Goal: Information Seeking & Learning: Learn about a topic

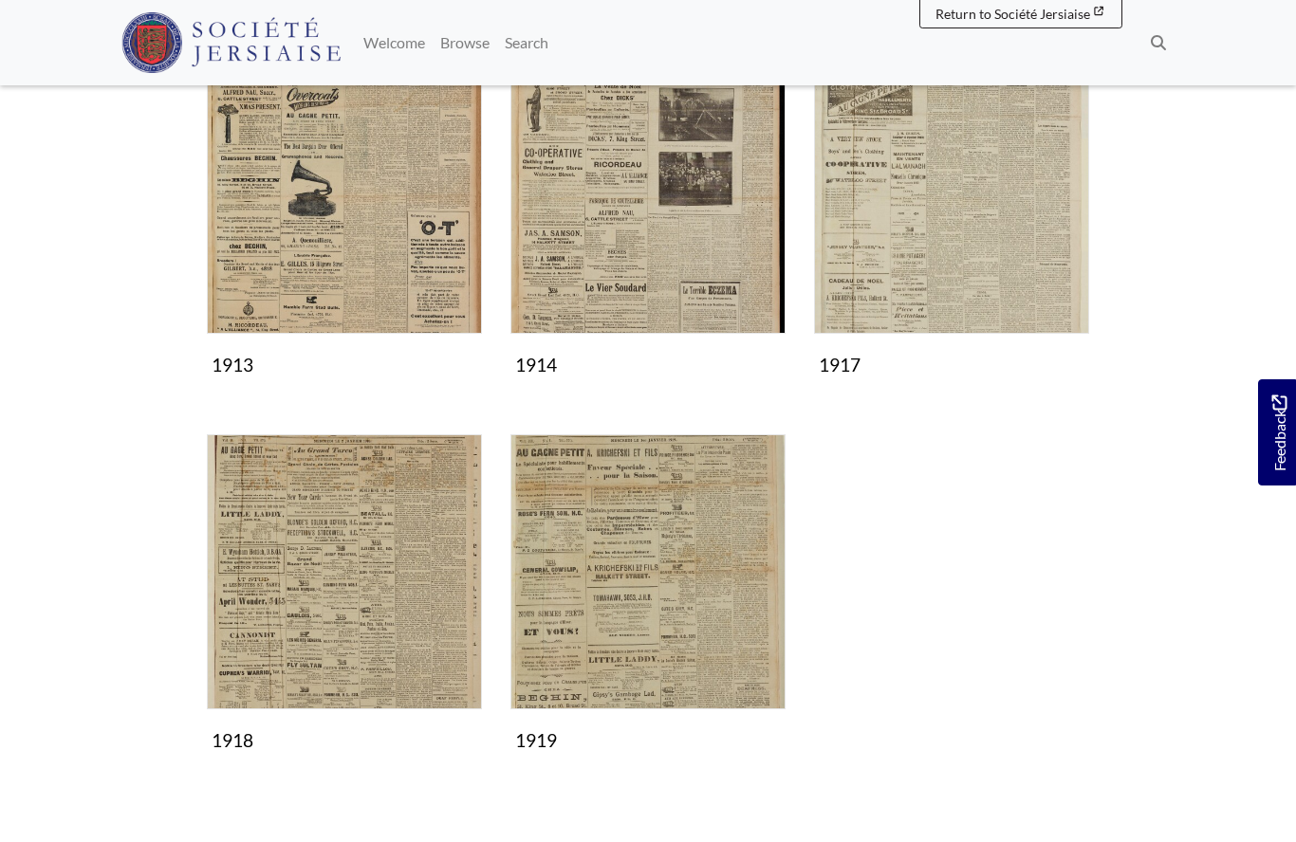
scroll to position [715, 0]
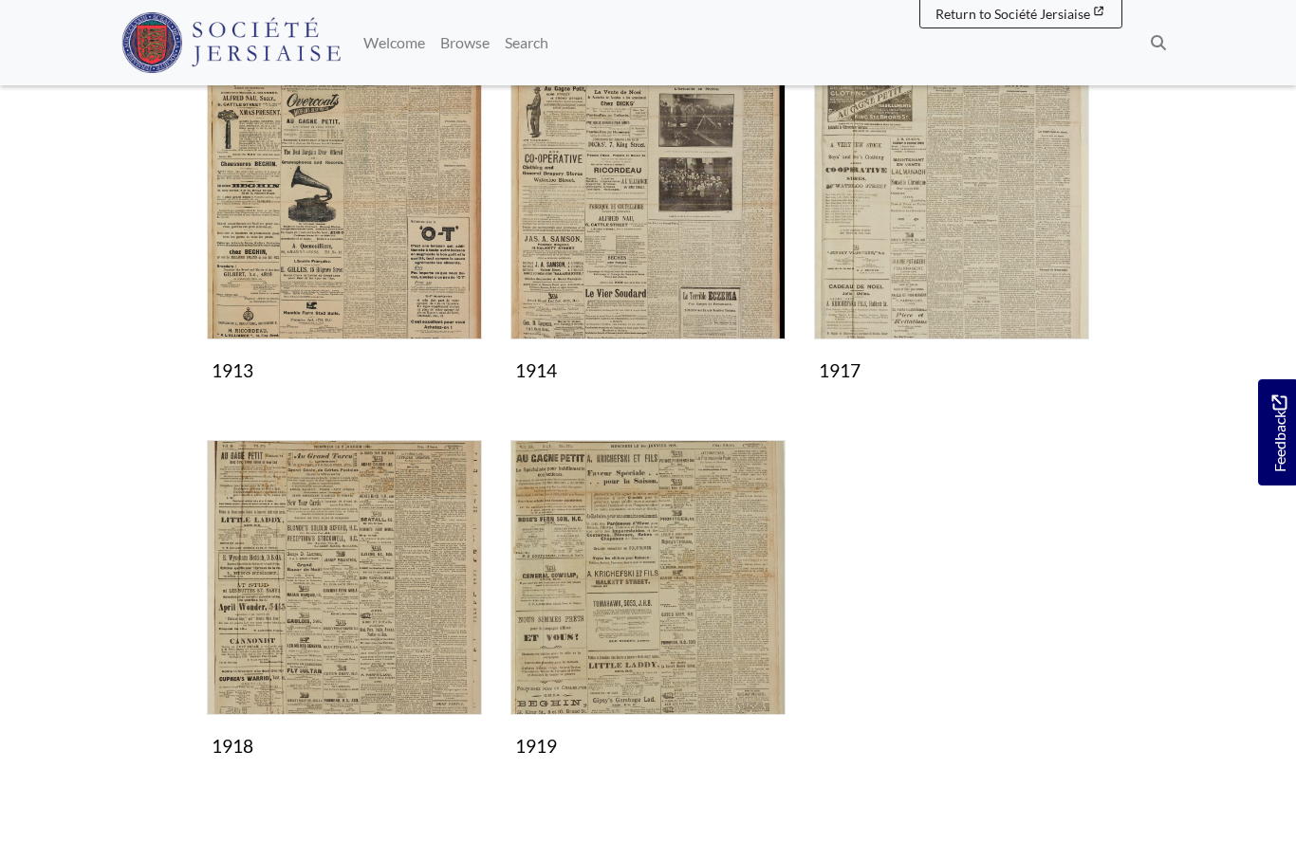
click at [953, 232] on img "Subcollection" at bounding box center [951, 202] width 275 height 275
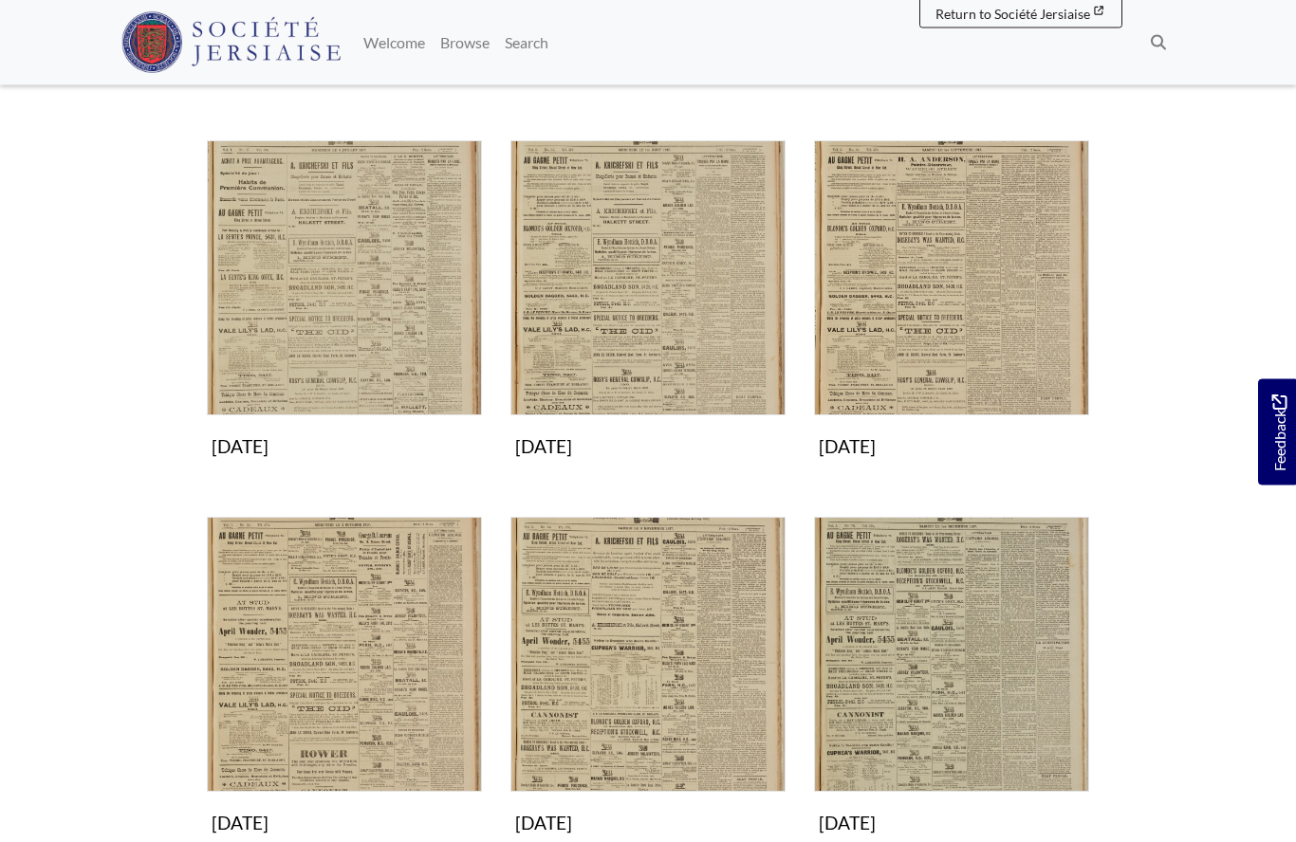
scroll to position [1018, 0]
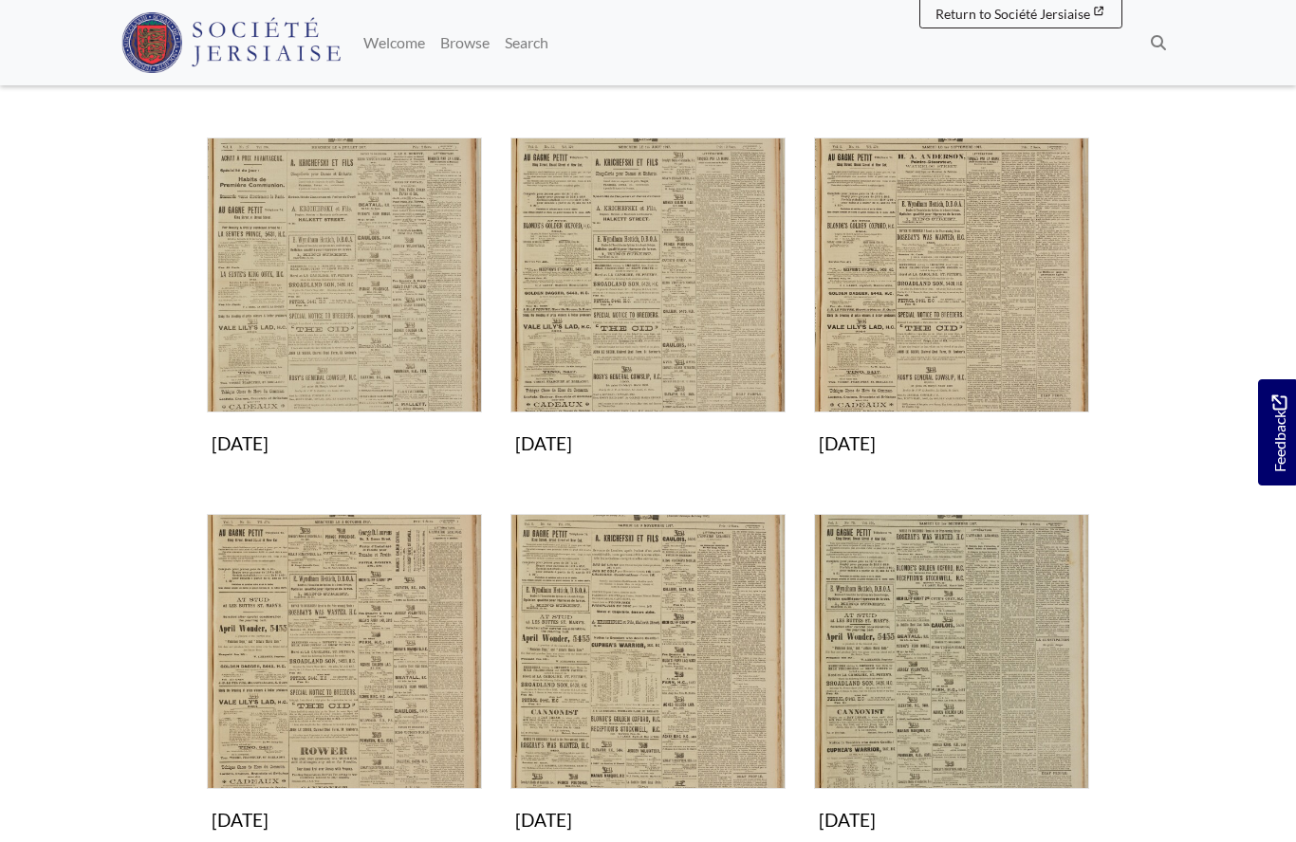
click at [959, 293] on img "Subcollection" at bounding box center [951, 275] width 275 height 275
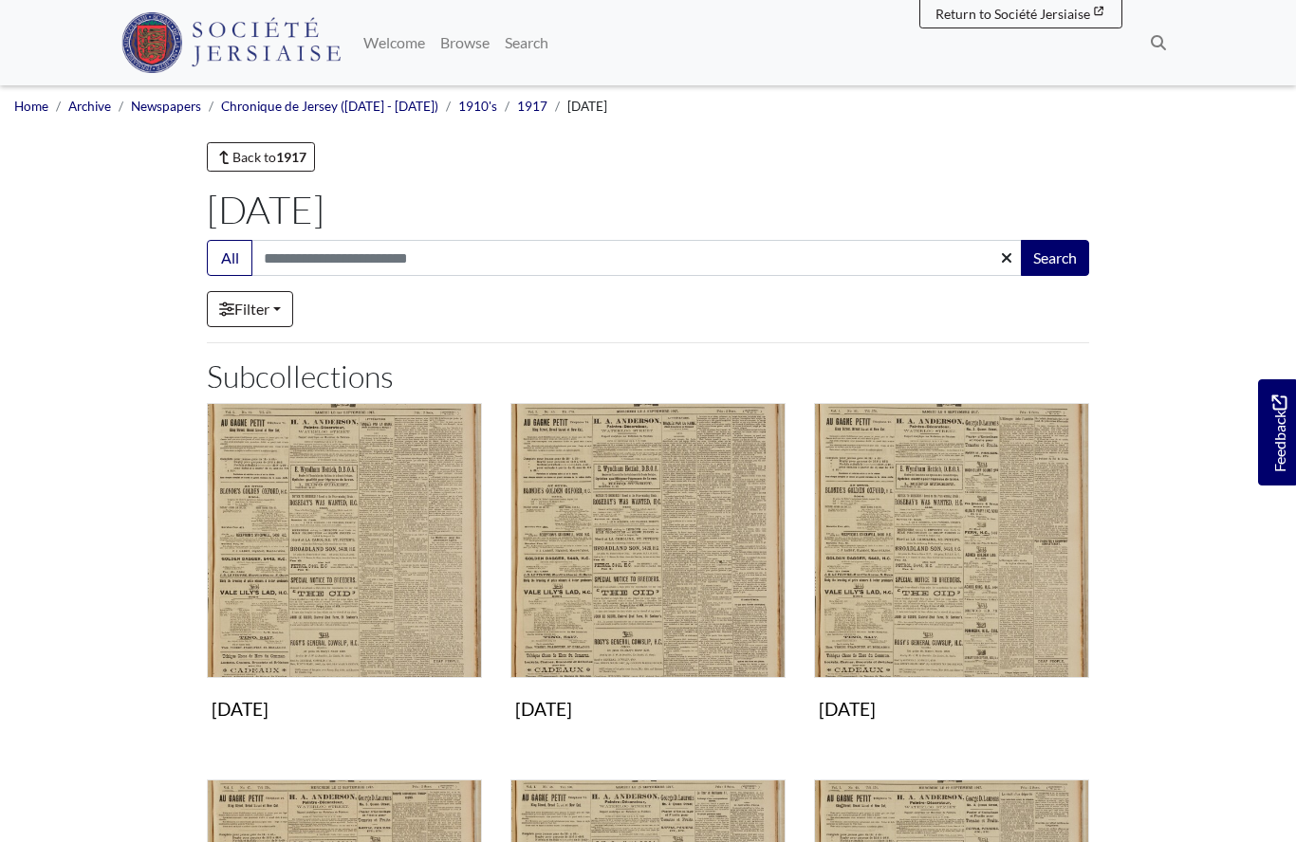
click at [352, 558] on img "Subcollection" at bounding box center [344, 540] width 275 height 275
click at [685, 598] on img "Subcollection" at bounding box center [647, 540] width 275 height 275
click at [918, 579] on img "Subcollection" at bounding box center [951, 540] width 275 height 275
click at [942, 560] on img "Subcollection" at bounding box center [951, 540] width 275 height 275
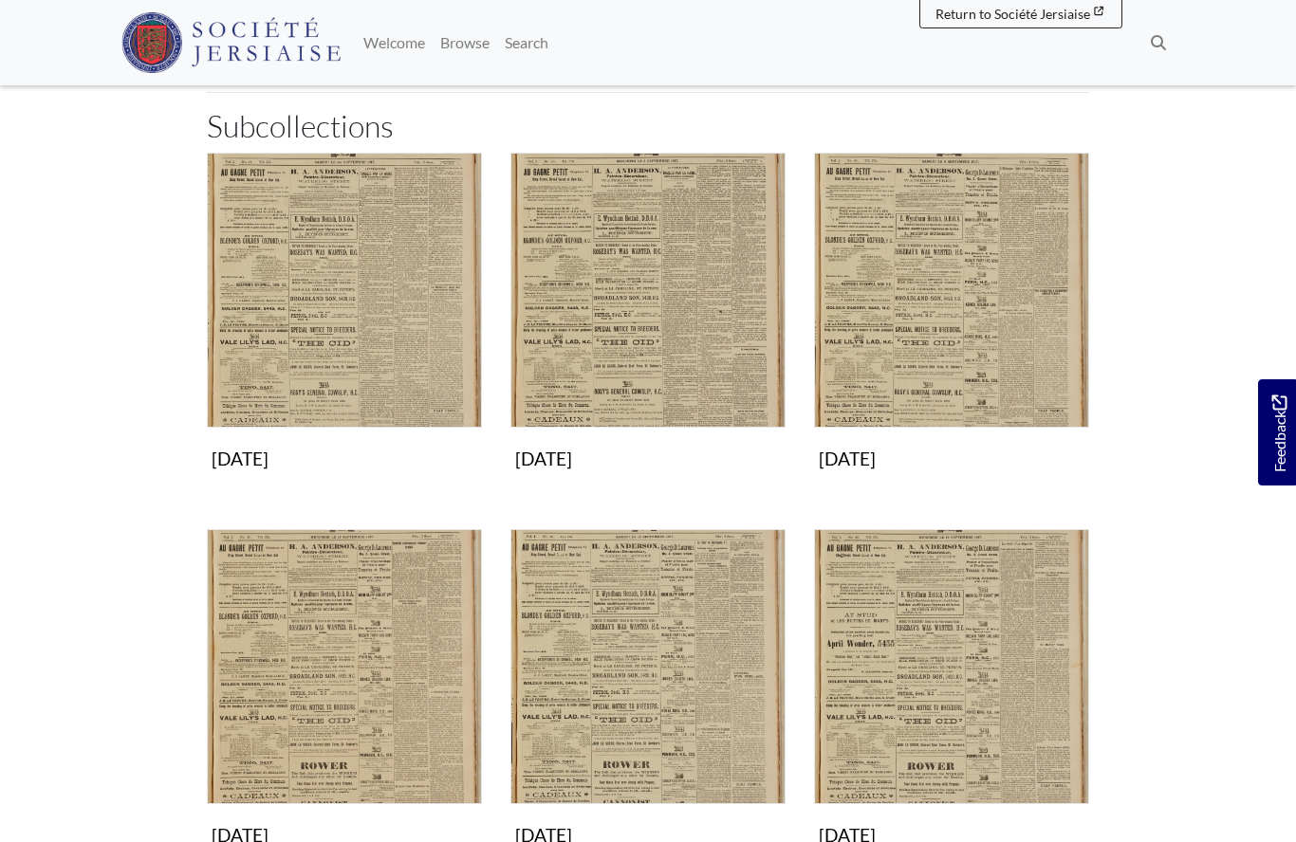
scroll to position [249, 0]
click at [347, 701] on img "Subcollection" at bounding box center [344, 667] width 275 height 275
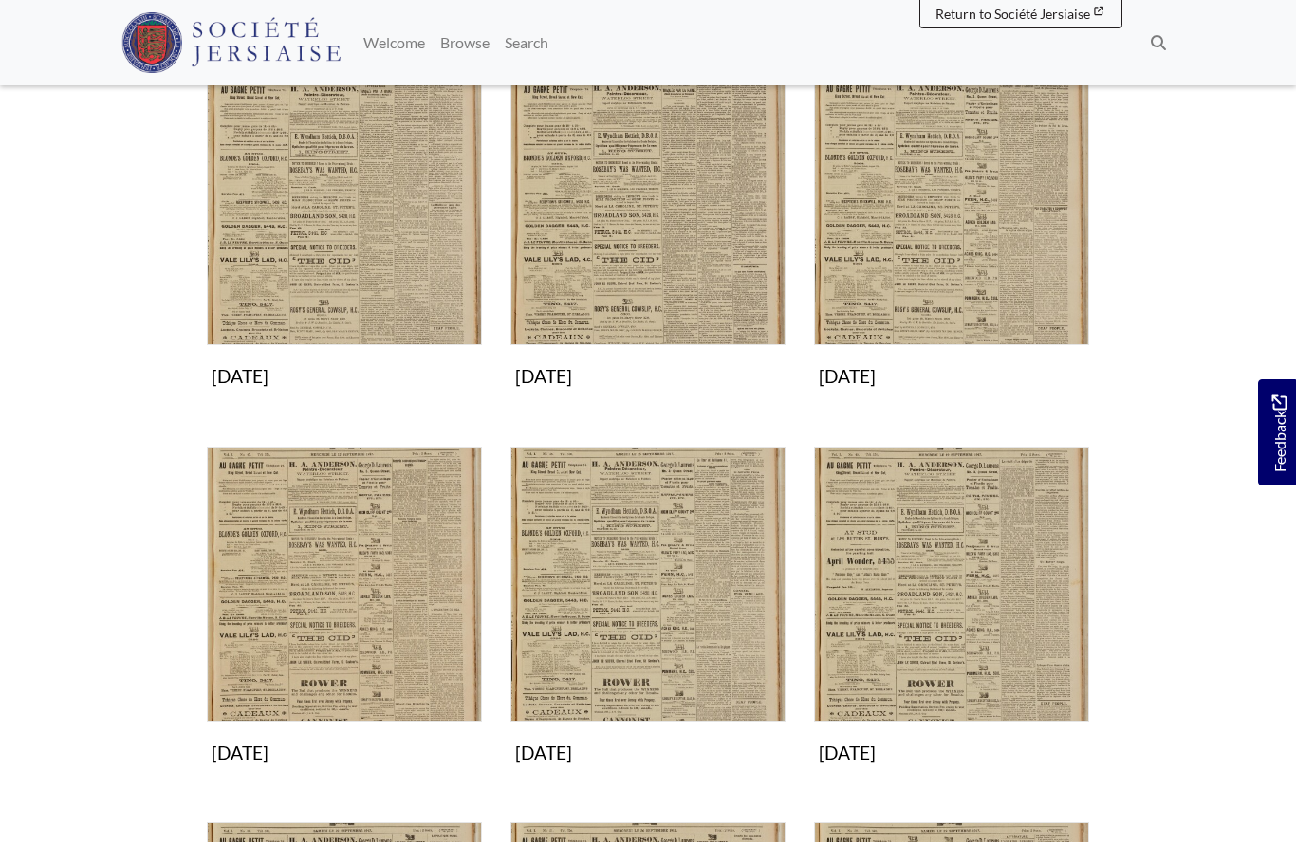
click at [622, 612] on img "Subcollection" at bounding box center [647, 584] width 275 height 275
click at [930, 628] on img "Subcollection" at bounding box center [951, 584] width 275 height 275
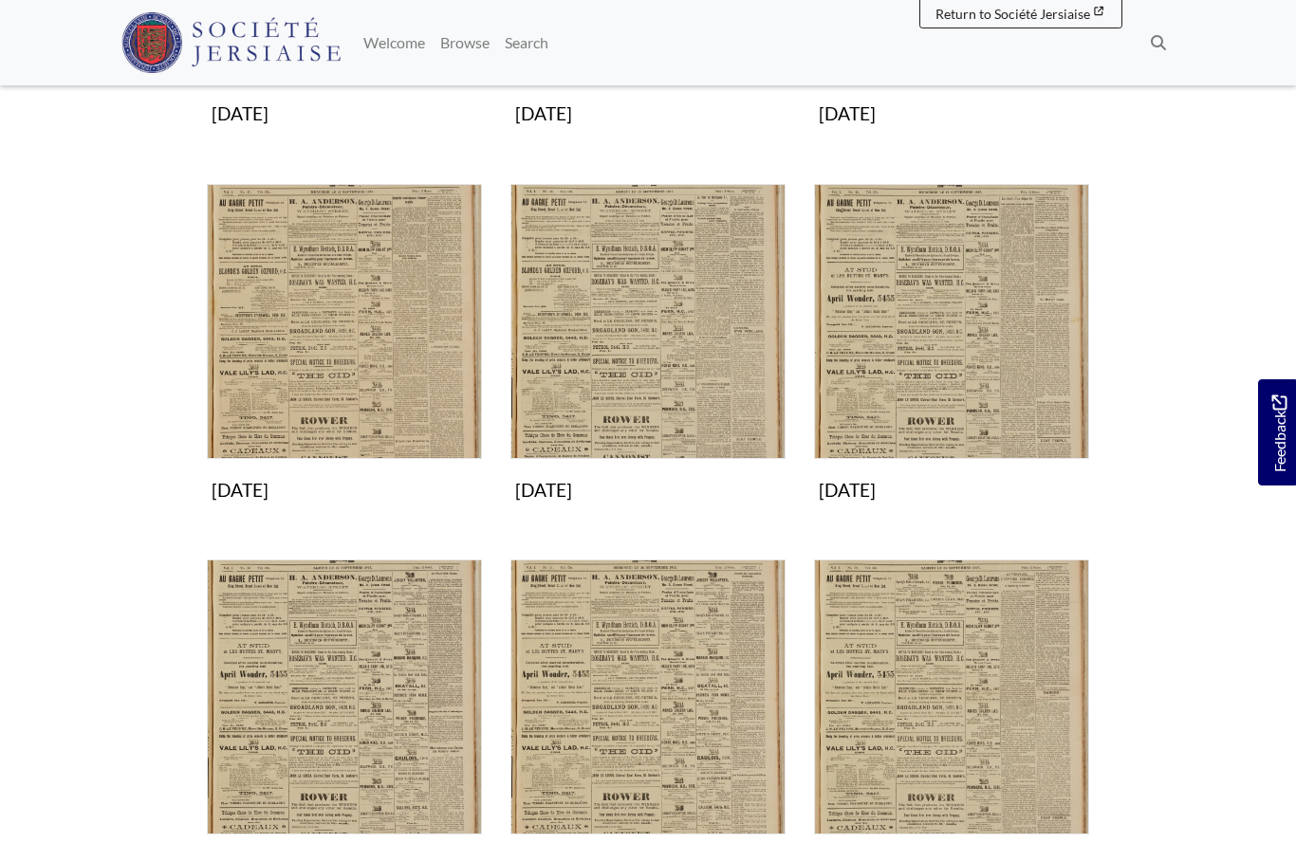
scroll to position [606, 0]
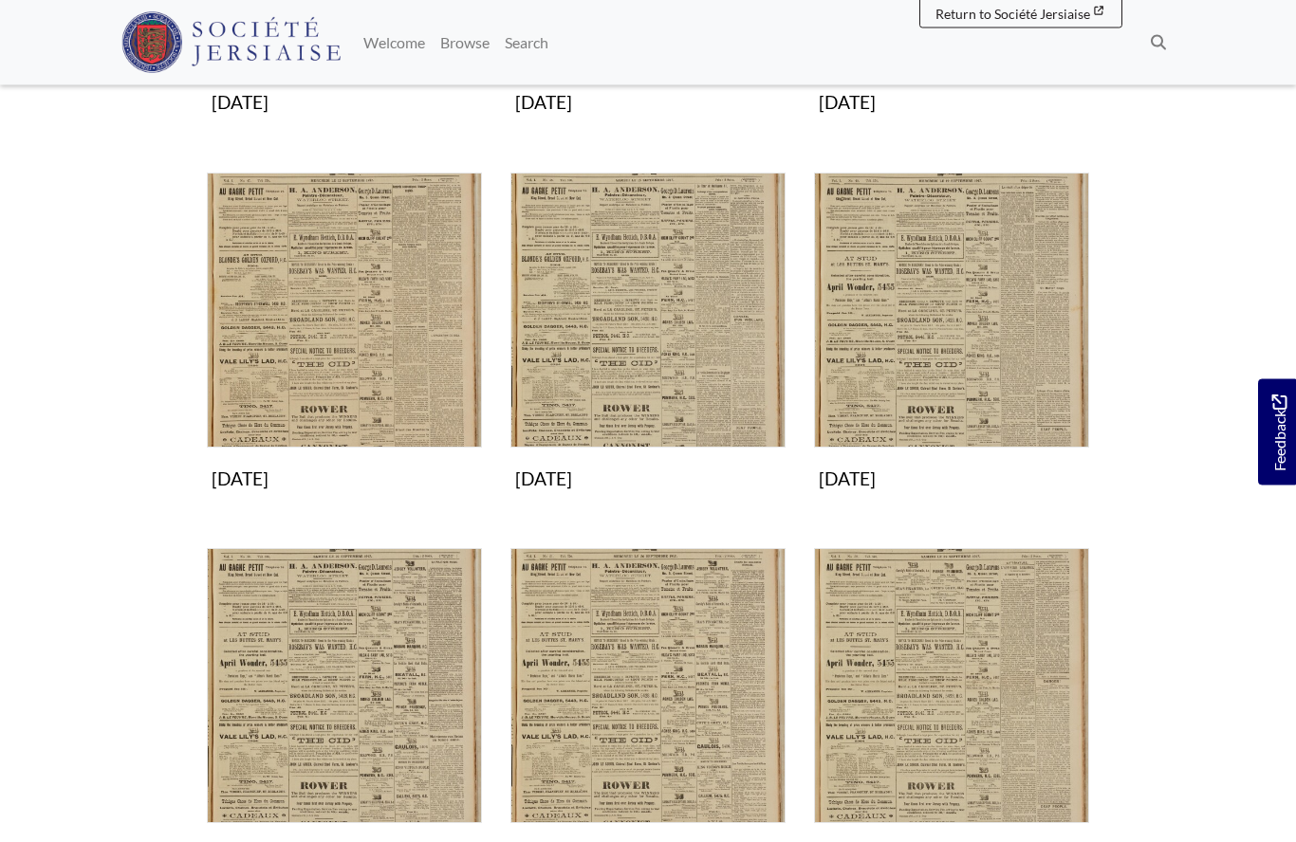
click at [323, 722] on img "Subcollection" at bounding box center [344, 686] width 275 height 275
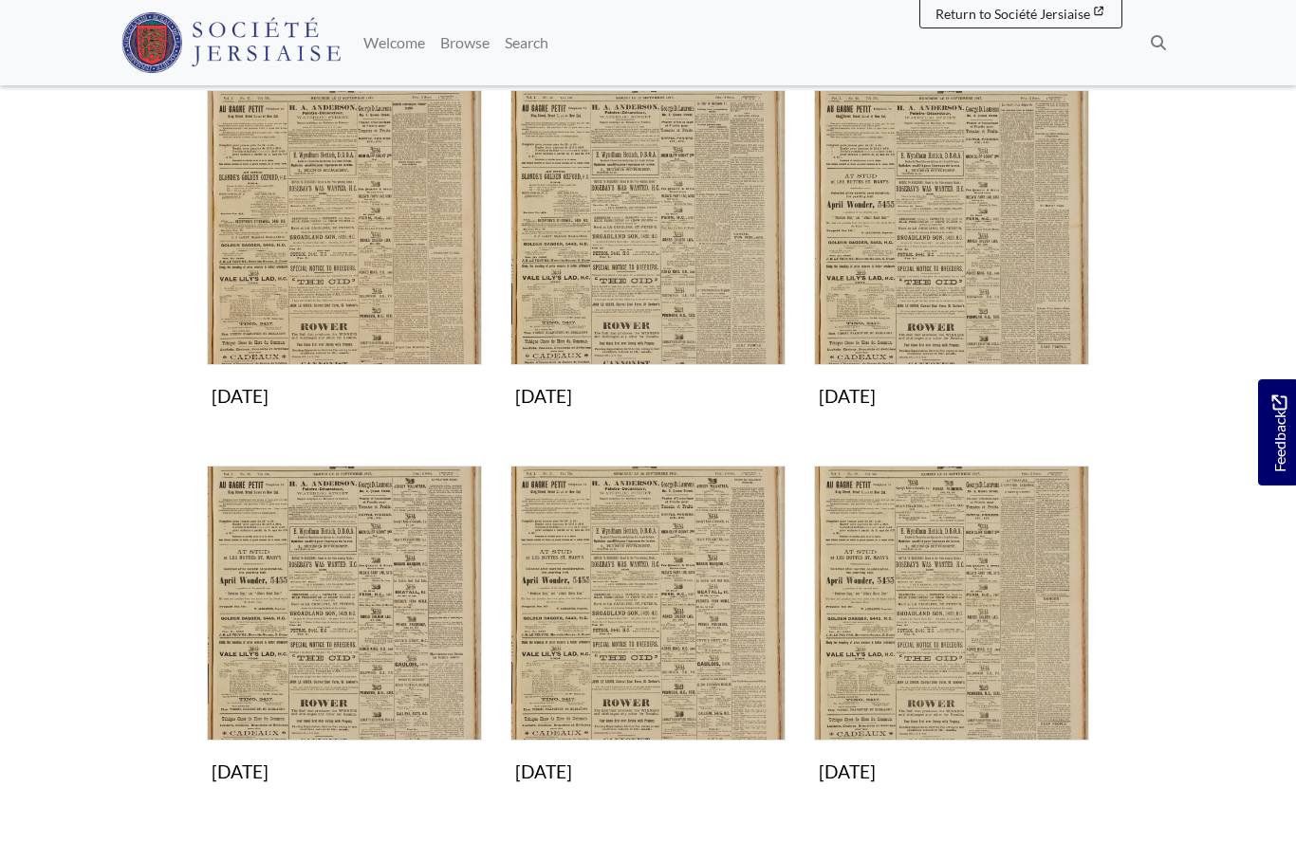
click at [662, 646] on img "Subcollection" at bounding box center [647, 603] width 275 height 275
click at [913, 668] on img "Subcollection" at bounding box center [951, 603] width 275 height 275
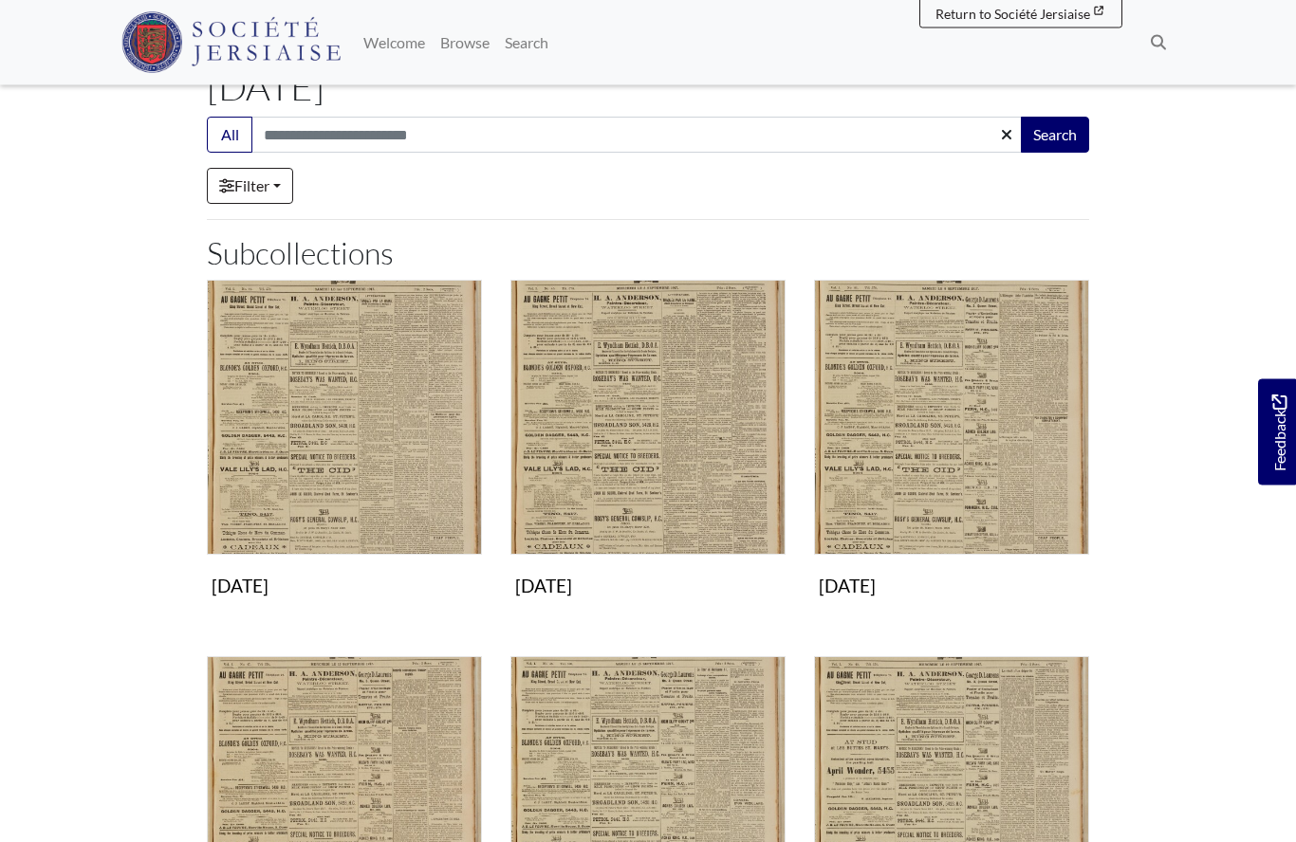
scroll to position [0, 0]
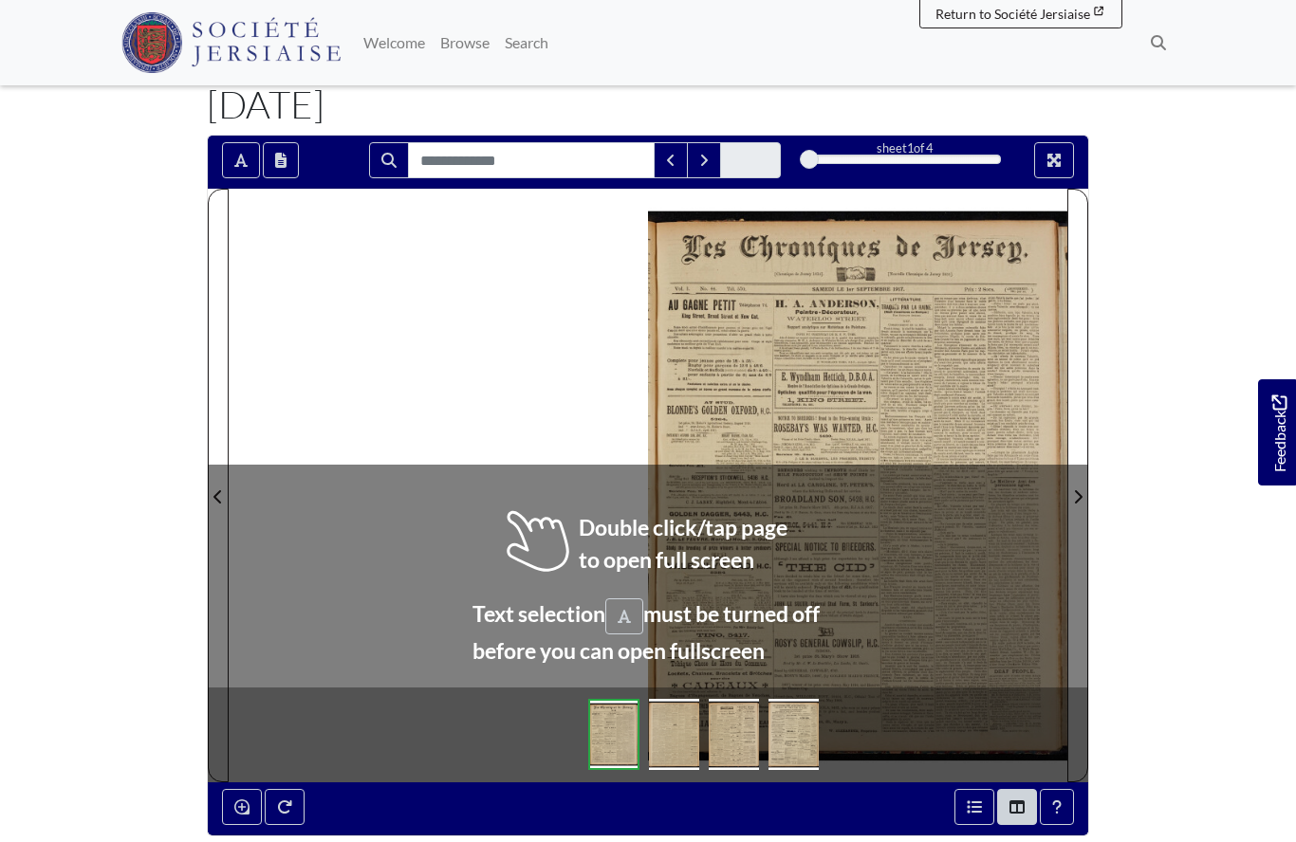
scroll to position [103, 0]
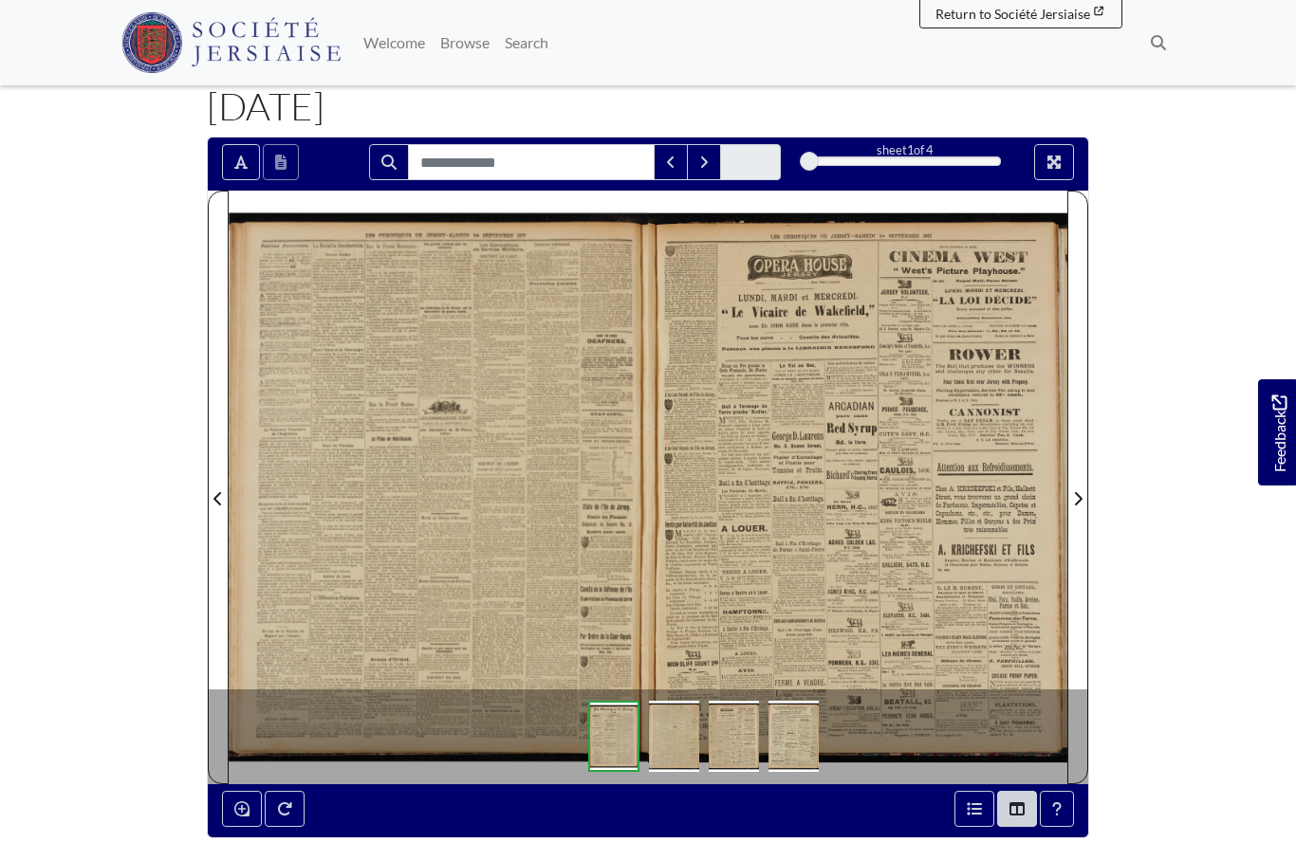
scroll to position [186, 0]
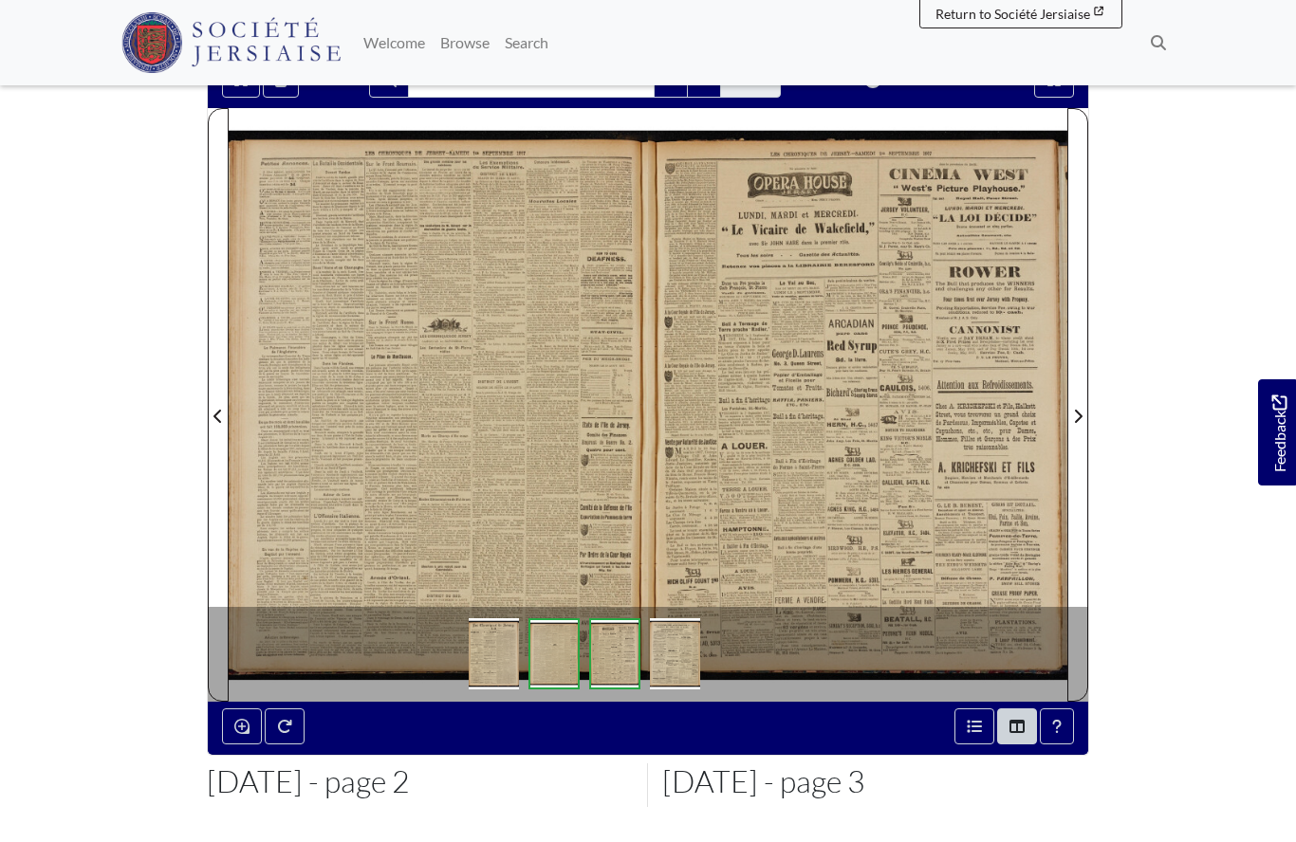
click at [502, 468] on div at bounding box center [438, 404] width 419 height 593
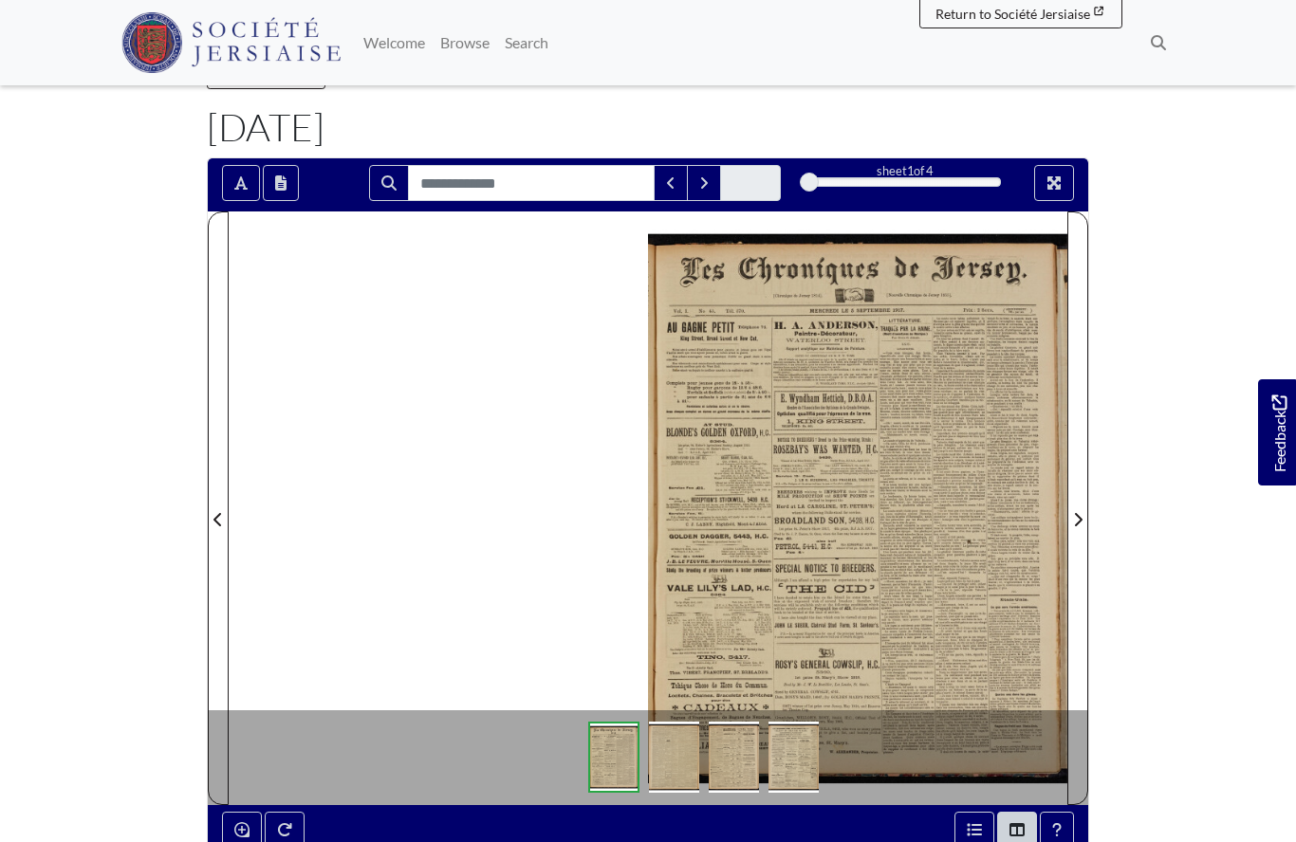
scroll to position [81, 0]
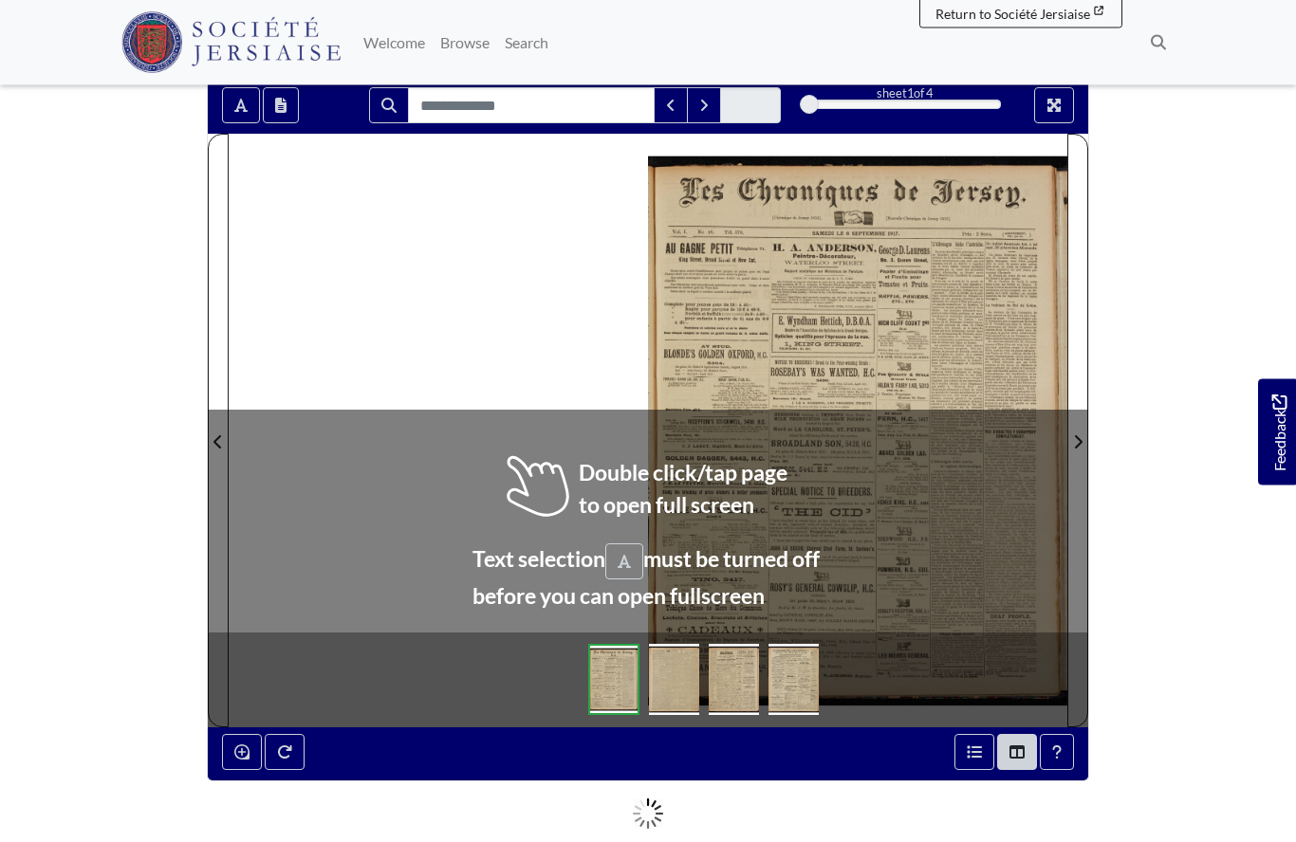
scroll to position [161, 0]
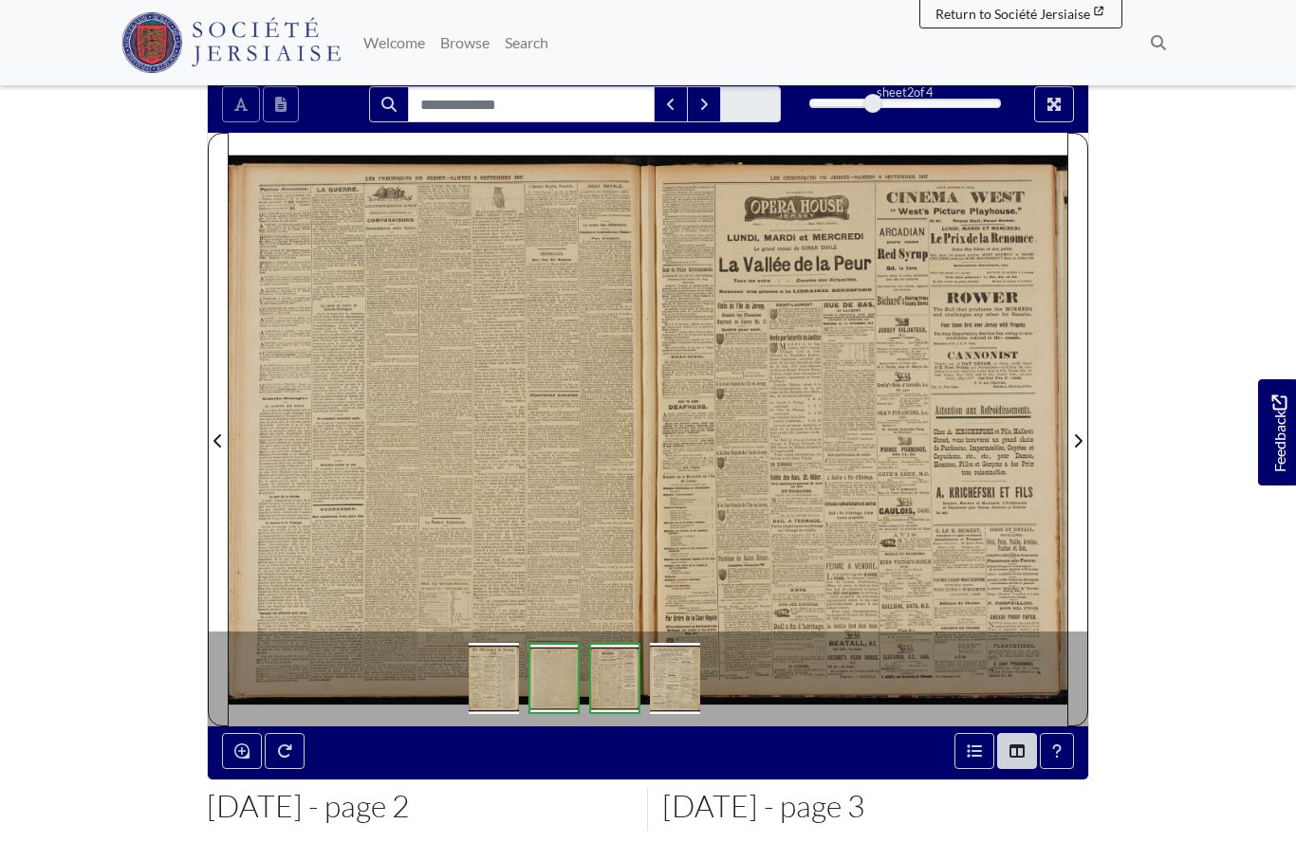
scroll to position [244, 0]
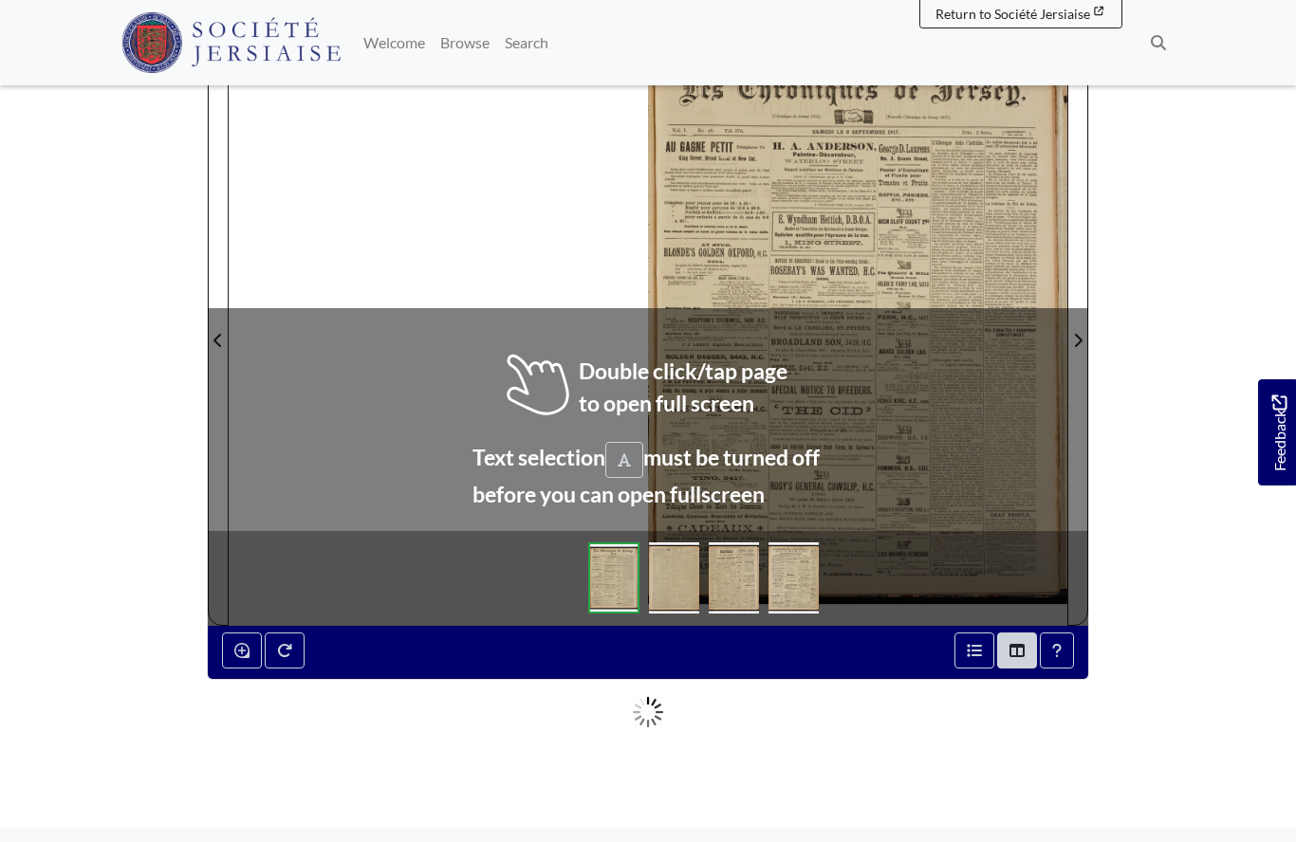
scroll to position [265, 0]
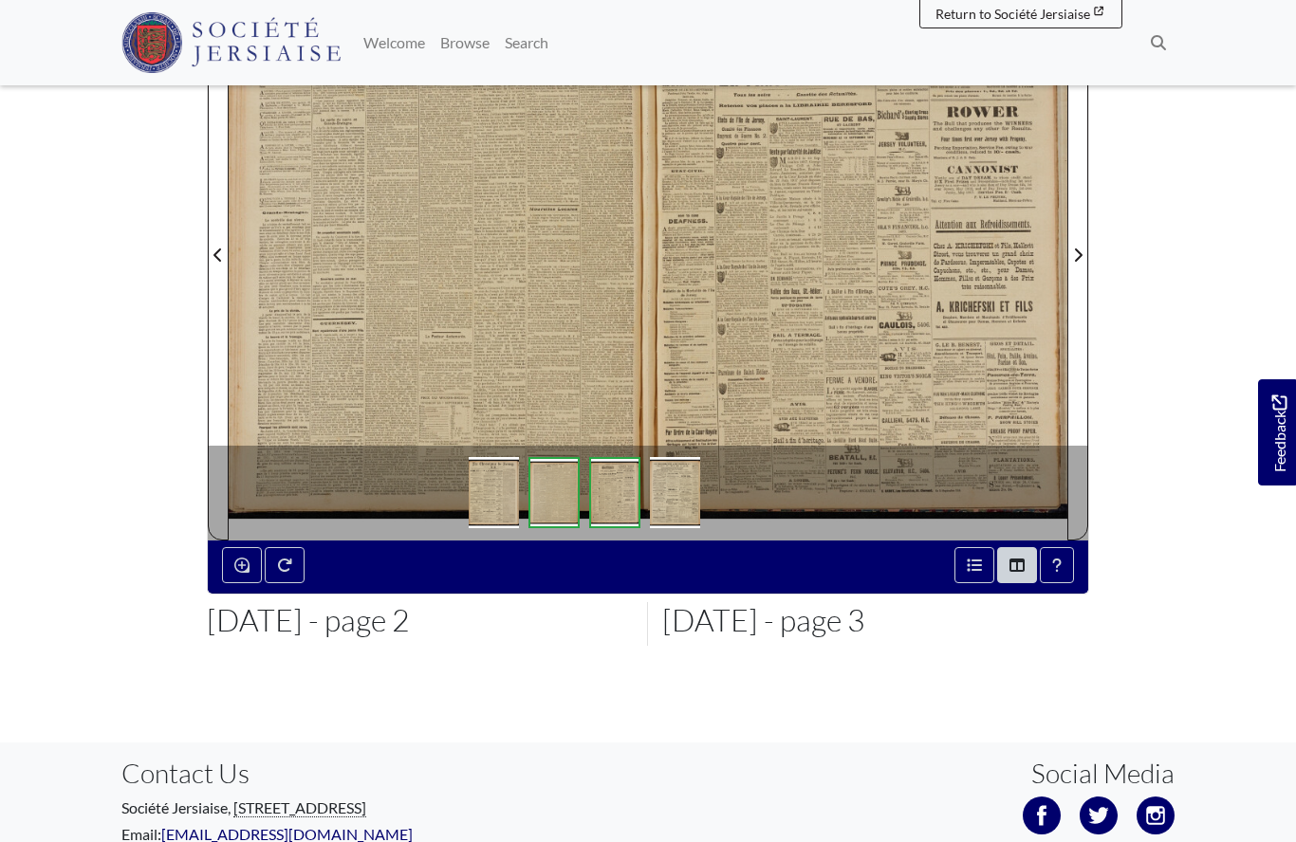
scroll to position [366, 0]
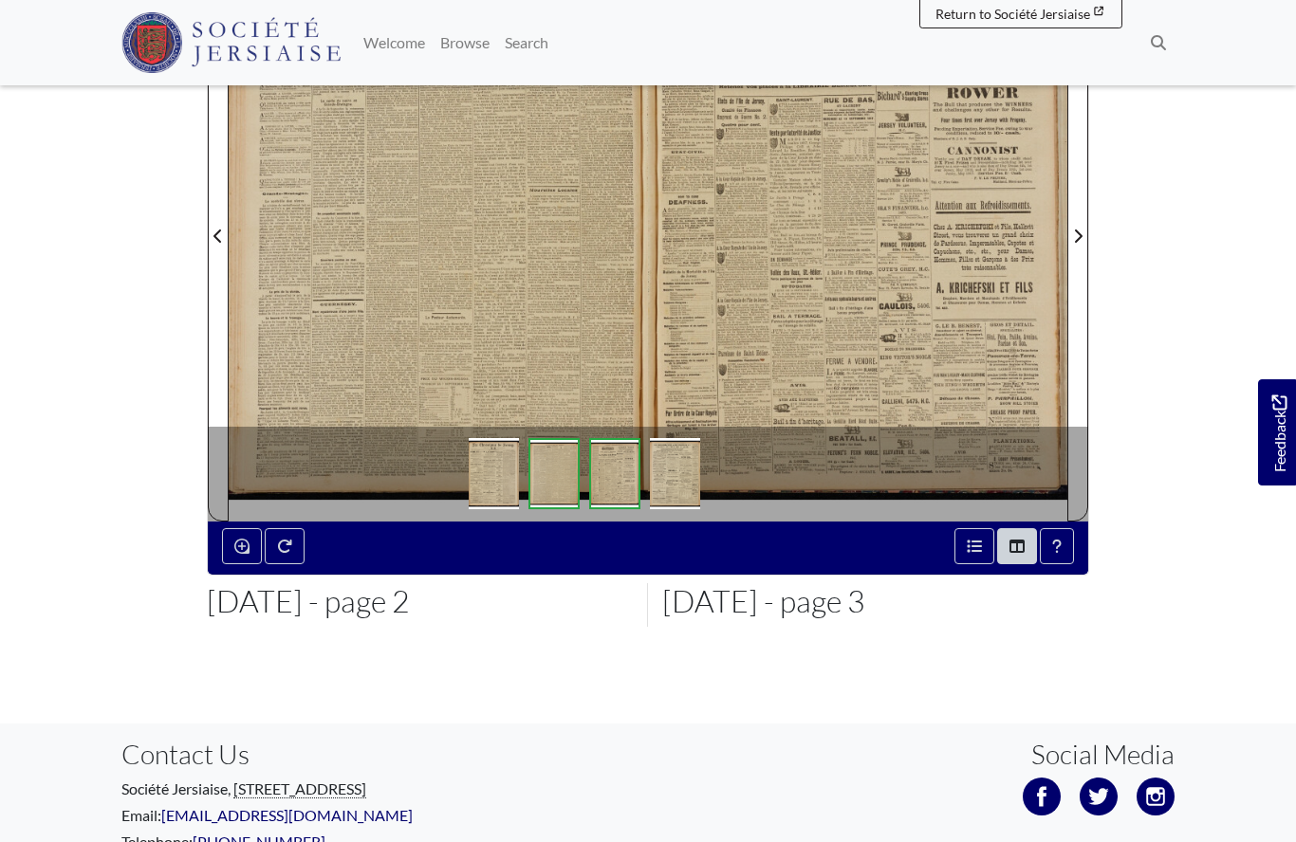
click at [511, 293] on div at bounding box center [438, 224] width 419 height 593
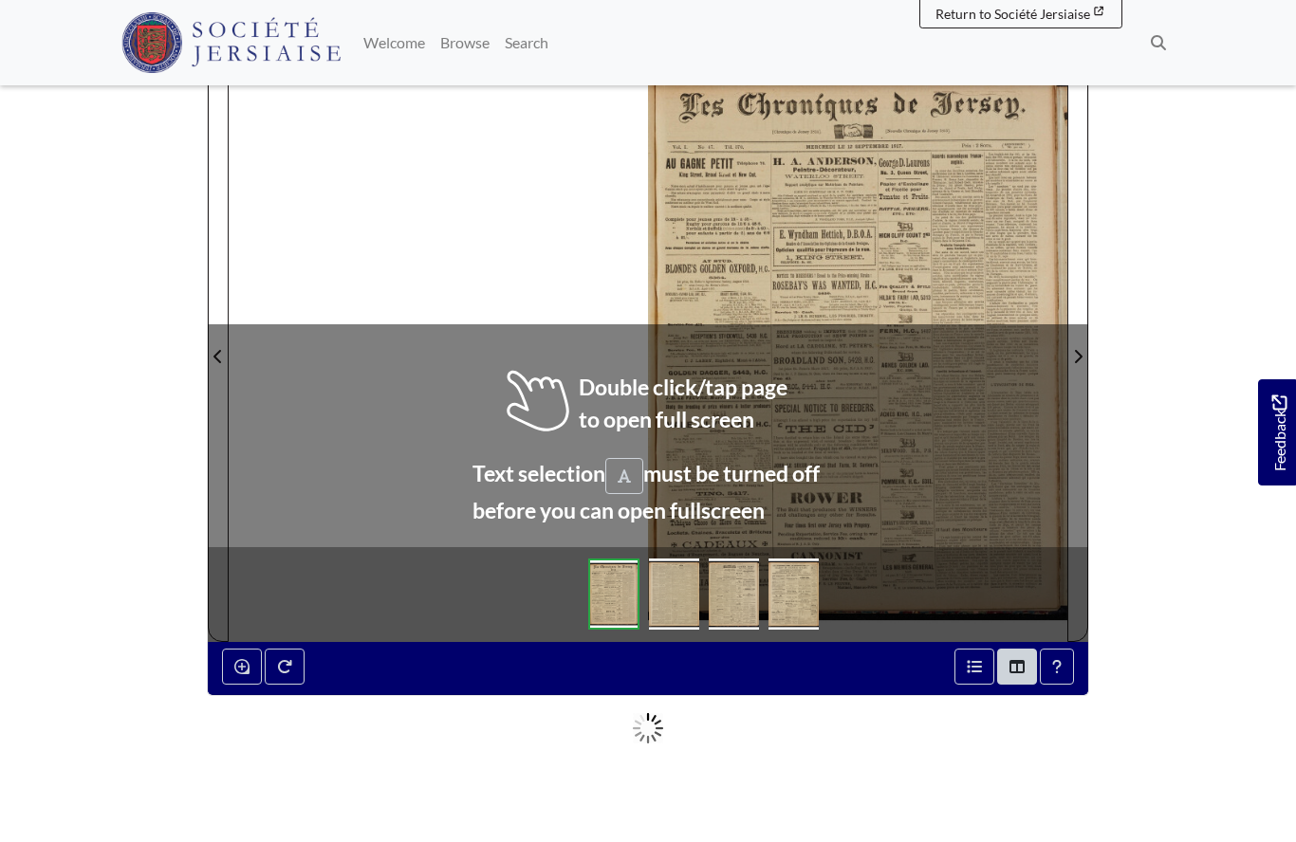
scroll to position [242, 0]
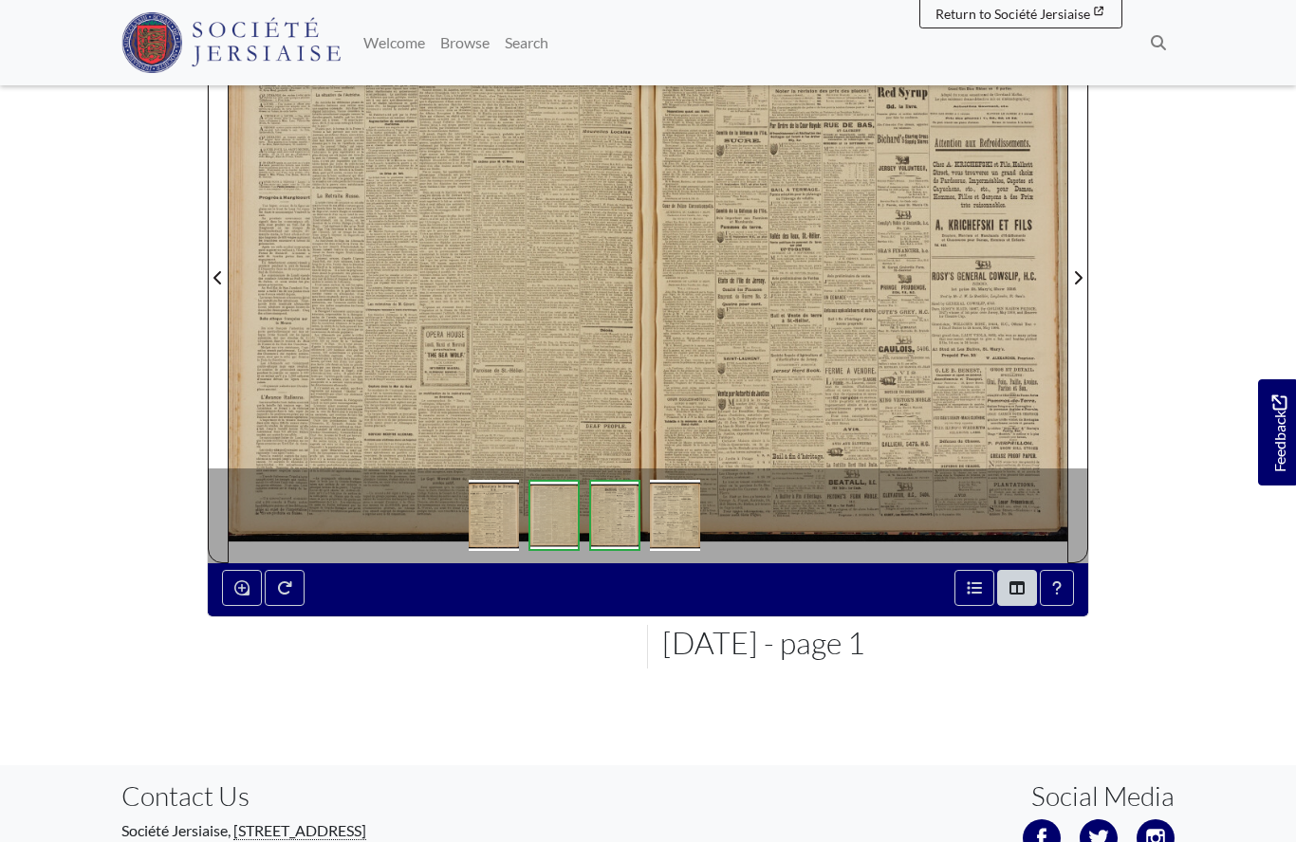
scroll to position [332, 0]
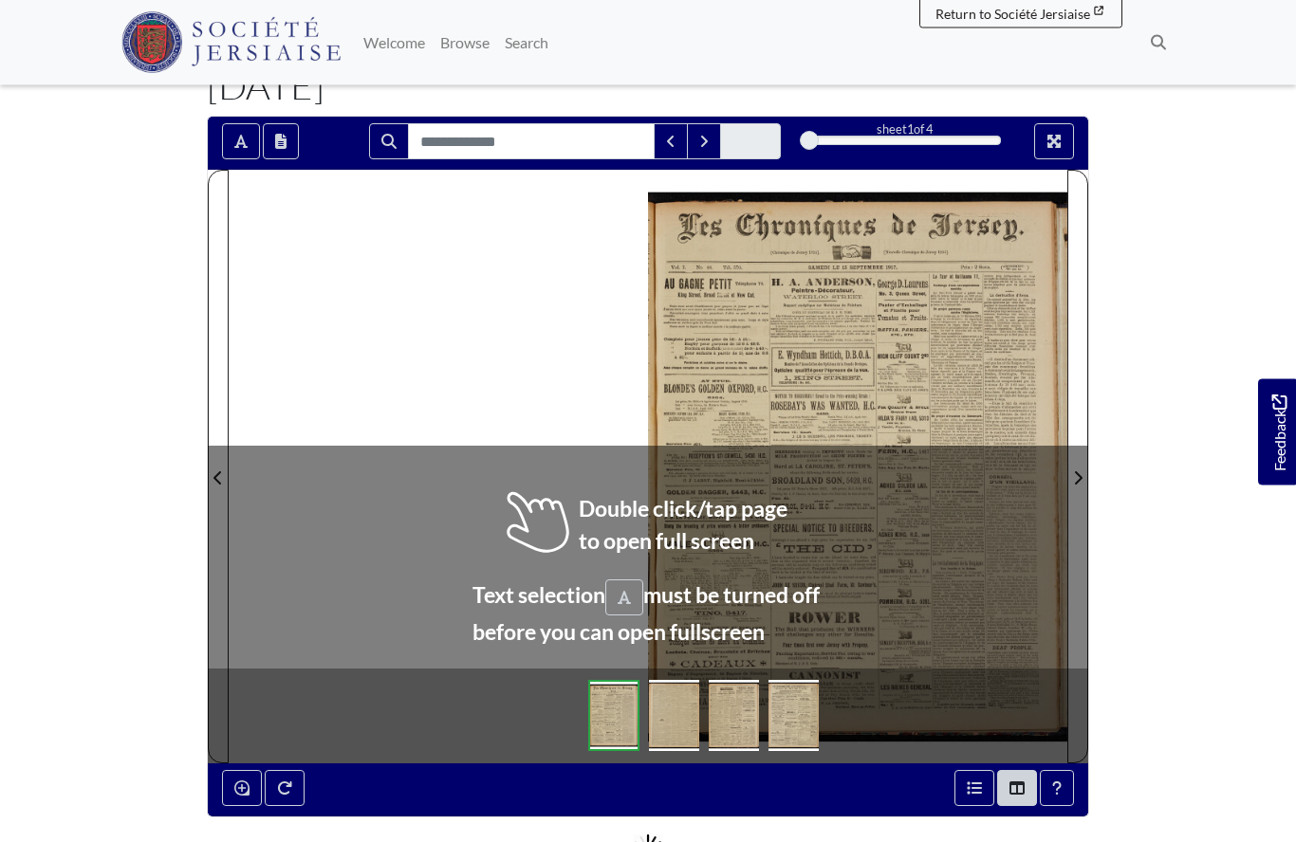
scroll to position [124, 0]
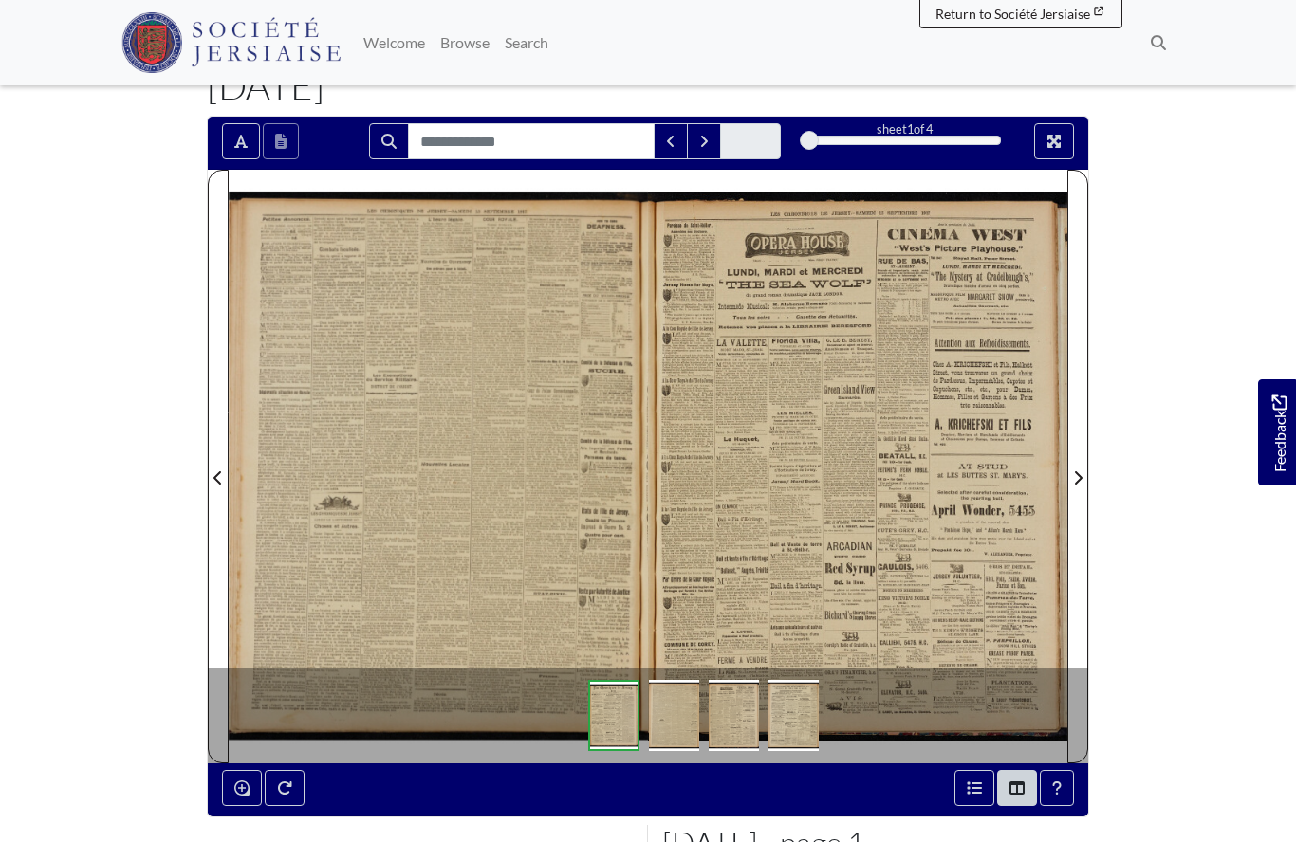
scroll to position [207, 0]
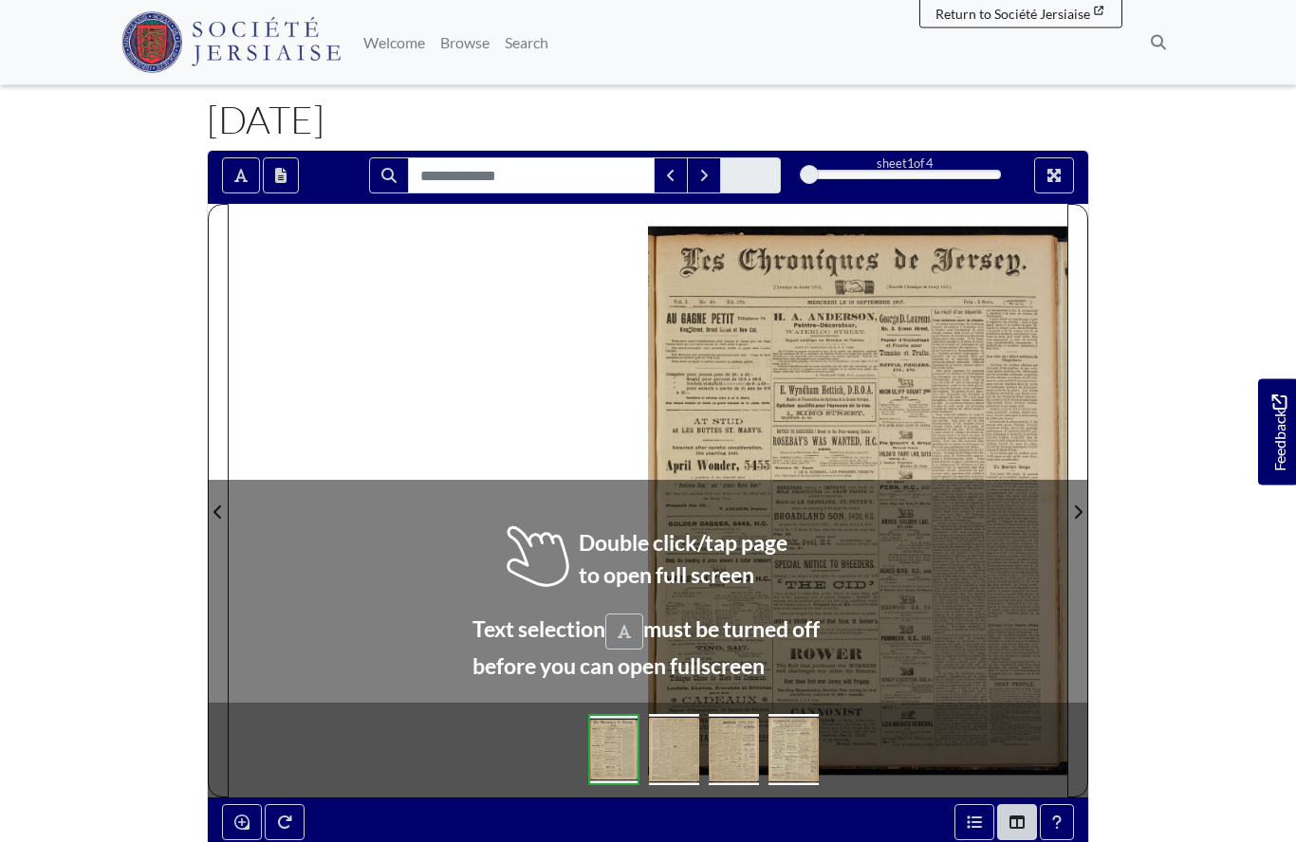
scroll to position [90, 0]
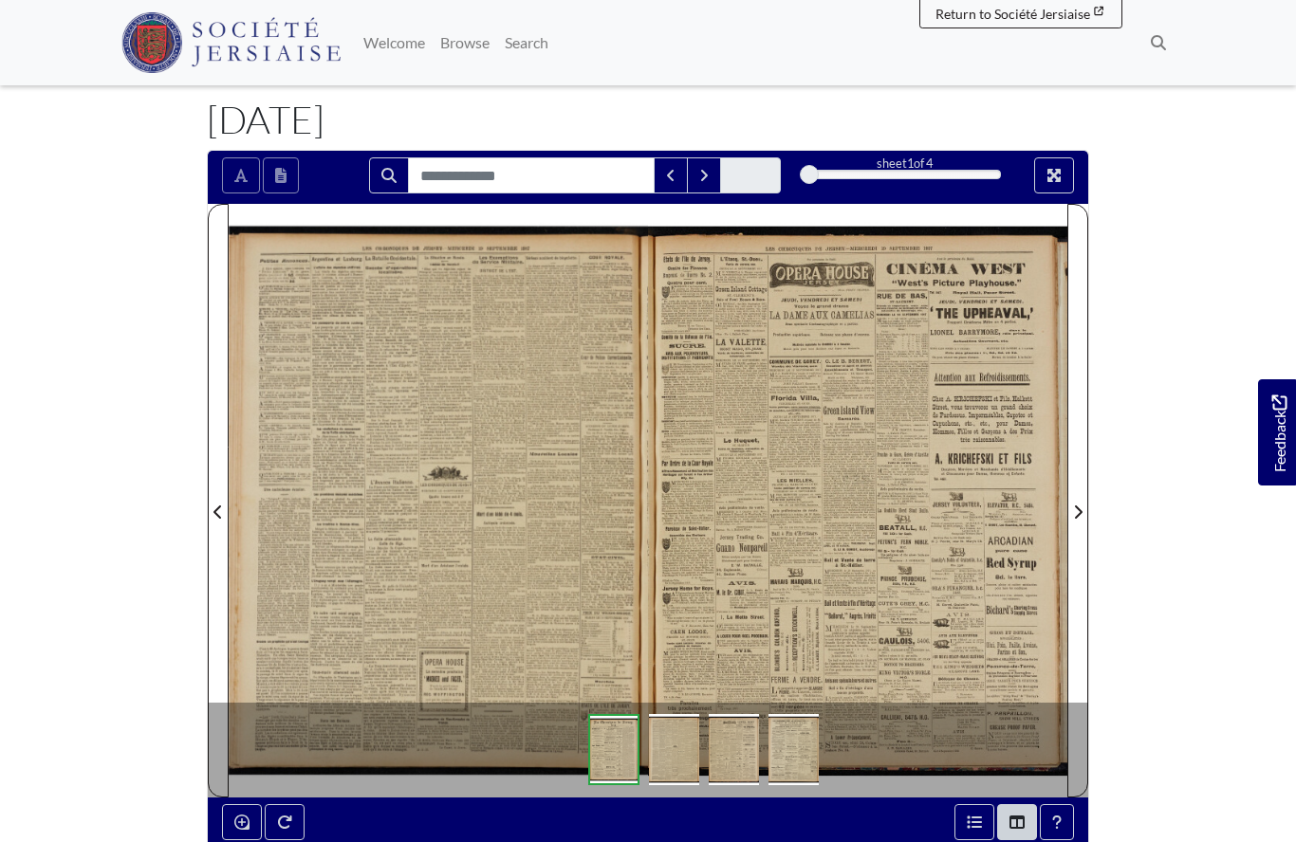
scroll to position [173, 0]
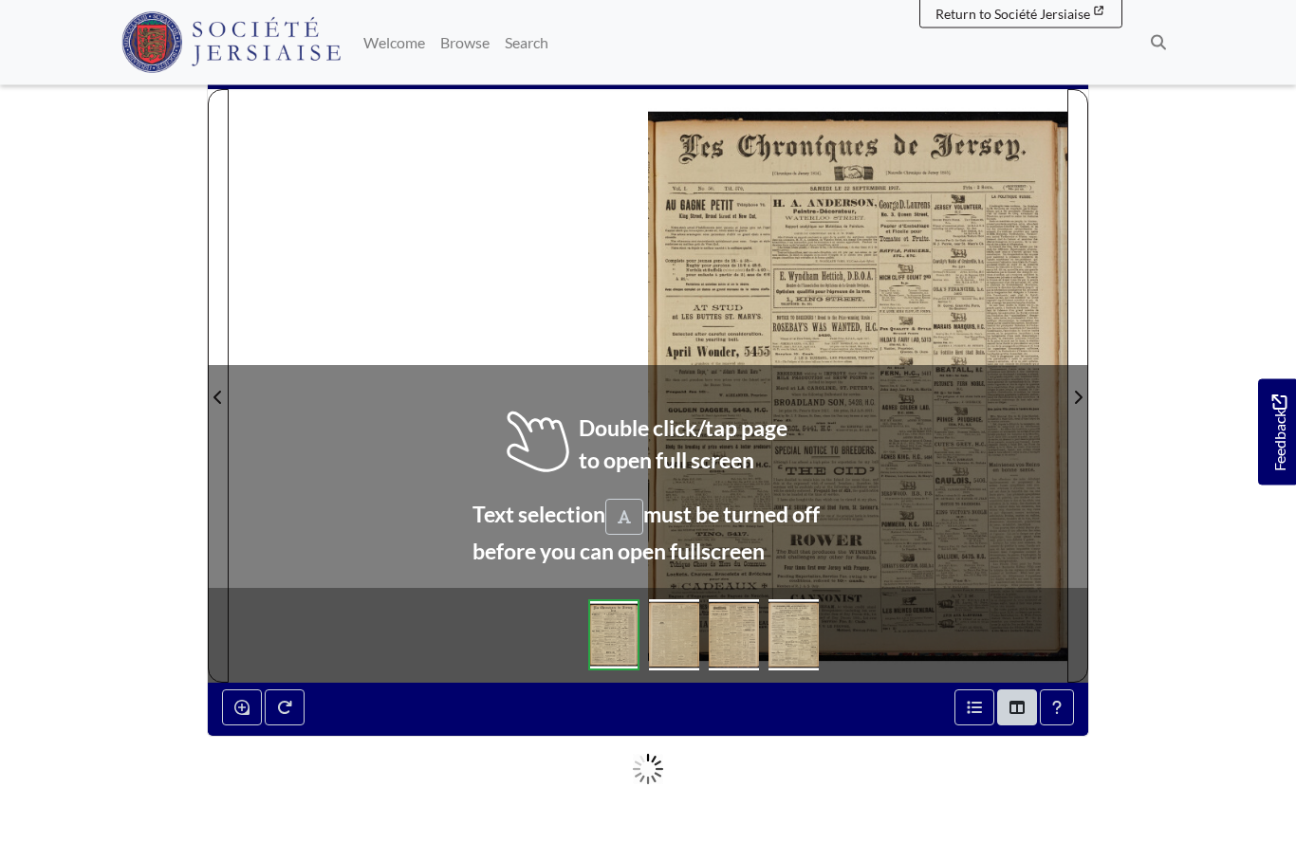
scroll to position [205, 0]
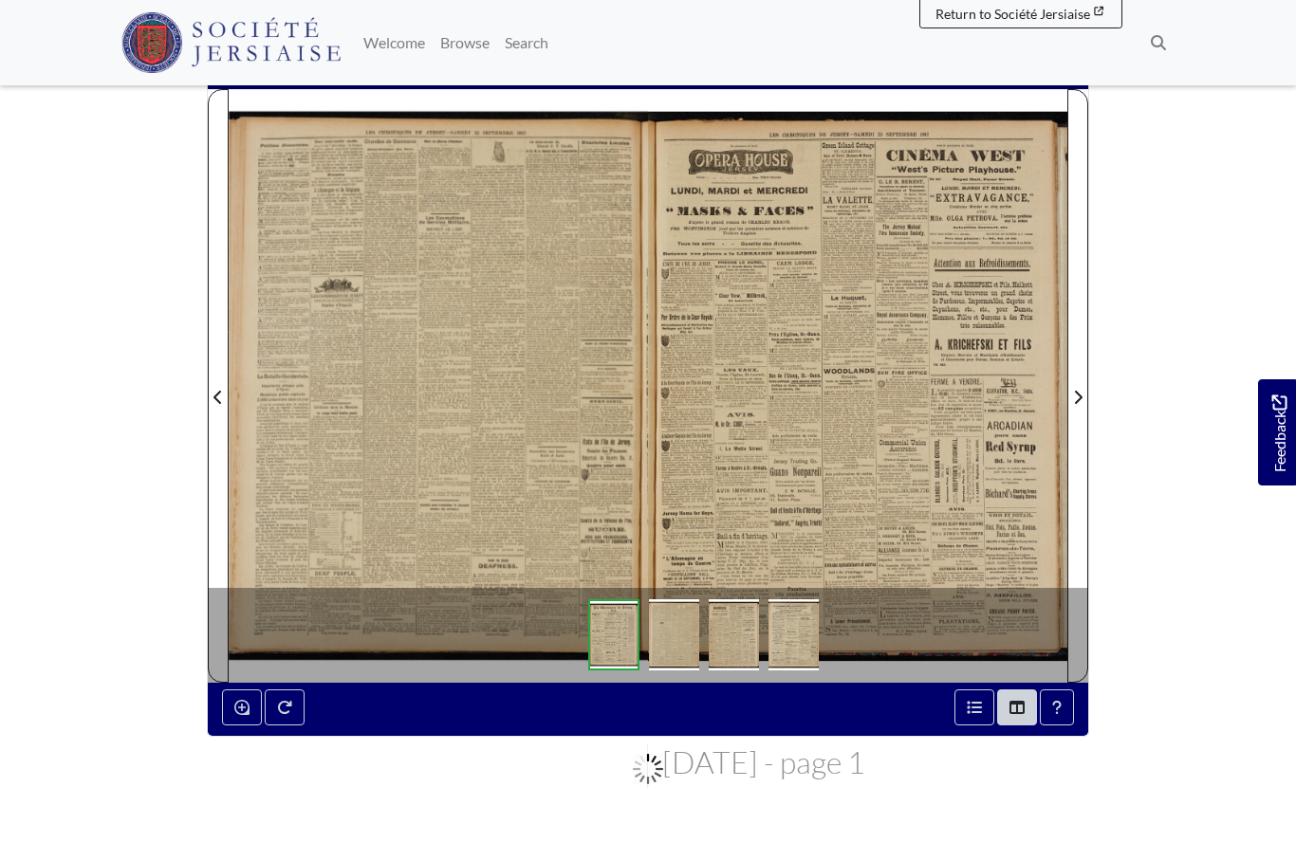
scroll to position [287, 0]
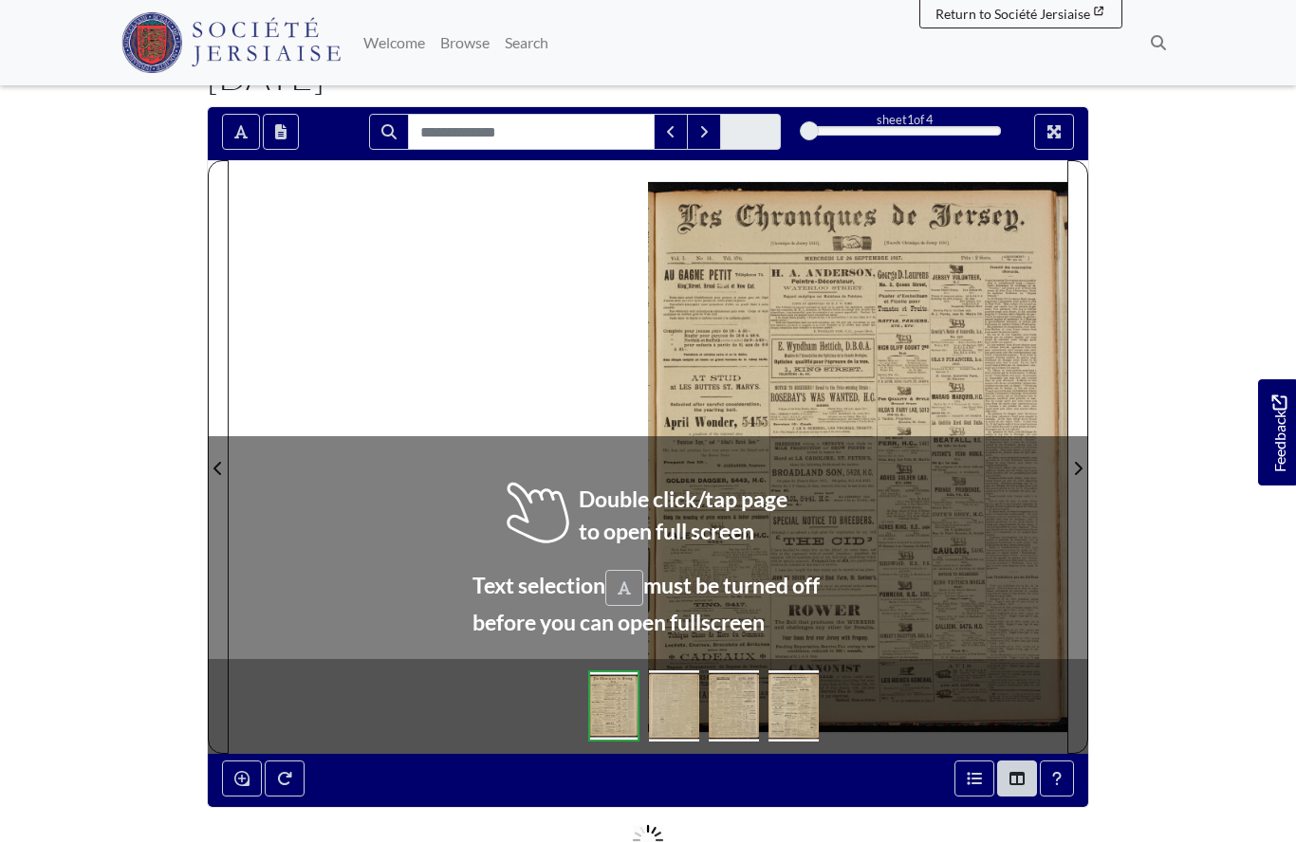
scroll to position [141, 0]
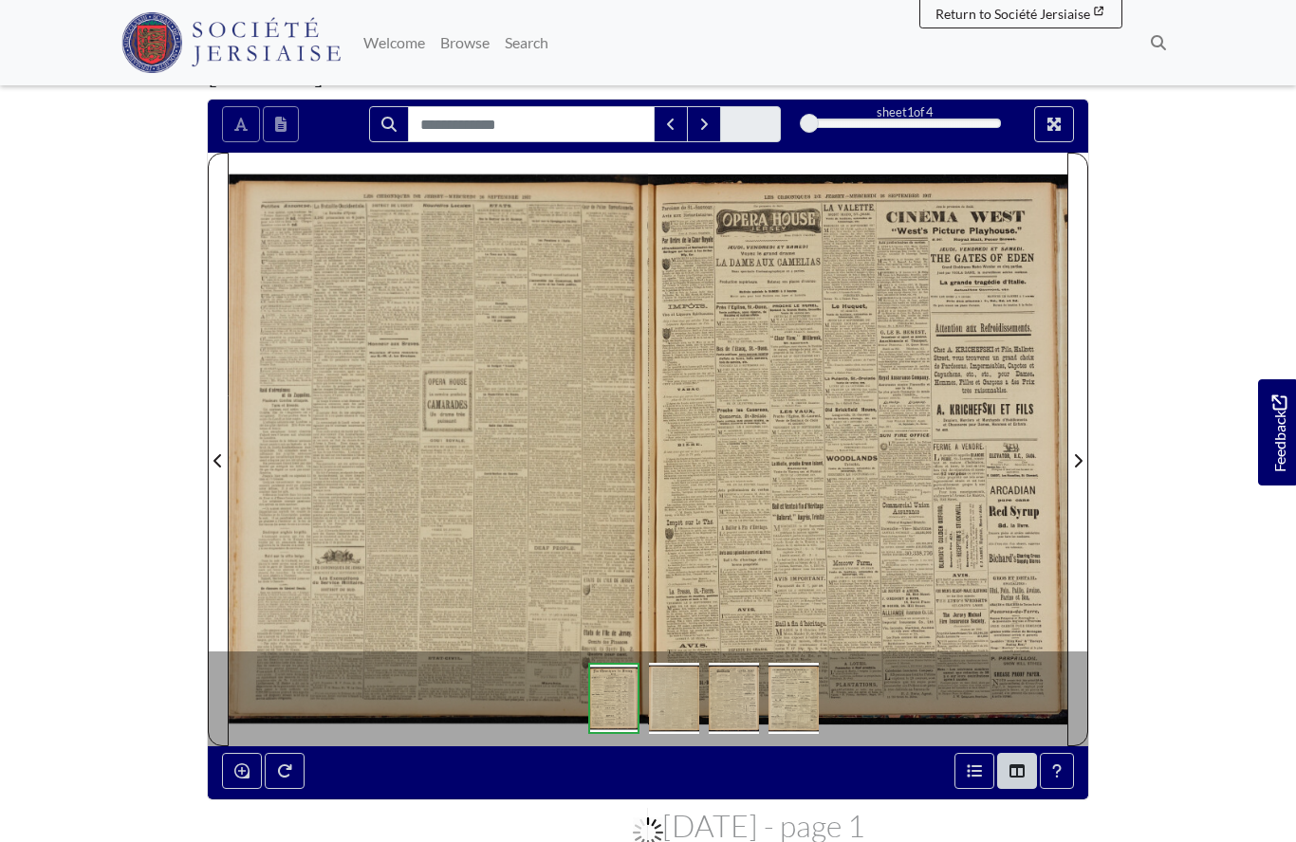
scroll to position [224, 0]
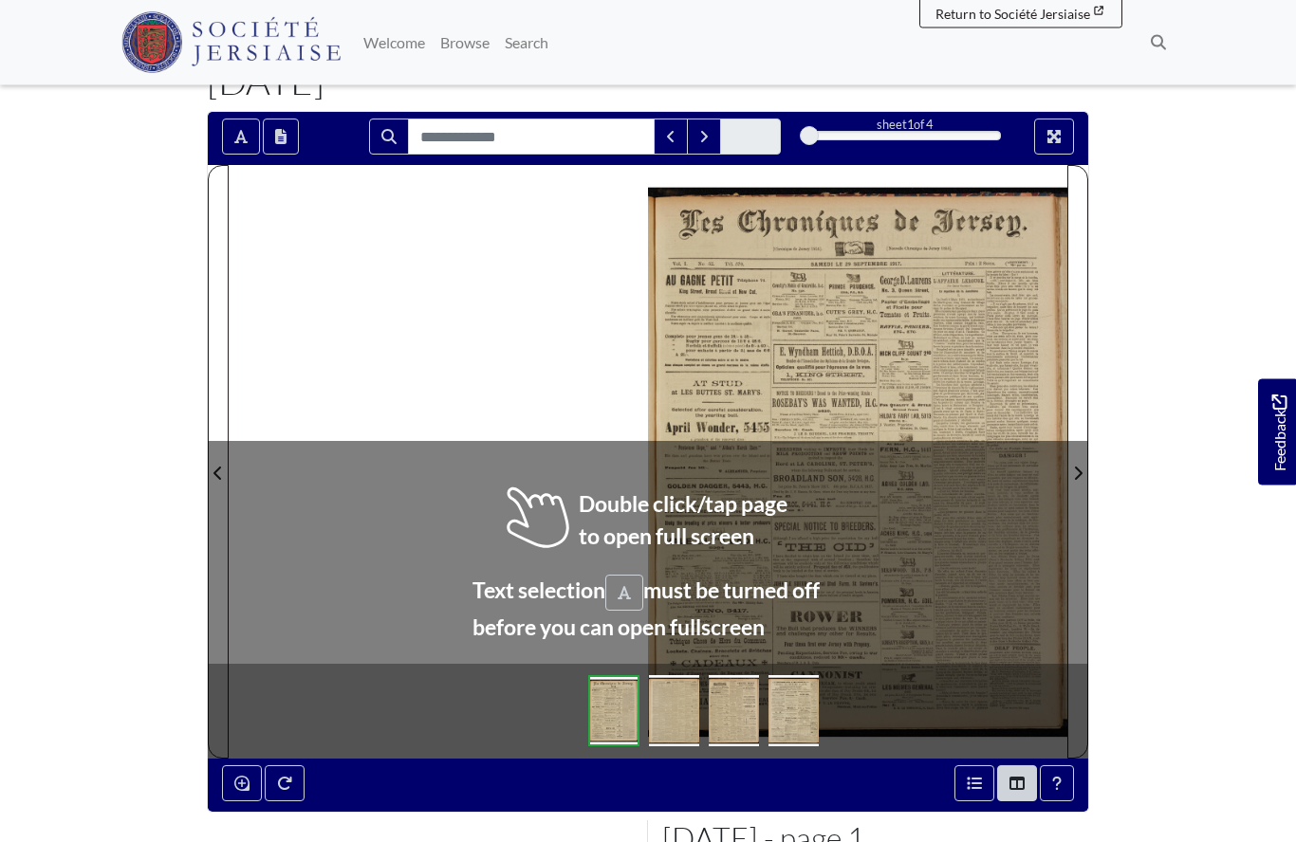
scroll to position [126, 0]
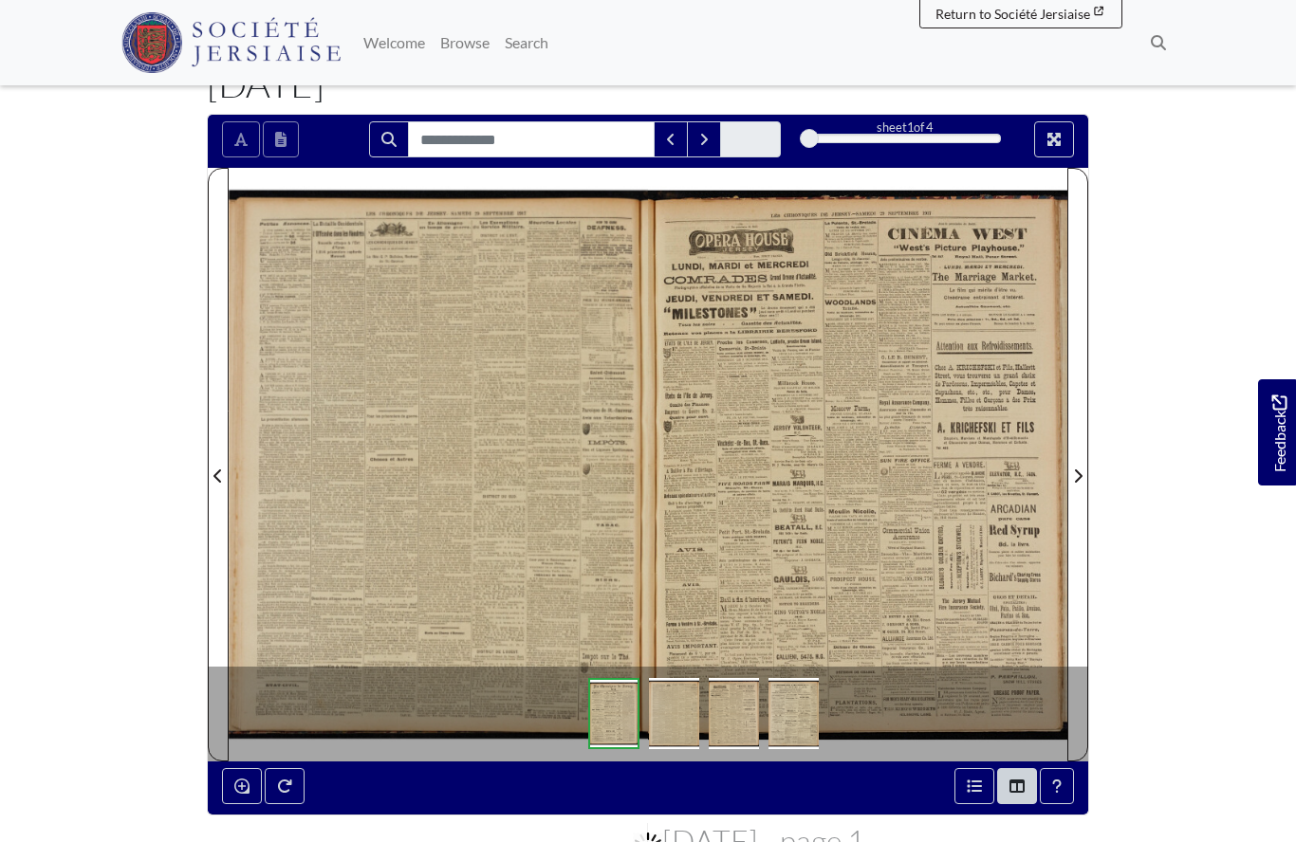
scroll to position [209, 0]
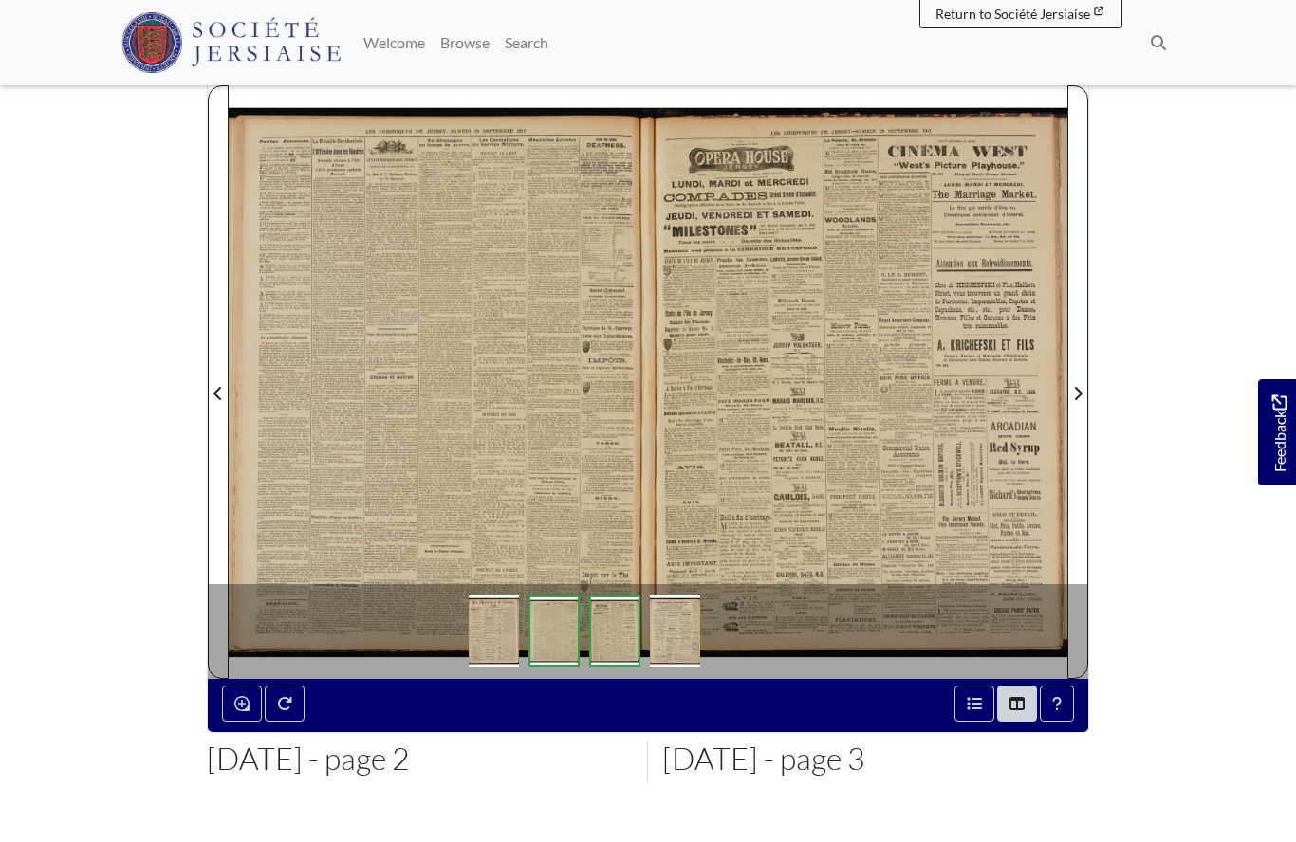
click at [388, 425] on div at bounding box center [438, 381] width 419 height 593
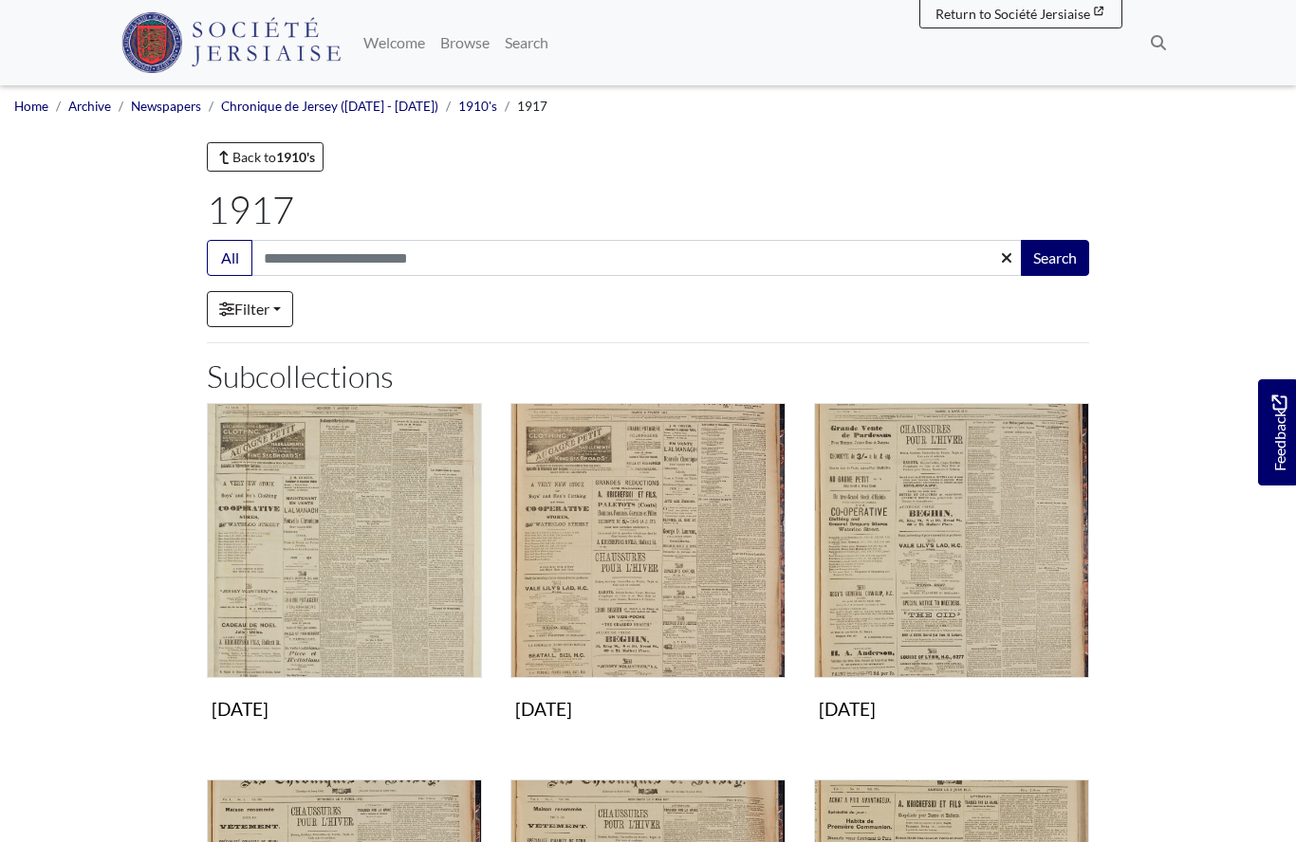
scroll to position [1100, 0]
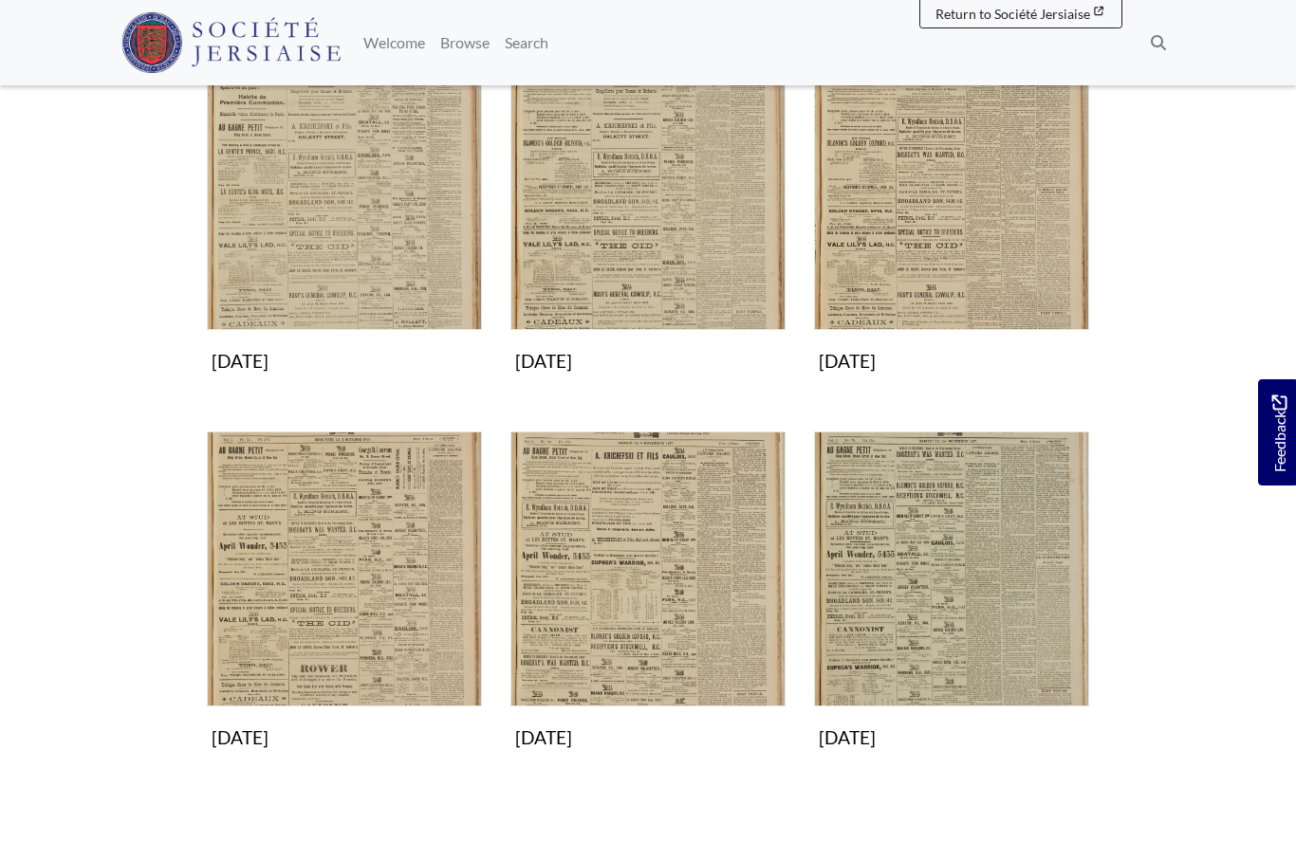
click at [316, 585] on img "Subcollection" at bounding box center [344, 569] width 275 height 275
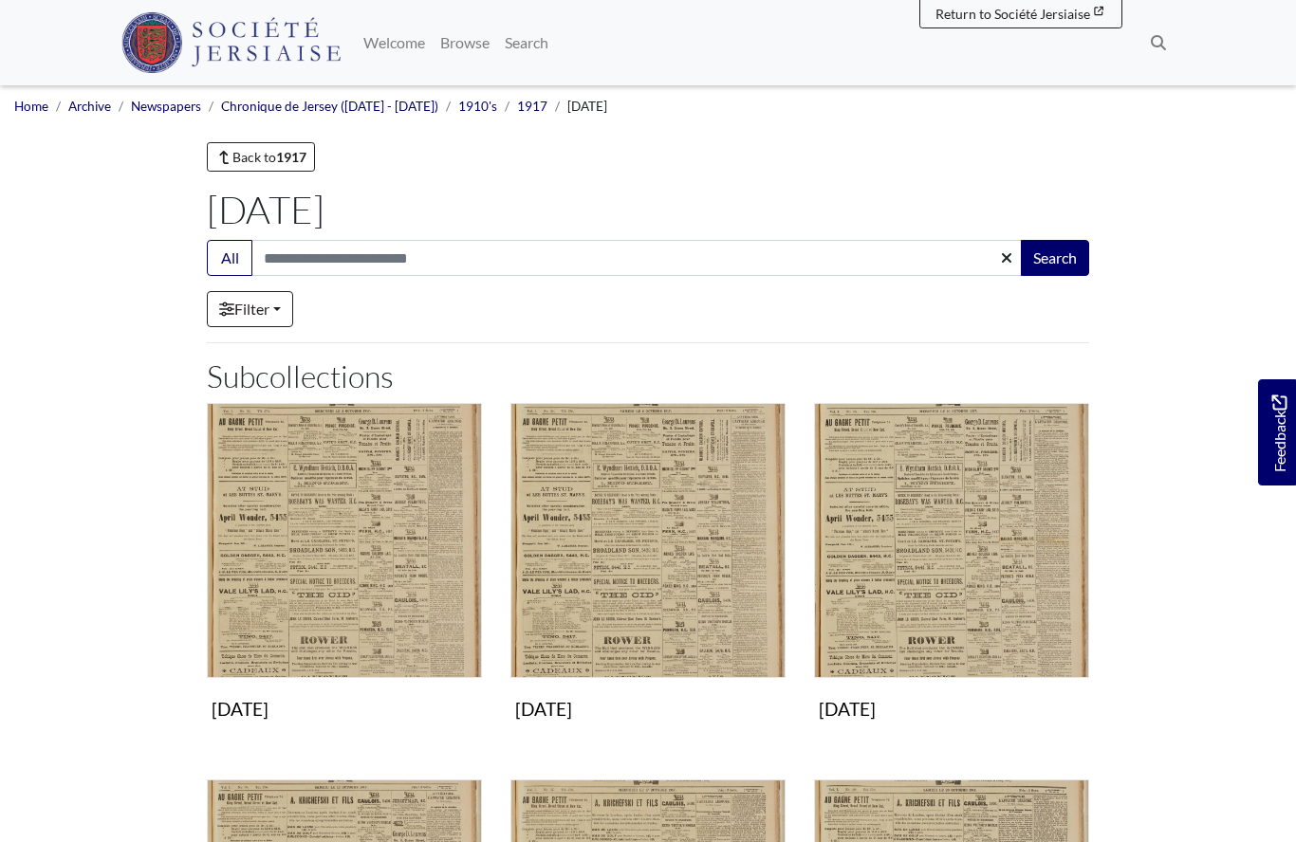
click at [343, 586] on img "Subcollection" at bounding box center [344, 540] width 275 height 275
click at [662, 580] on img "Subcollection" at bounding box center [647, 540] width 275 height 275
click at [943, 569] on img "Subcollection" at bounding box center [951, 540] width 275 height 275
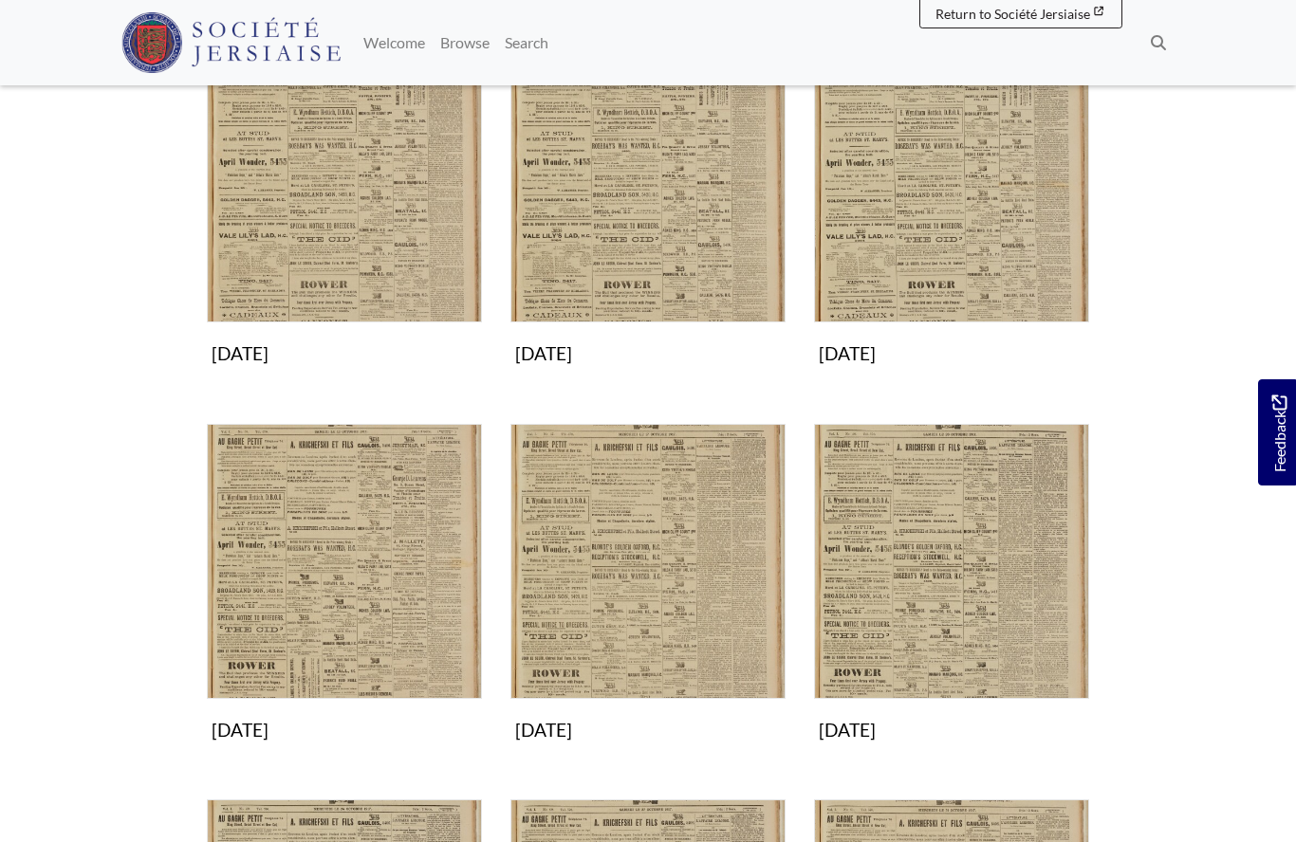
scroll to position [358, 0]
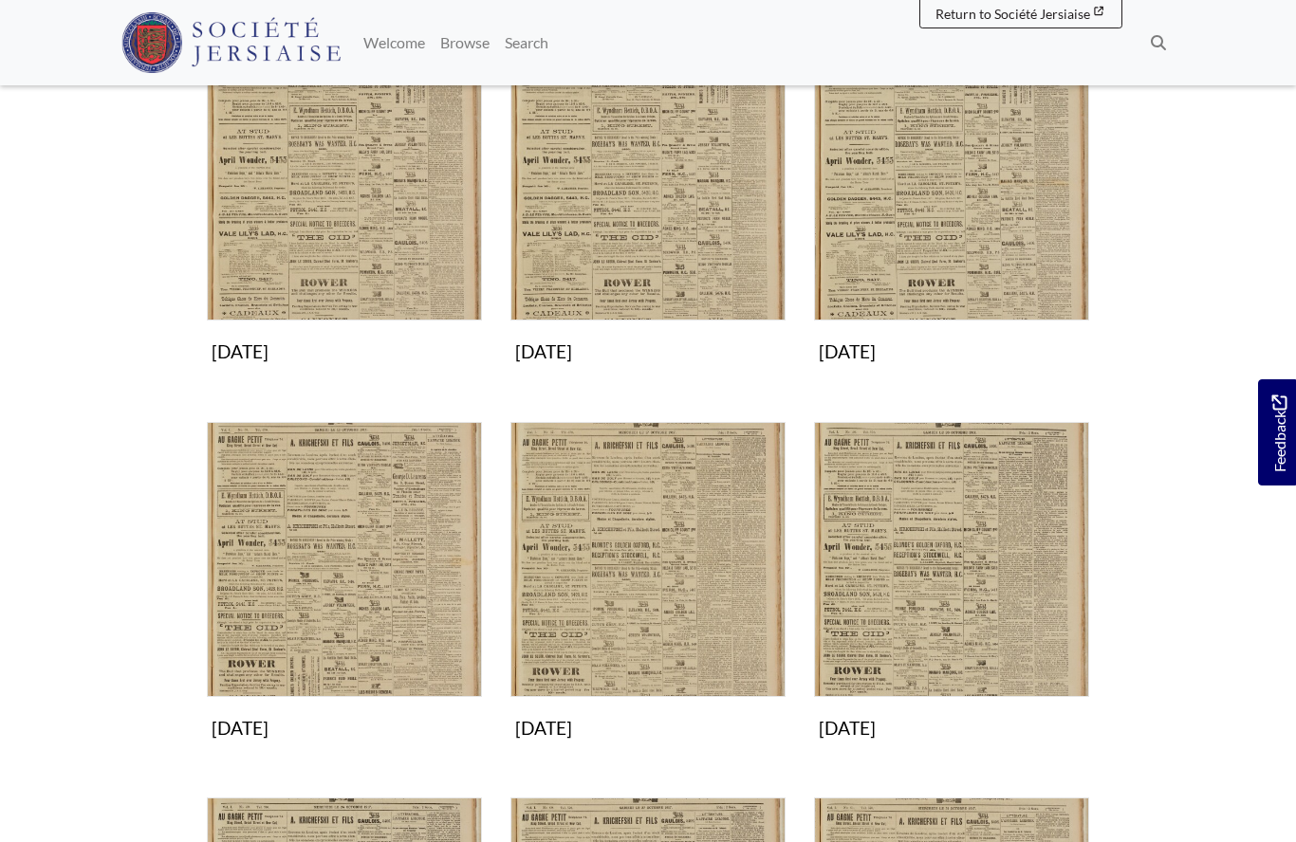
click at [358, 583] on img "Subcollection" at bounding box center [344, 559] width 275 height 275
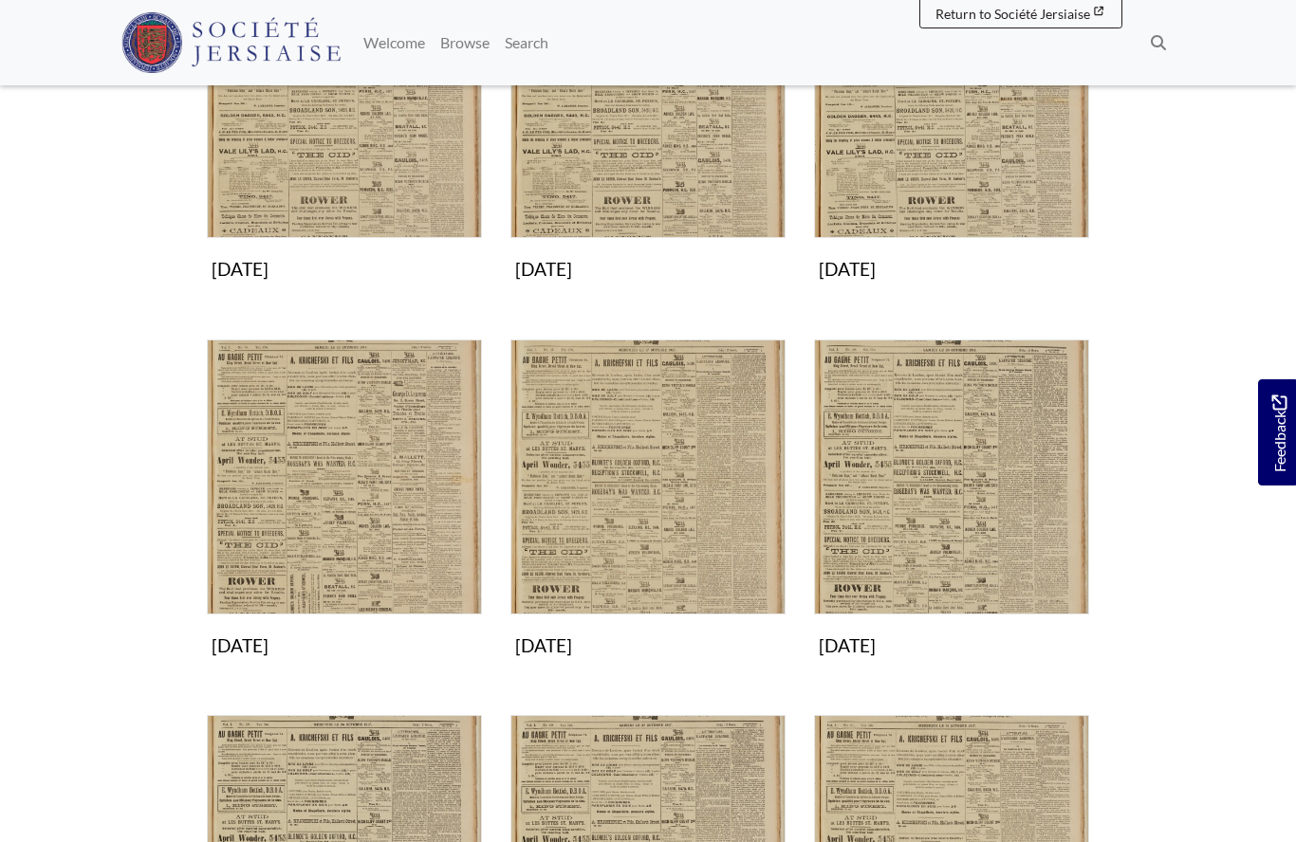
click at [637, 533] on img "Subcollection" at bounding box center [647, 477] width 275 height 275
click at [933, 487] on img "Subcollection" at bounding box center [951, 477] width 275 height 275
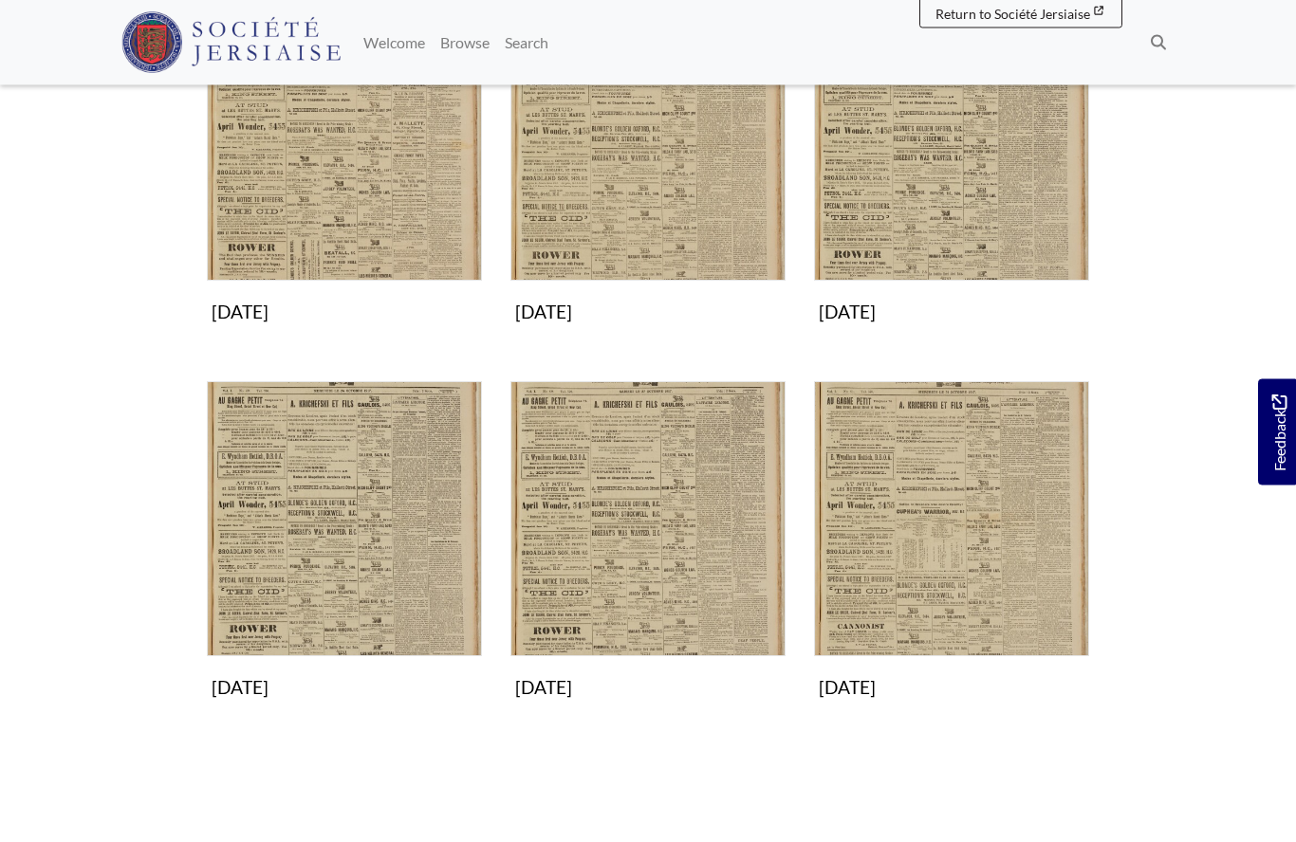
scroll to position [782, 0]
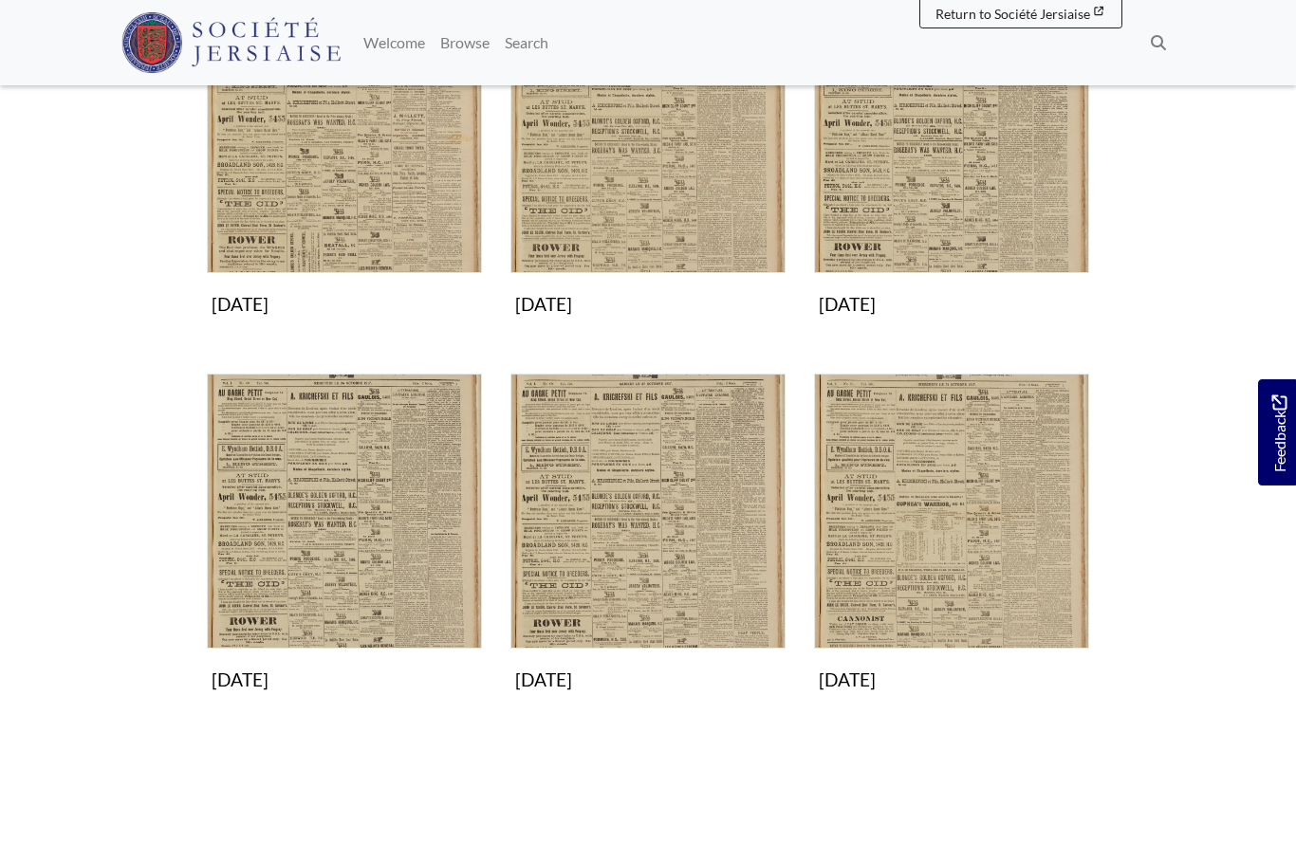
click at [333, 565] on img "Subcollection" at bounding box center [344, 511] width 275 height 275
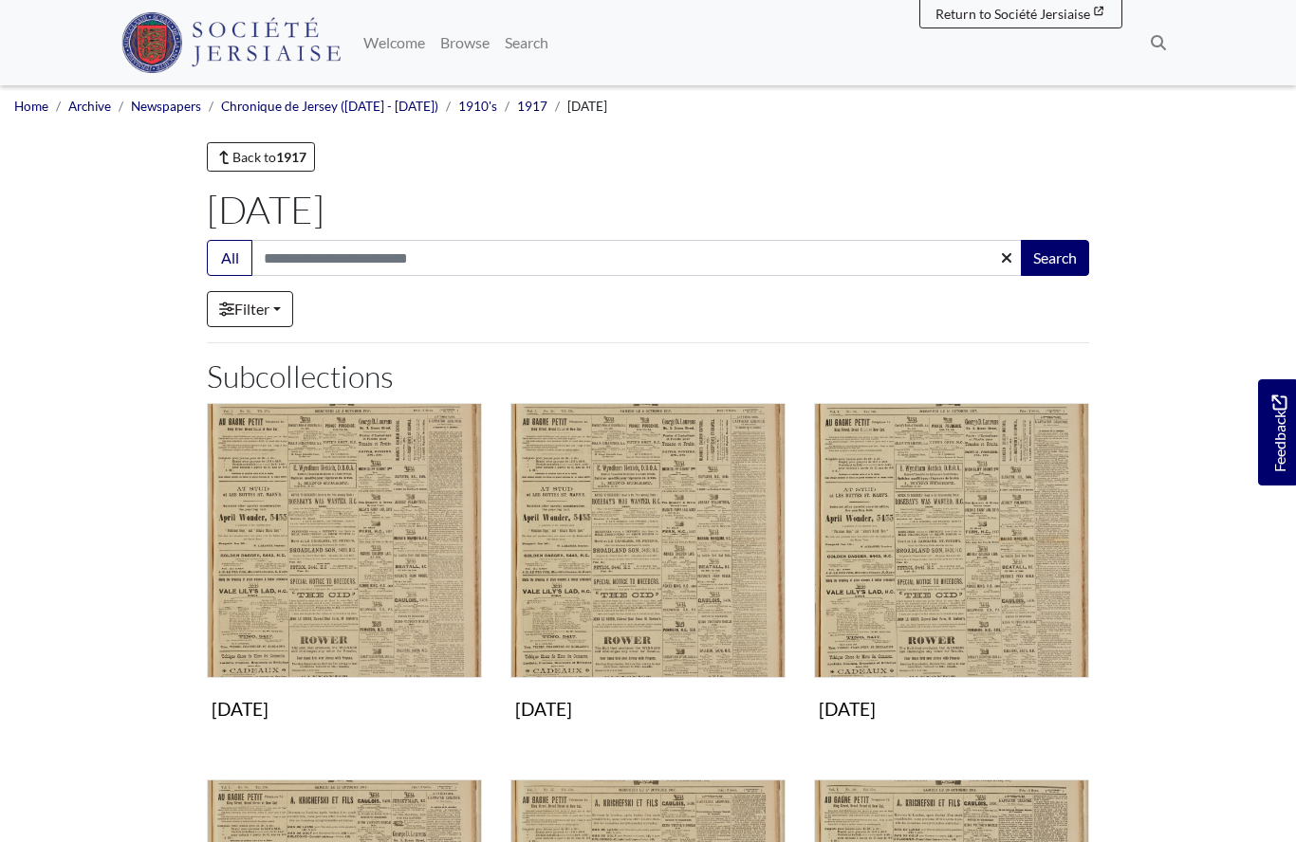
scroll to position [864, 0]
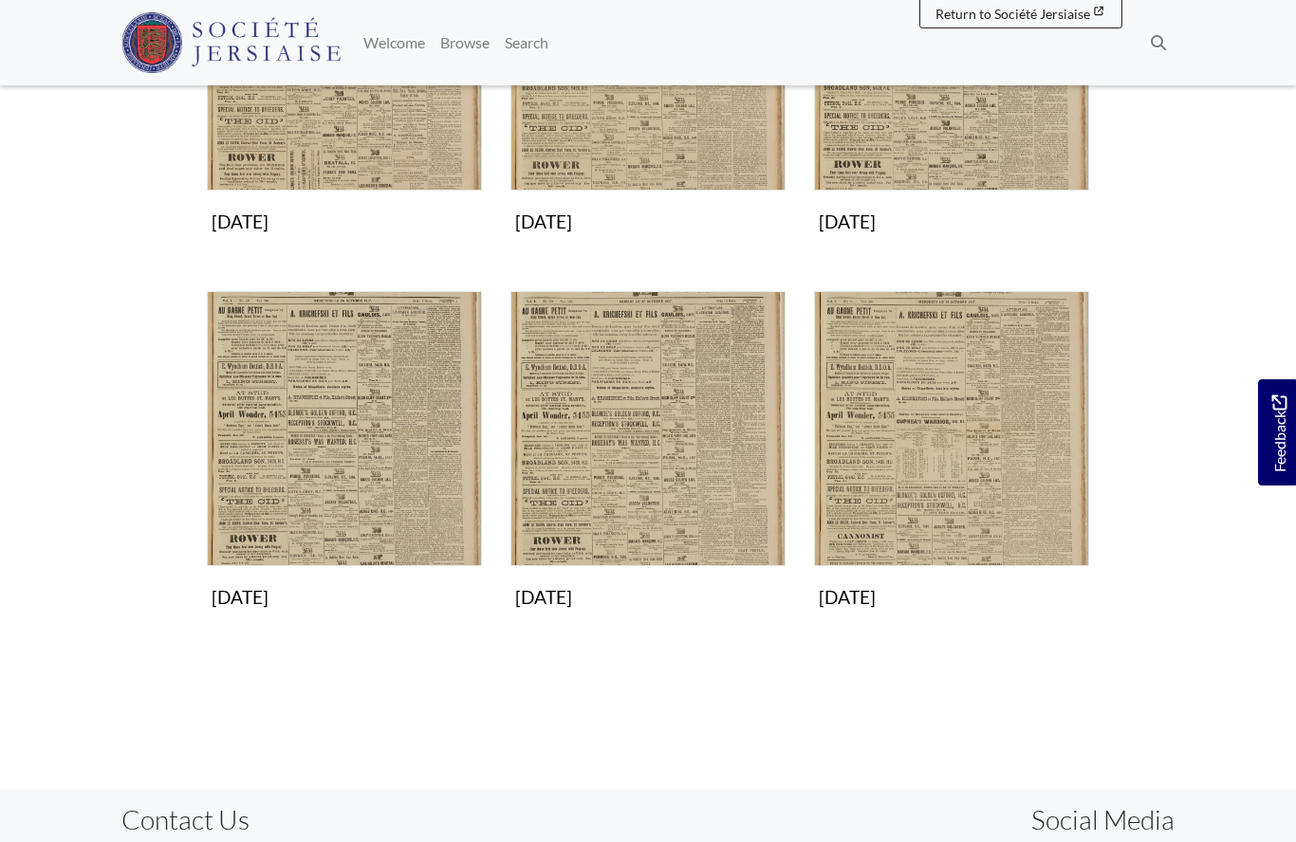
click at [686, 467] on img "Subcollection" at bounding box center [647, 428] width 275 height 275
click at [927, 491] on img "Subcollection" at bounding box center [951, 428] width 275 height 275
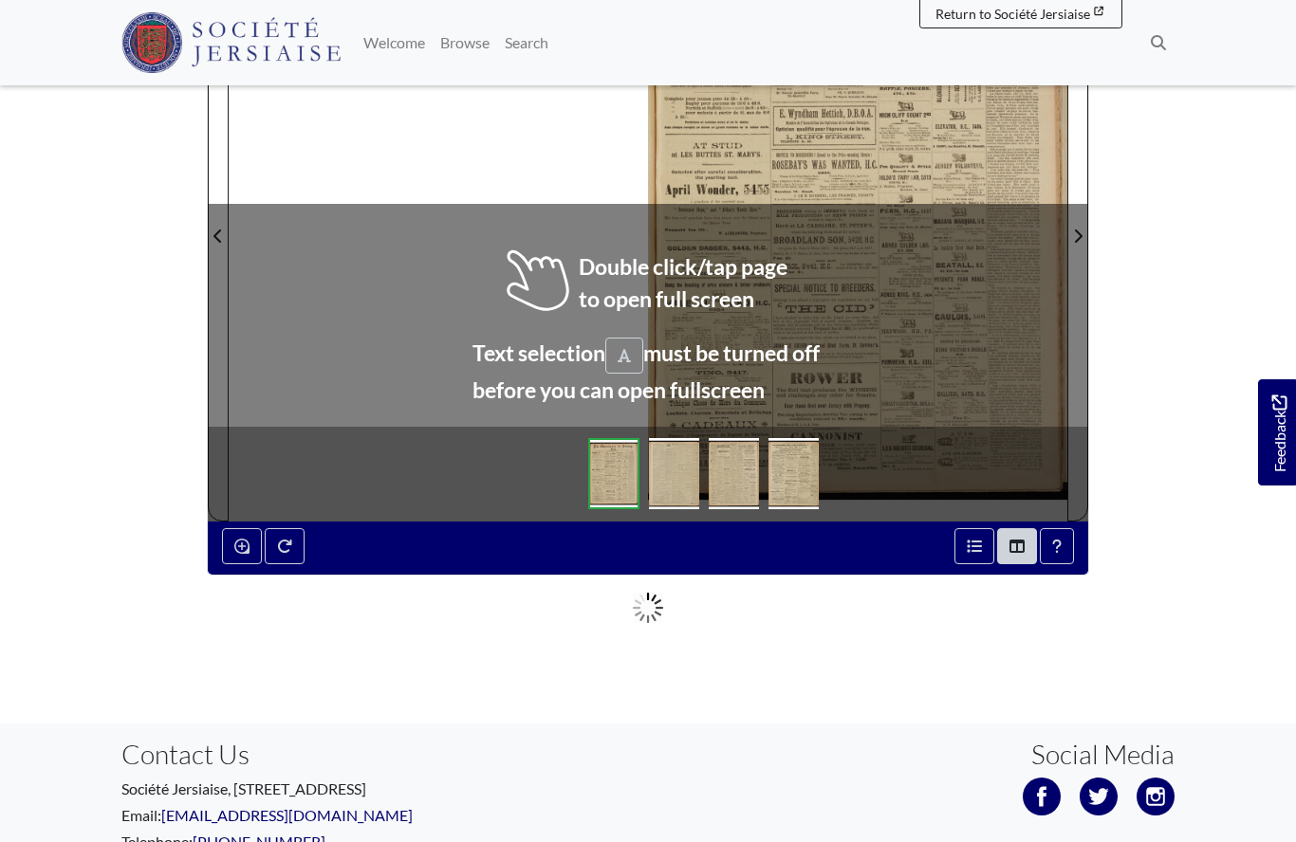
scroll to position [371, 0]
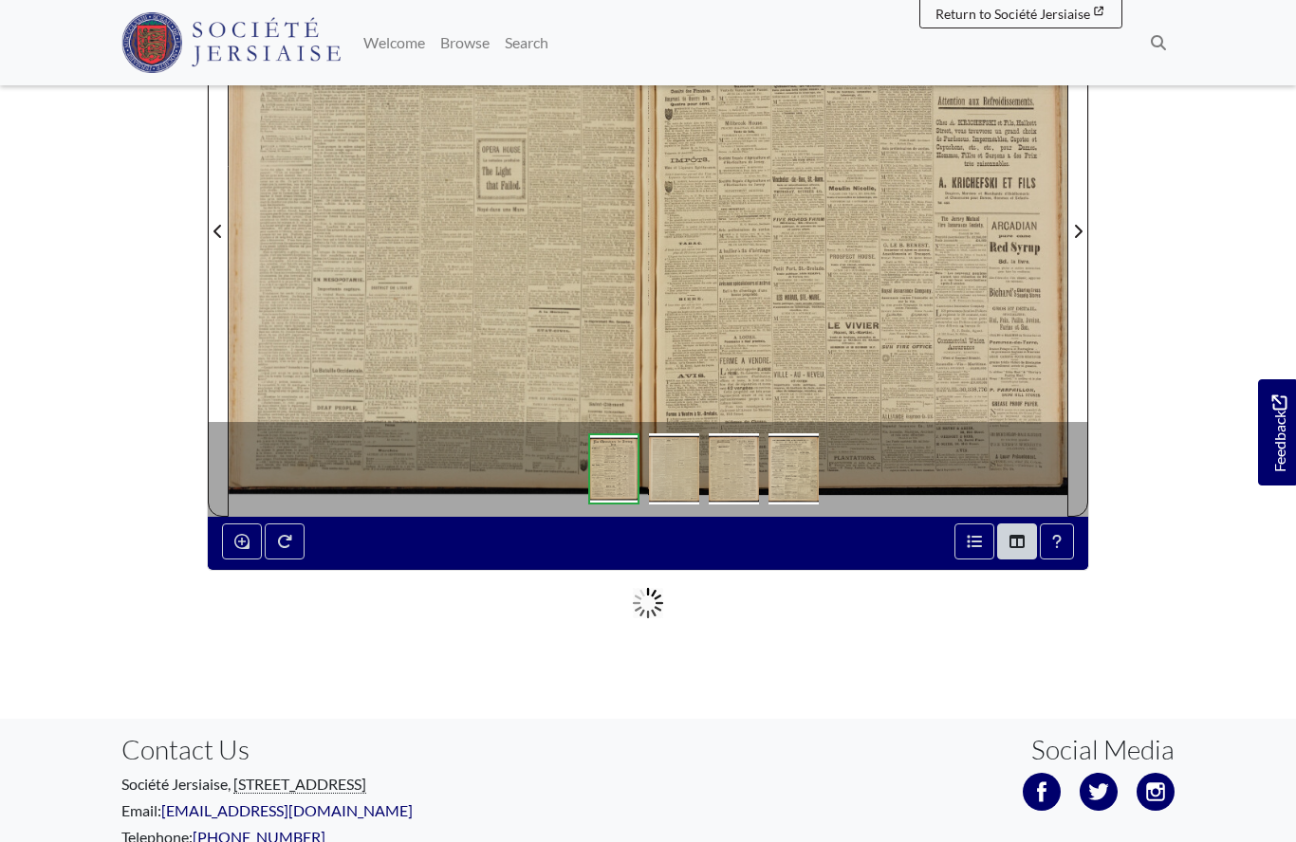
scroll to position [453, 0]
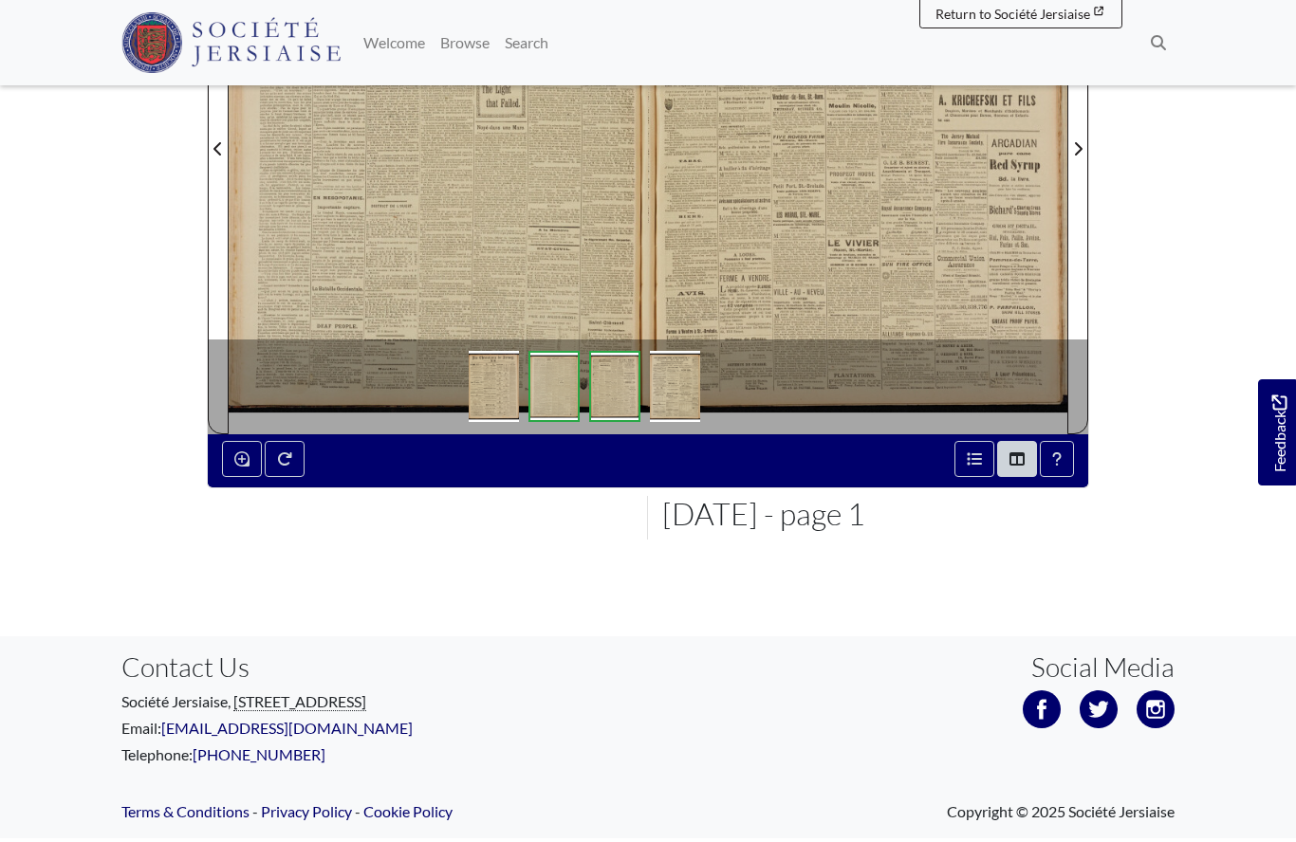
click at [531, 235] on div at bounding box center [438, 137] width 419 height 593
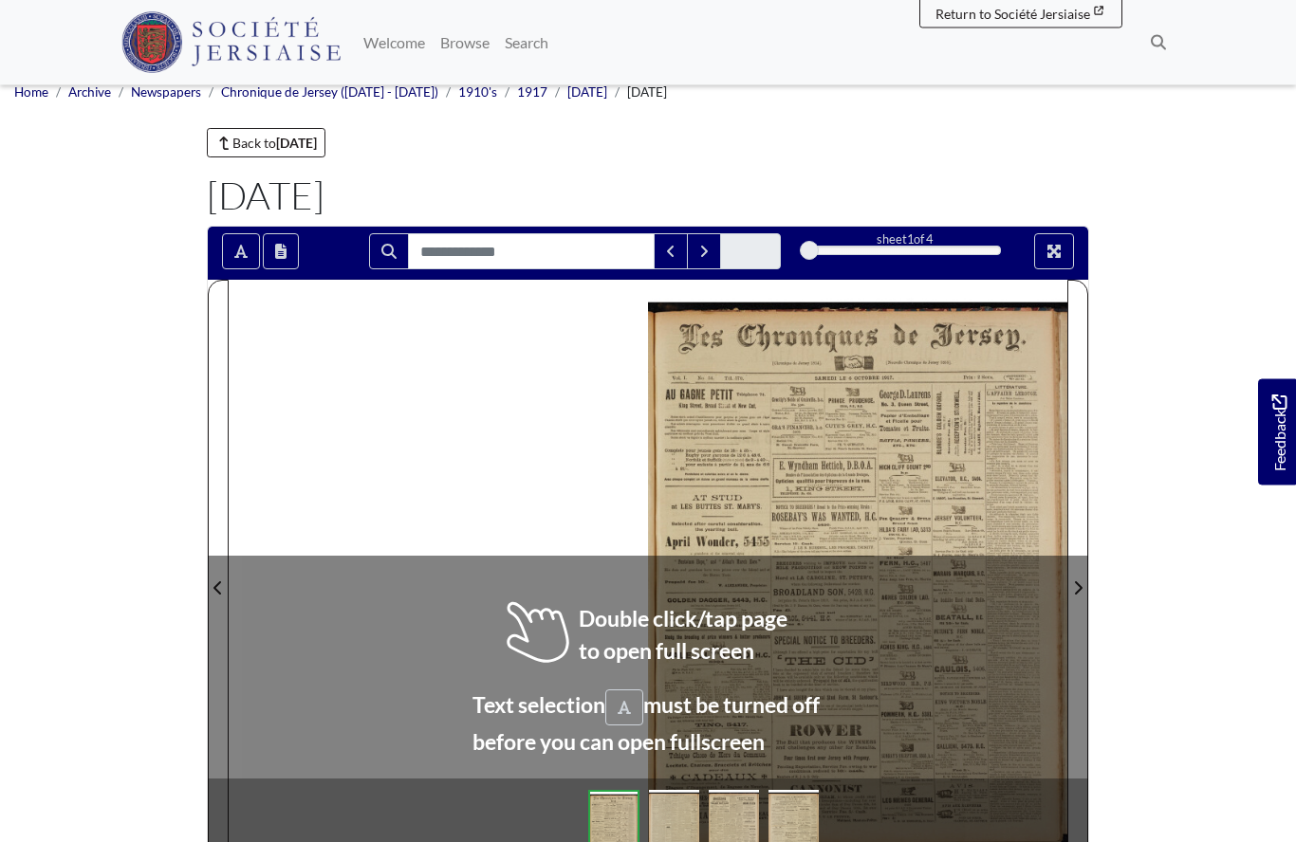
scroll to position [14, 0]
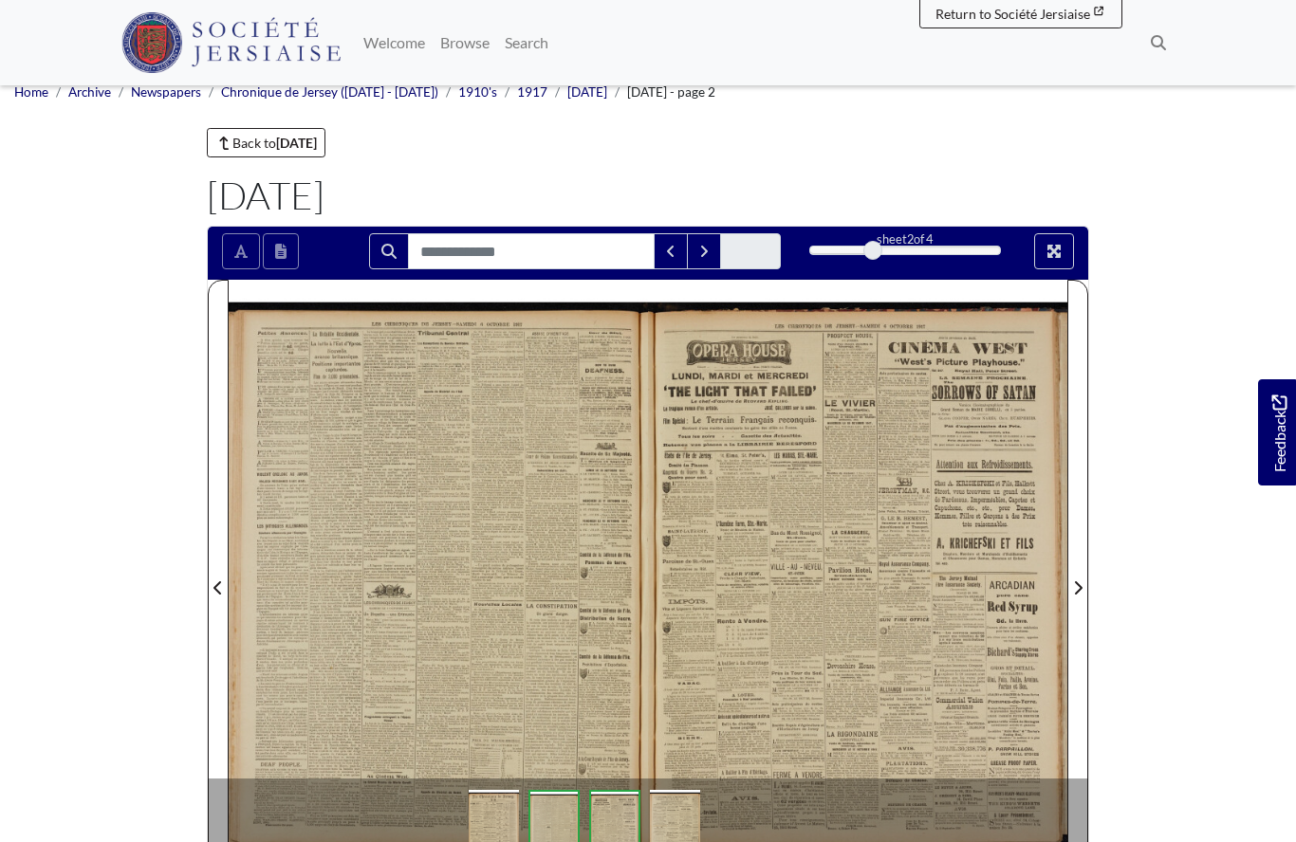
scroll to position [97, 0]
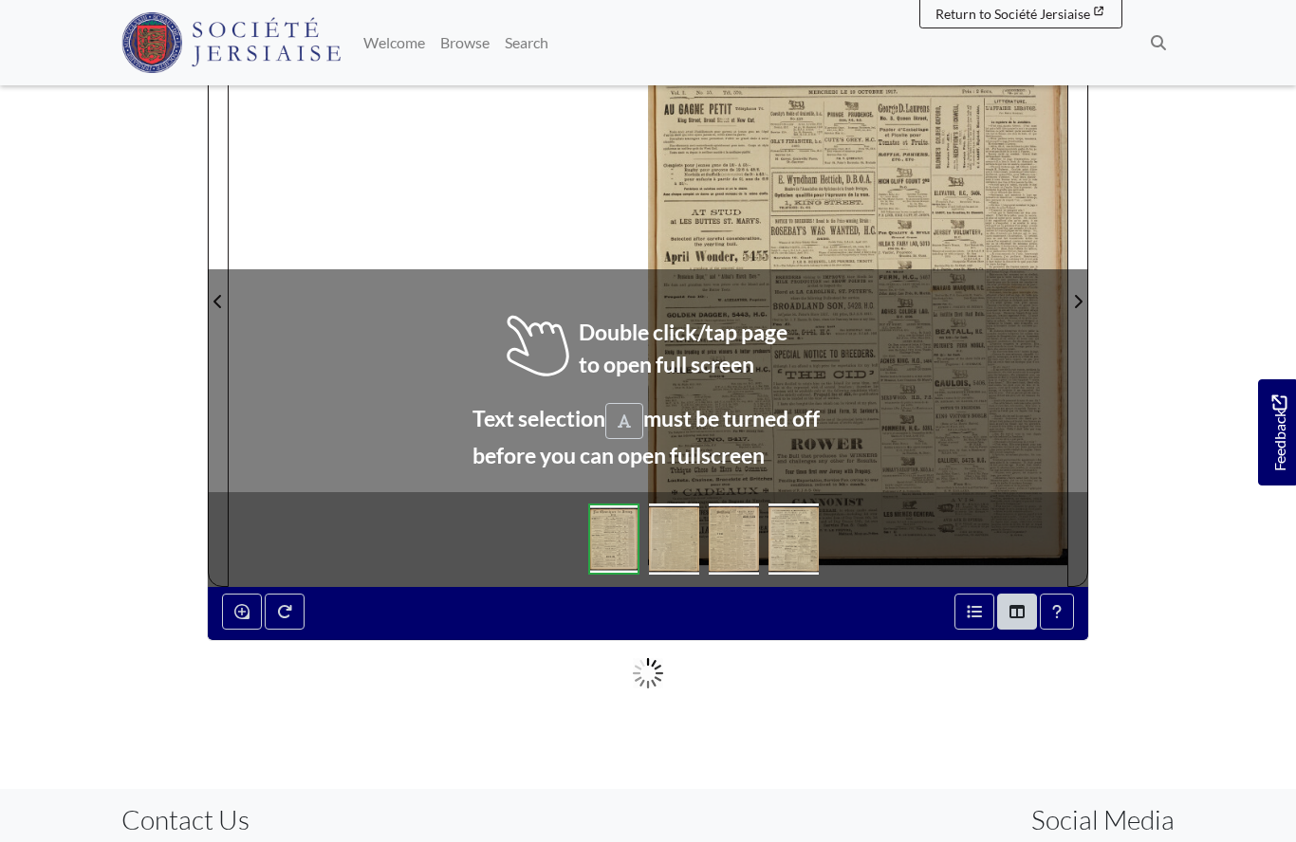
scroll to position [300, 0]
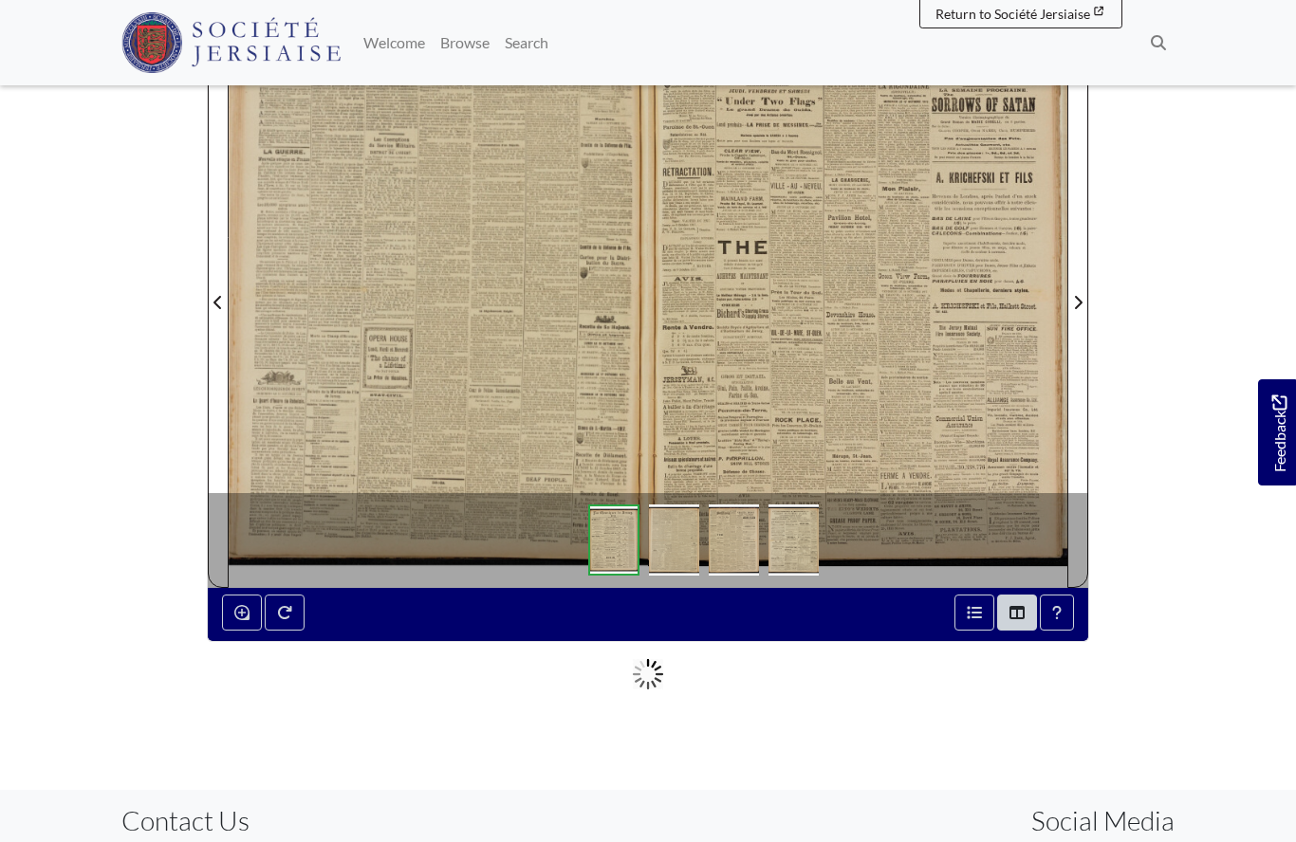
scroll to position [382, 0]
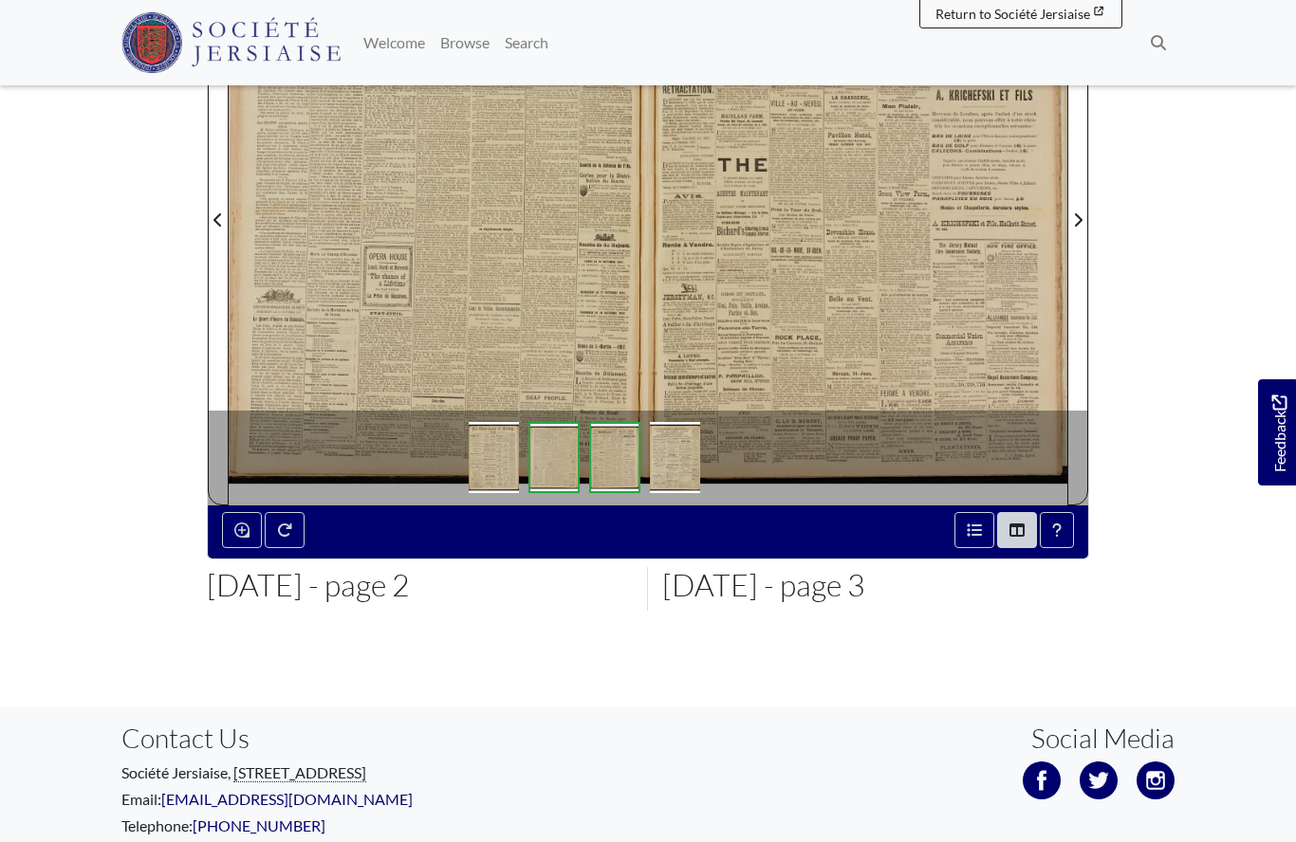
click at [458, 328] on div at bounding box center [438, 208] width 419 height 593
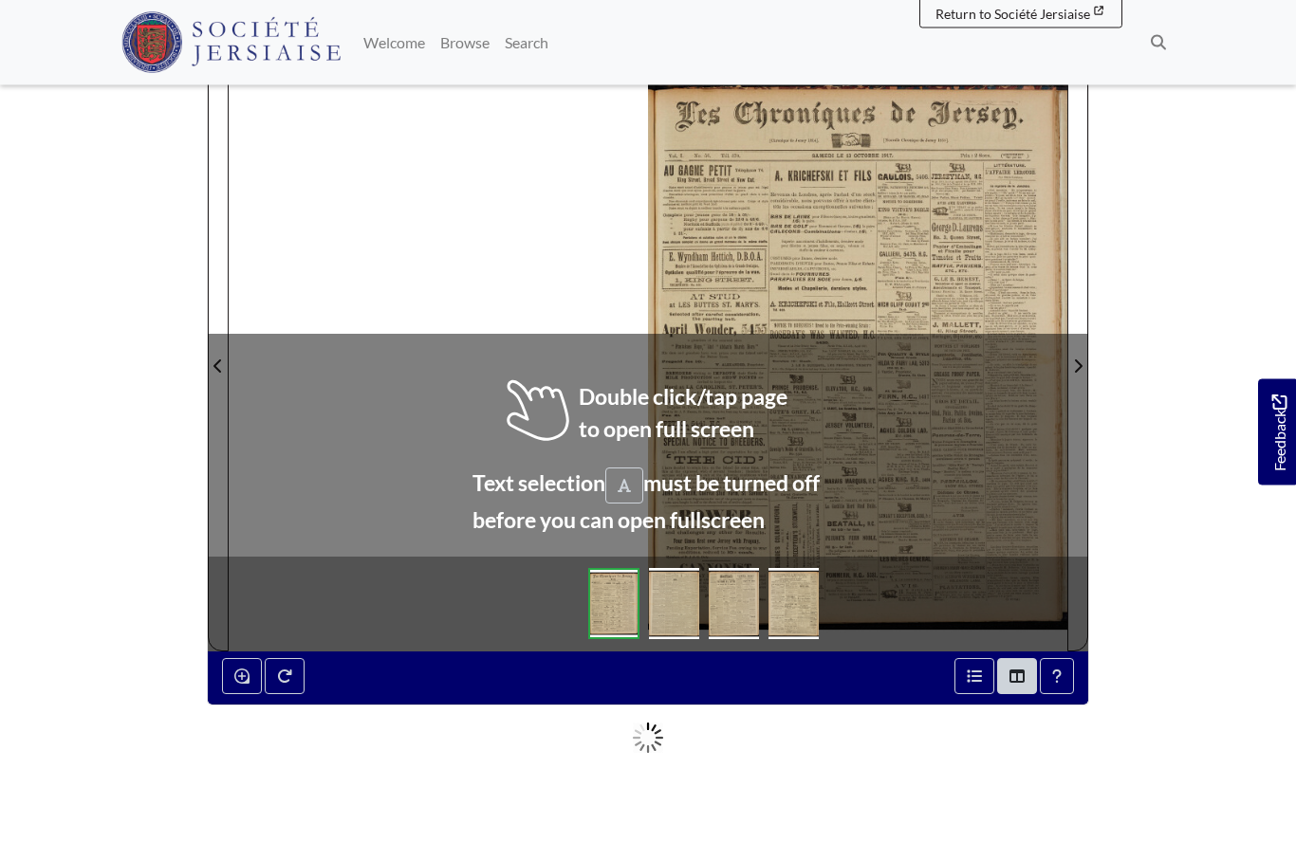
scroll to position [236, 0]
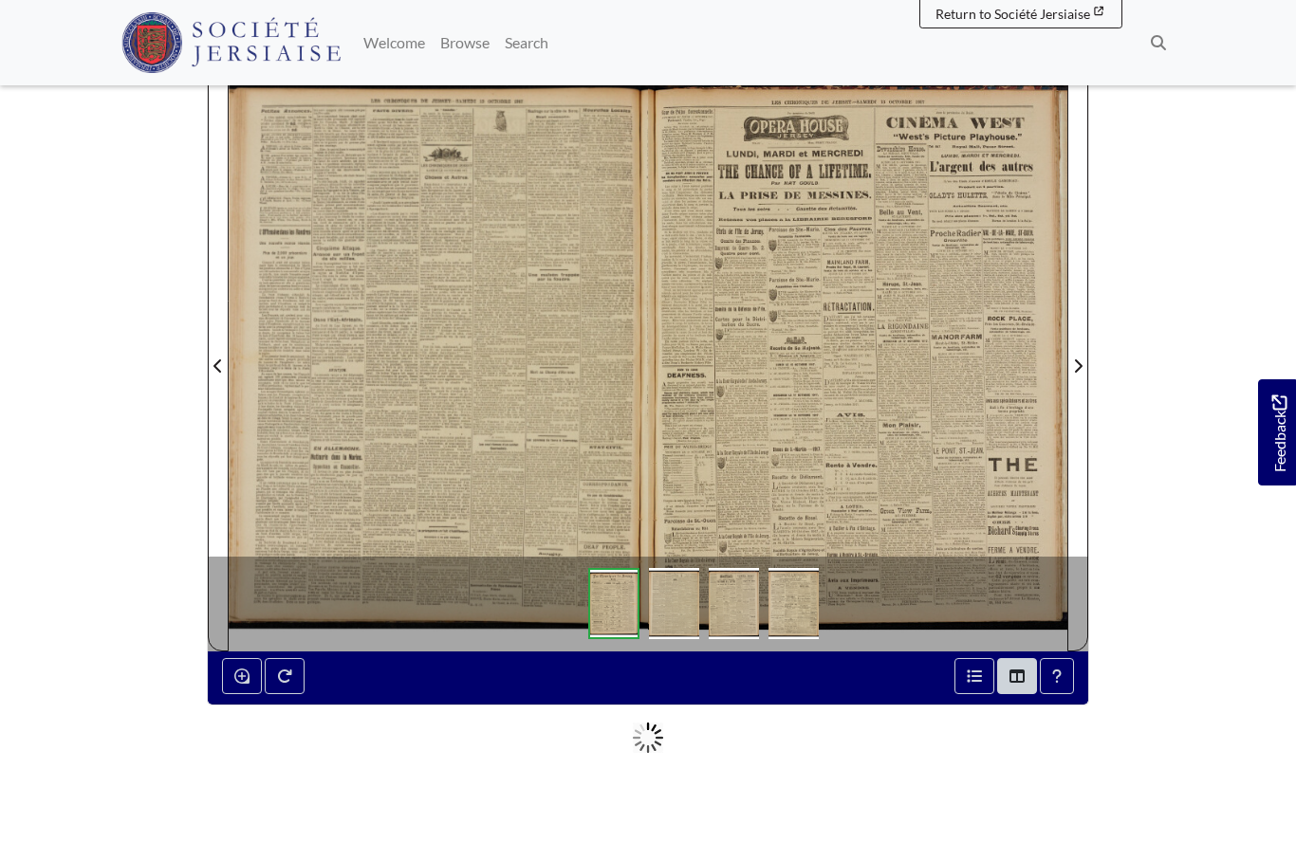
scroll to position [319, 0]
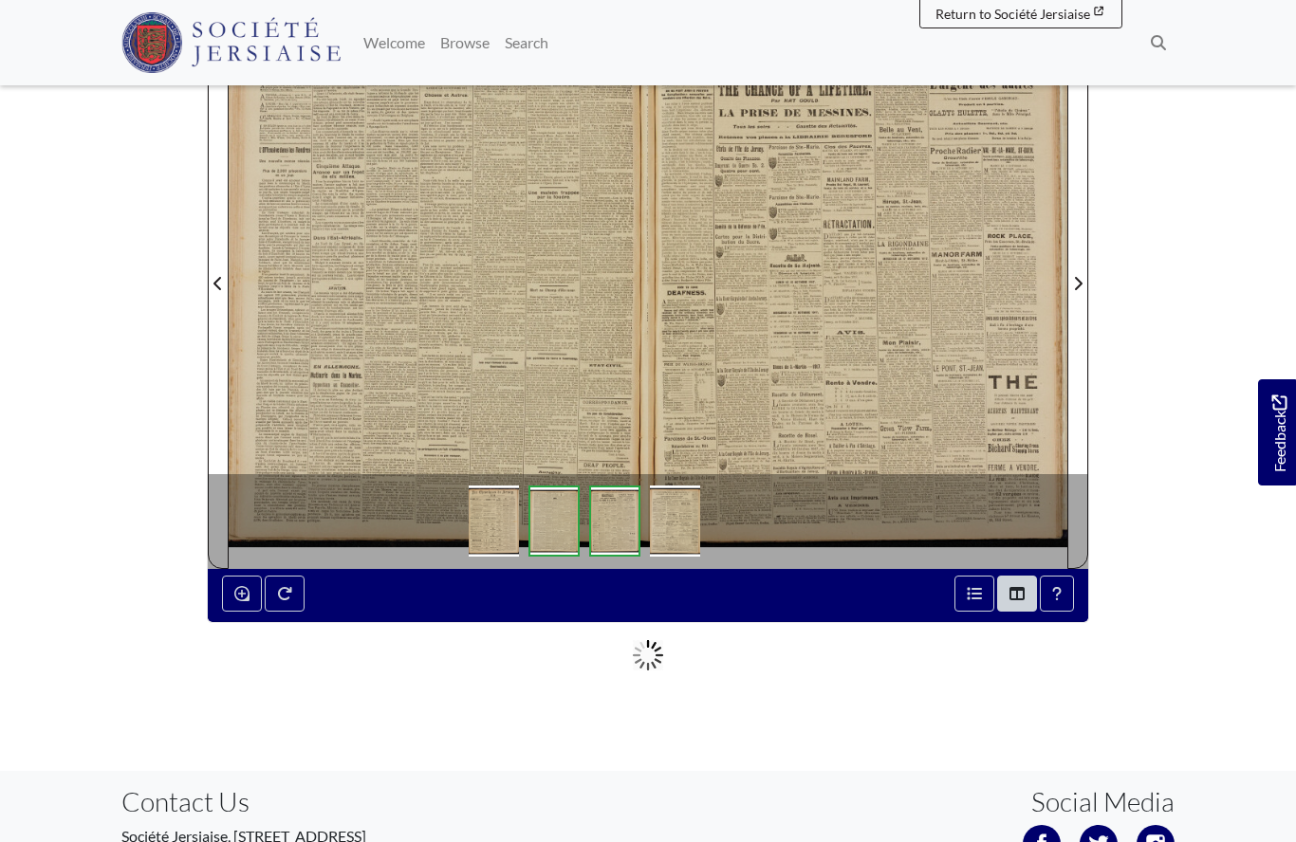
click at [496, 360] on div at bounding box center [438, 271] width 419 height 593
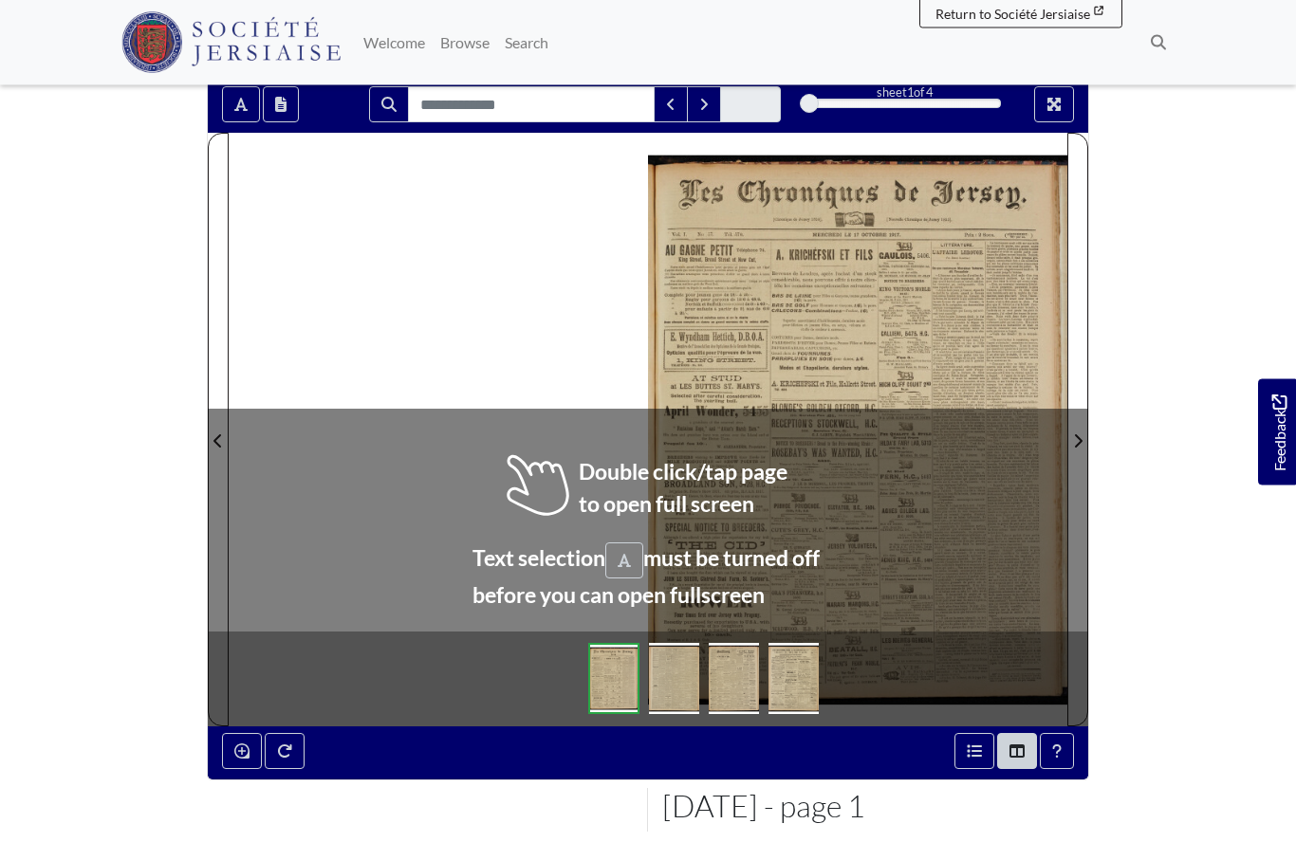
scroll to position [198, 0]
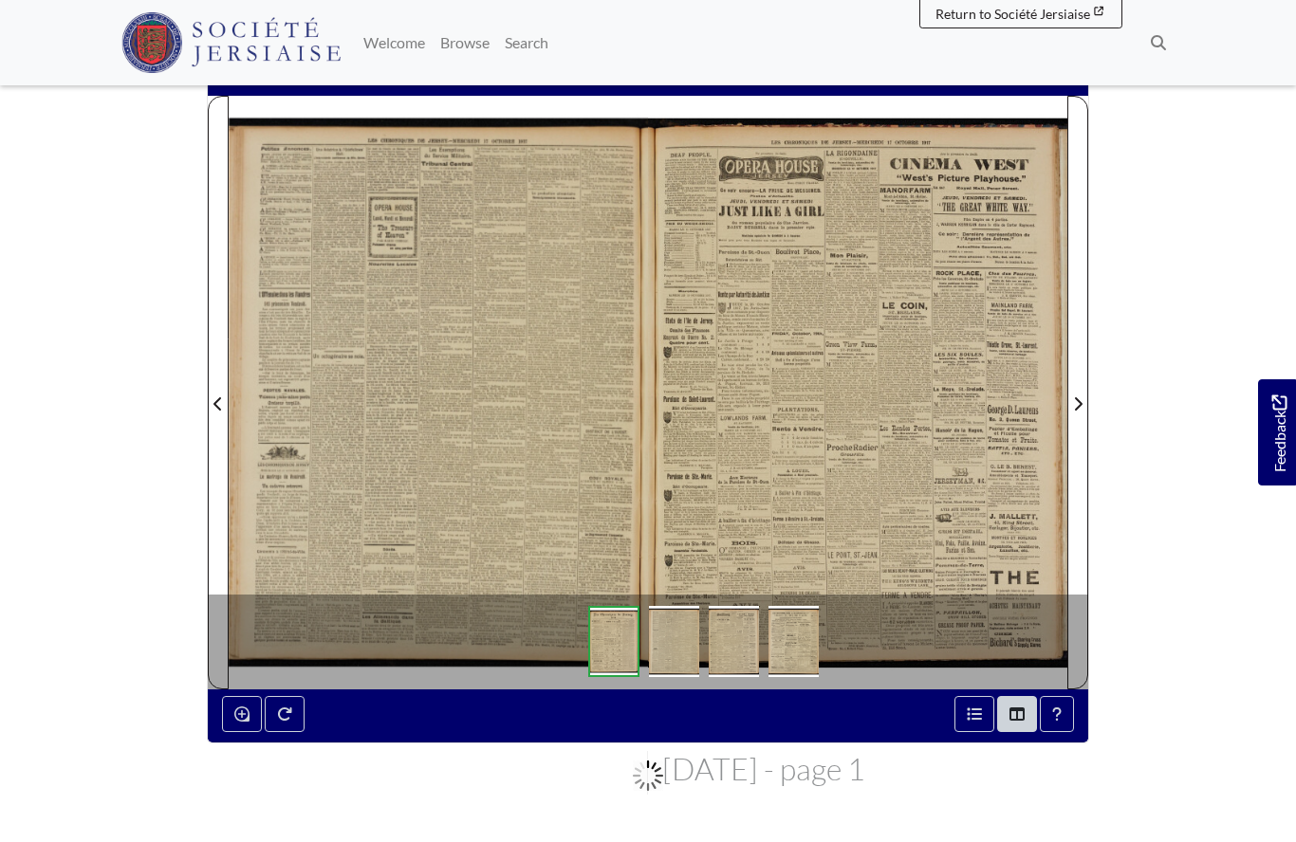
scroll to position [281, 0]
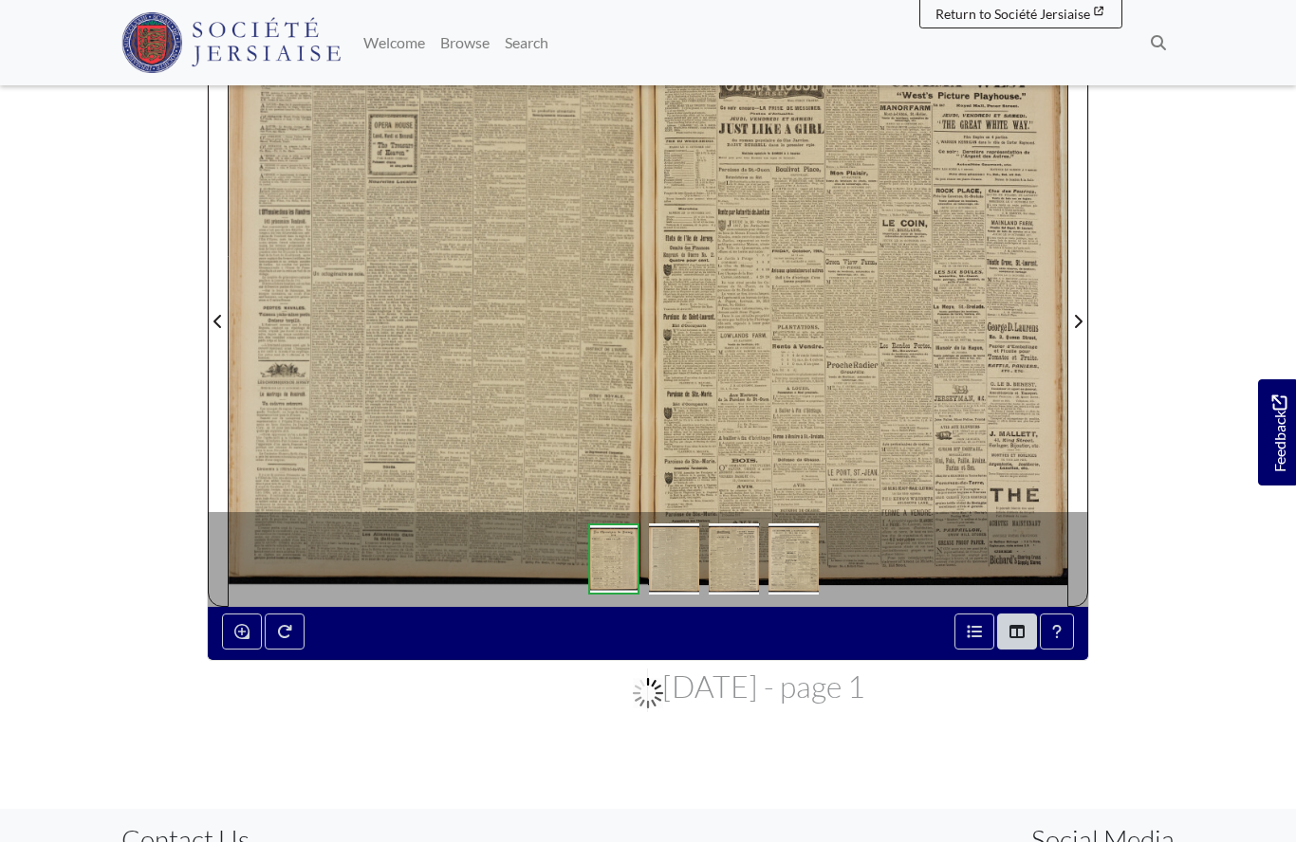
click at [404, 415] on div at bounding box center [438, 309] width 419 height 593
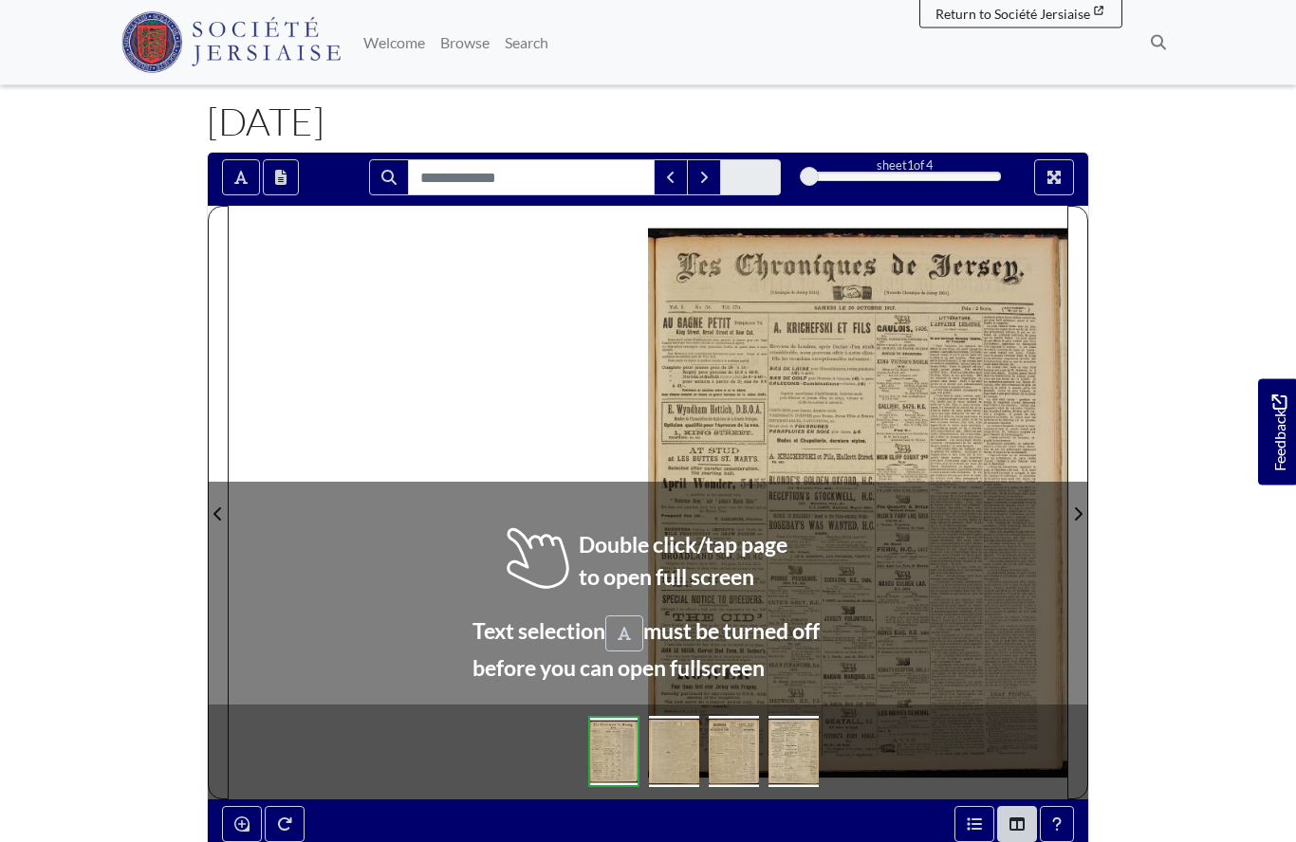
scroll to position [129, 0]
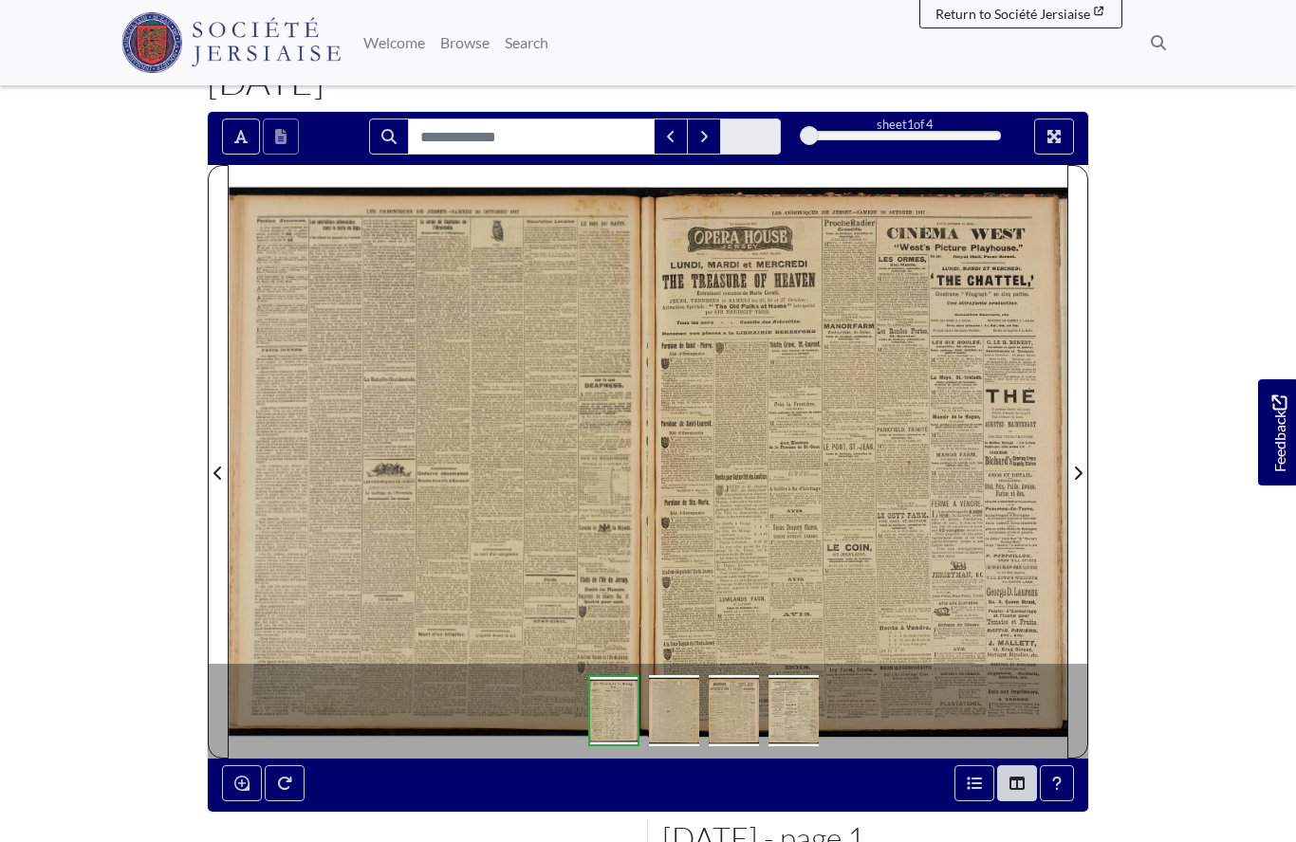
scroll to position [212, 0]
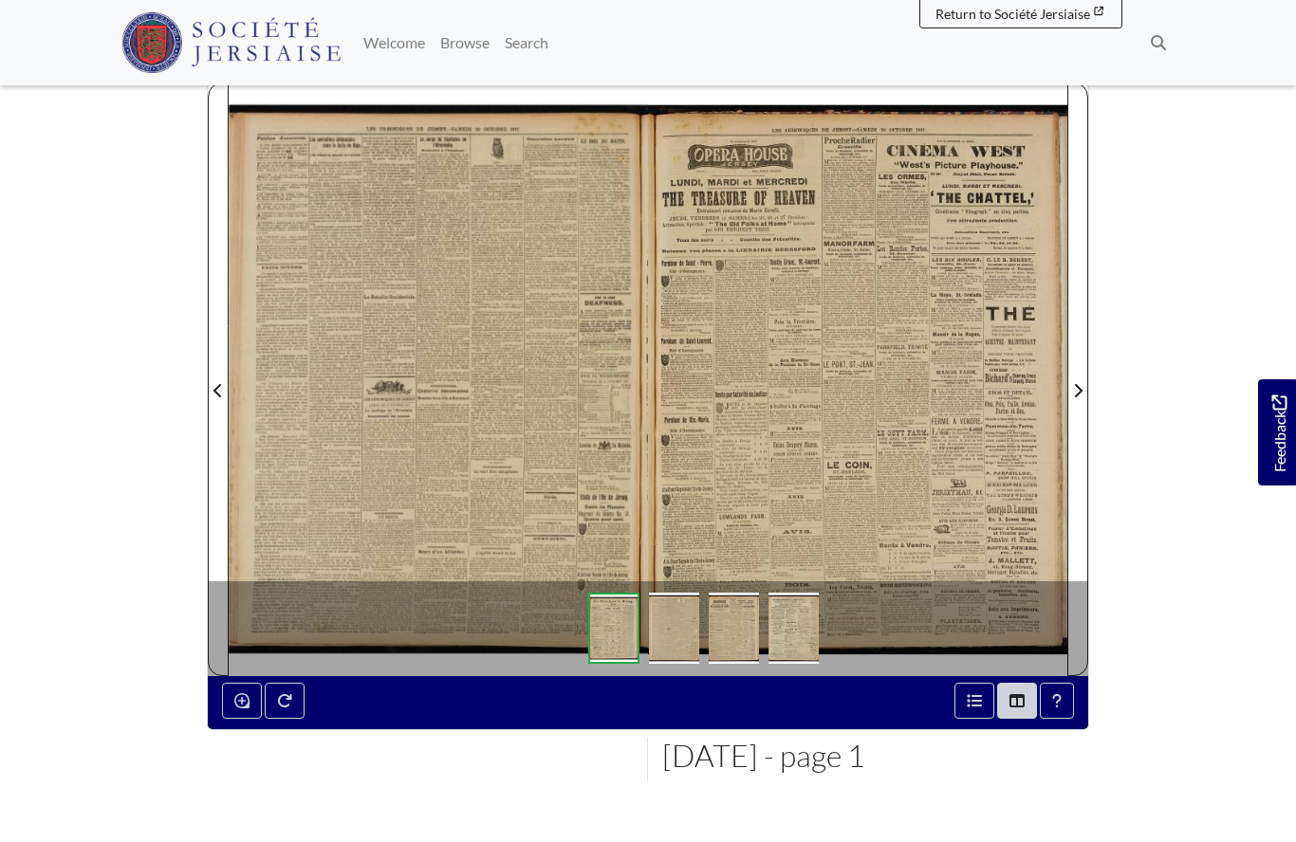
click at [516, 471] on div at bounding box center [438, 379] width 419 height 593
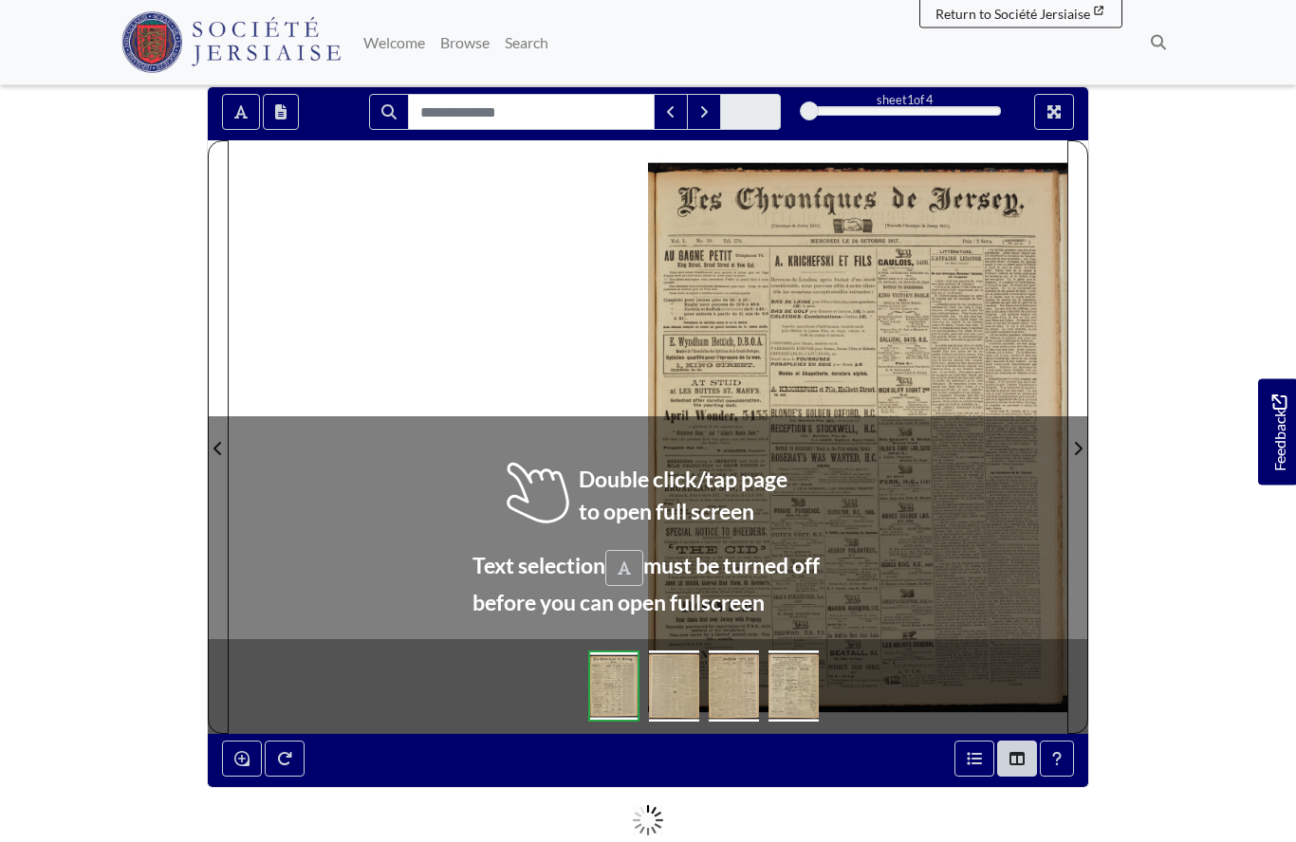
scroll to position [157, 0]
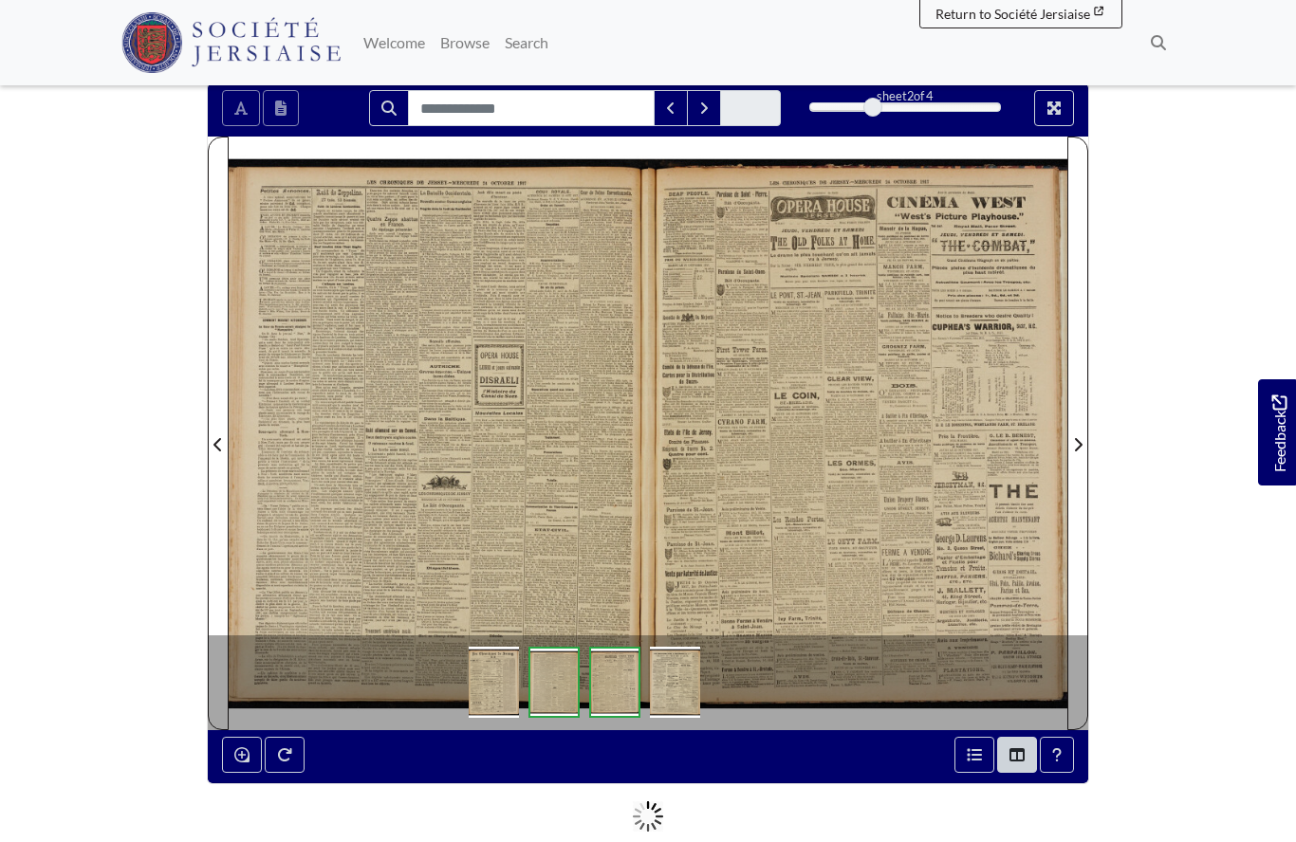
scroll to position [240, 0]
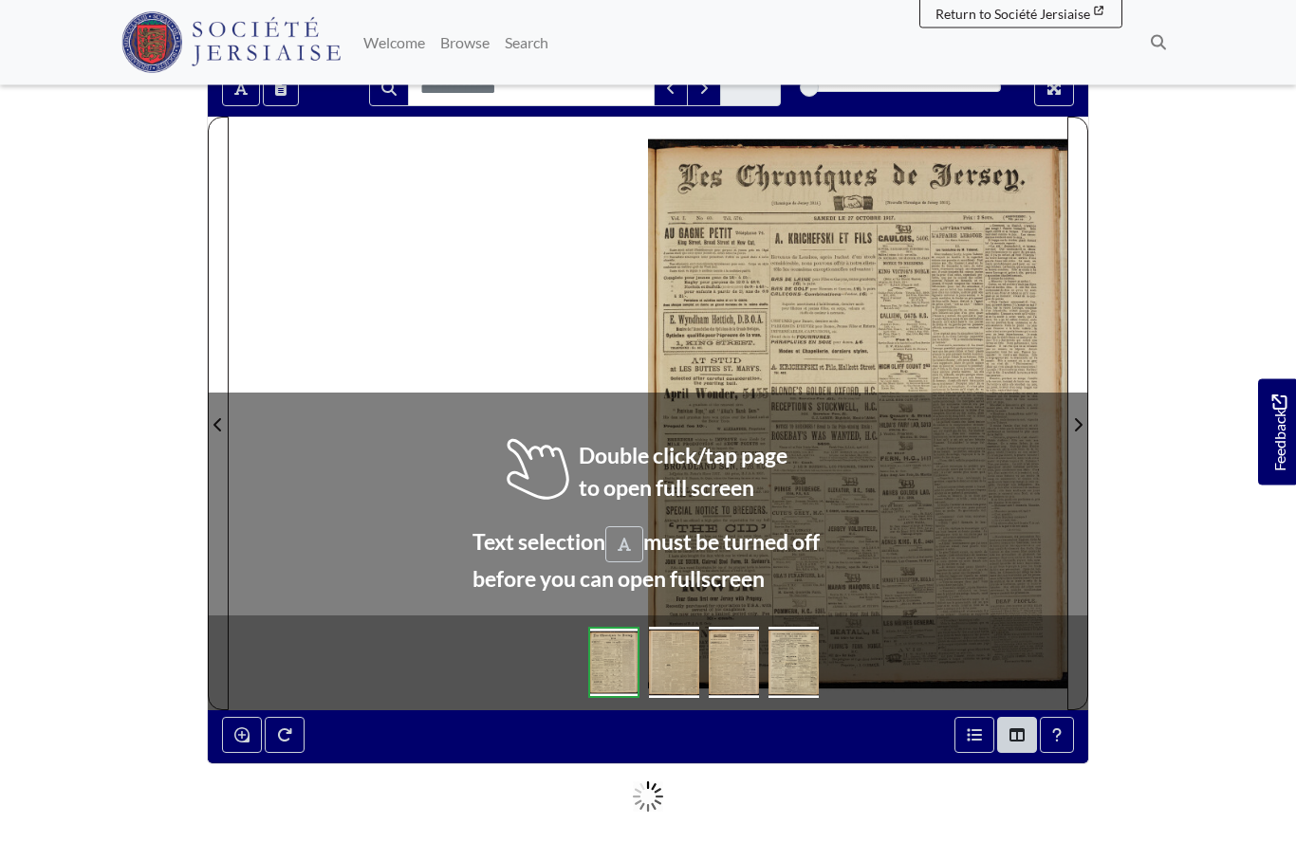
scroll to position [179, 0]
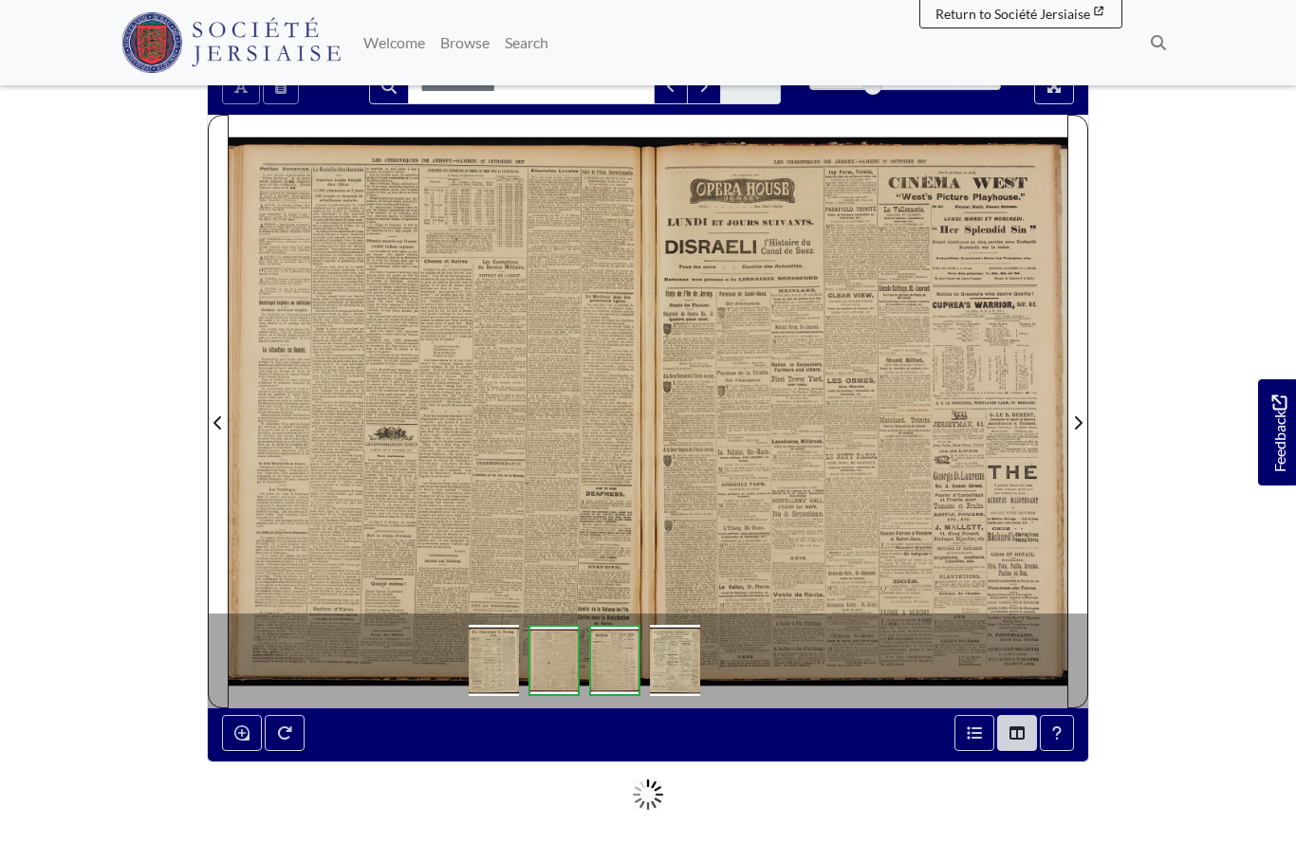
scroll to position [262, 0]
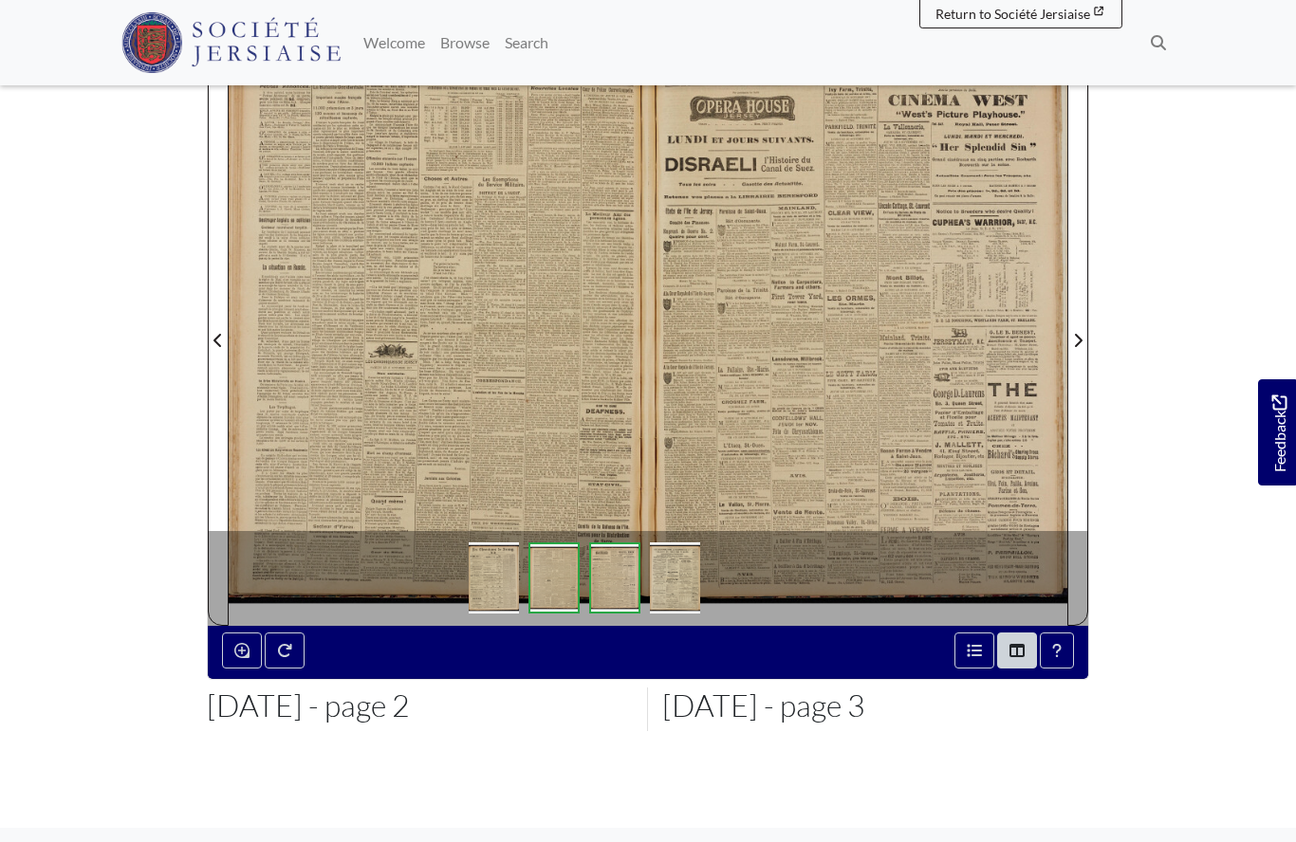
click at [432, 404] on div at bounding box center [438, 328] width 419 height 593
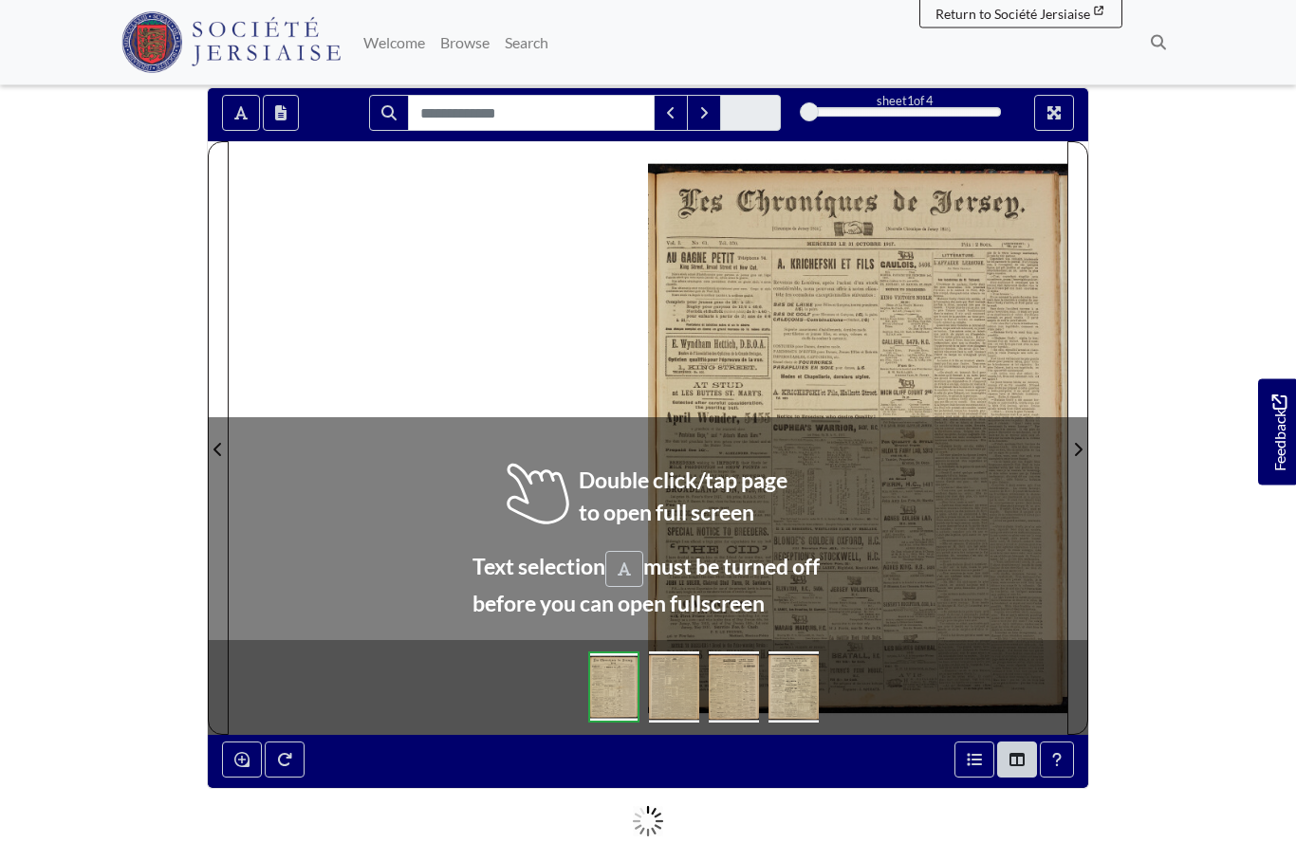
scroll to position [222, 0]
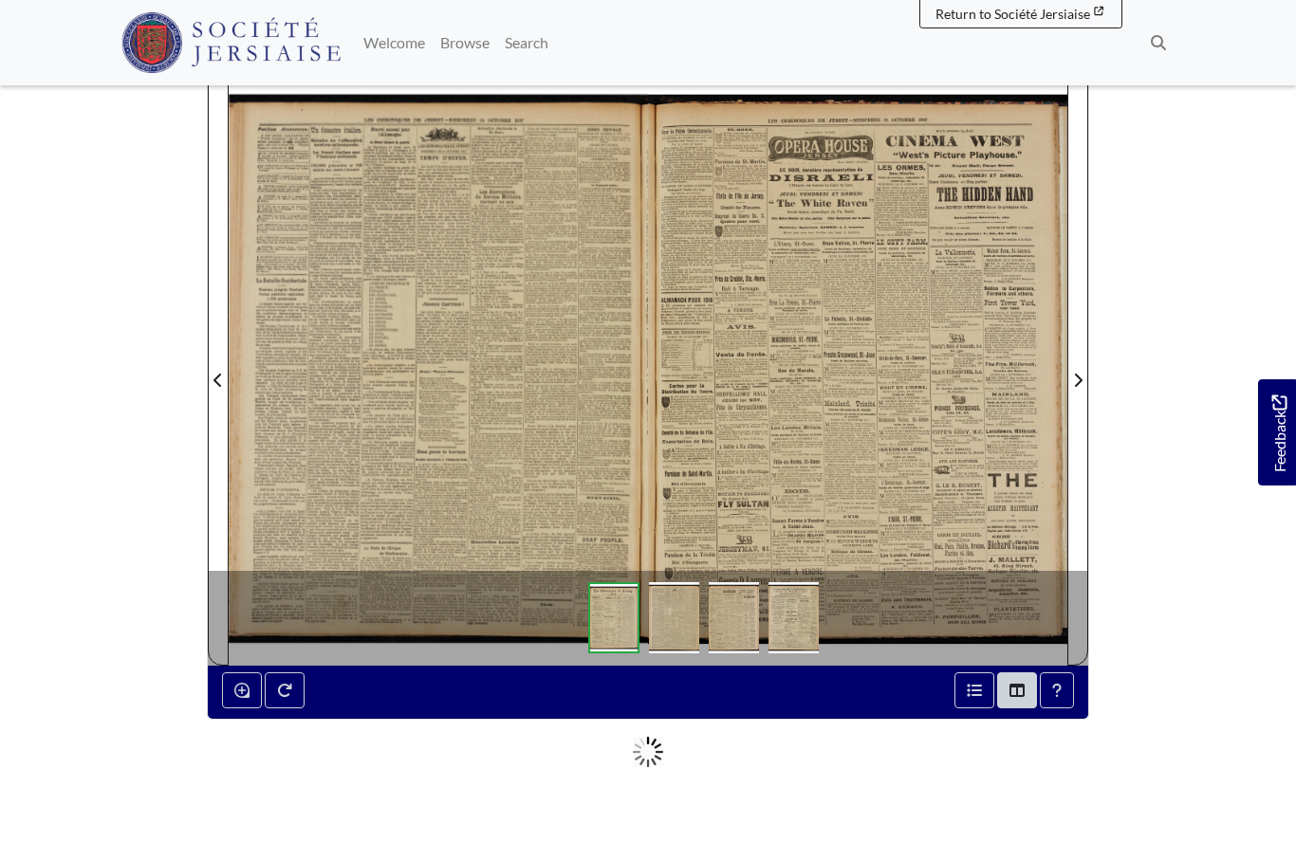
scroll to position [305, 0]
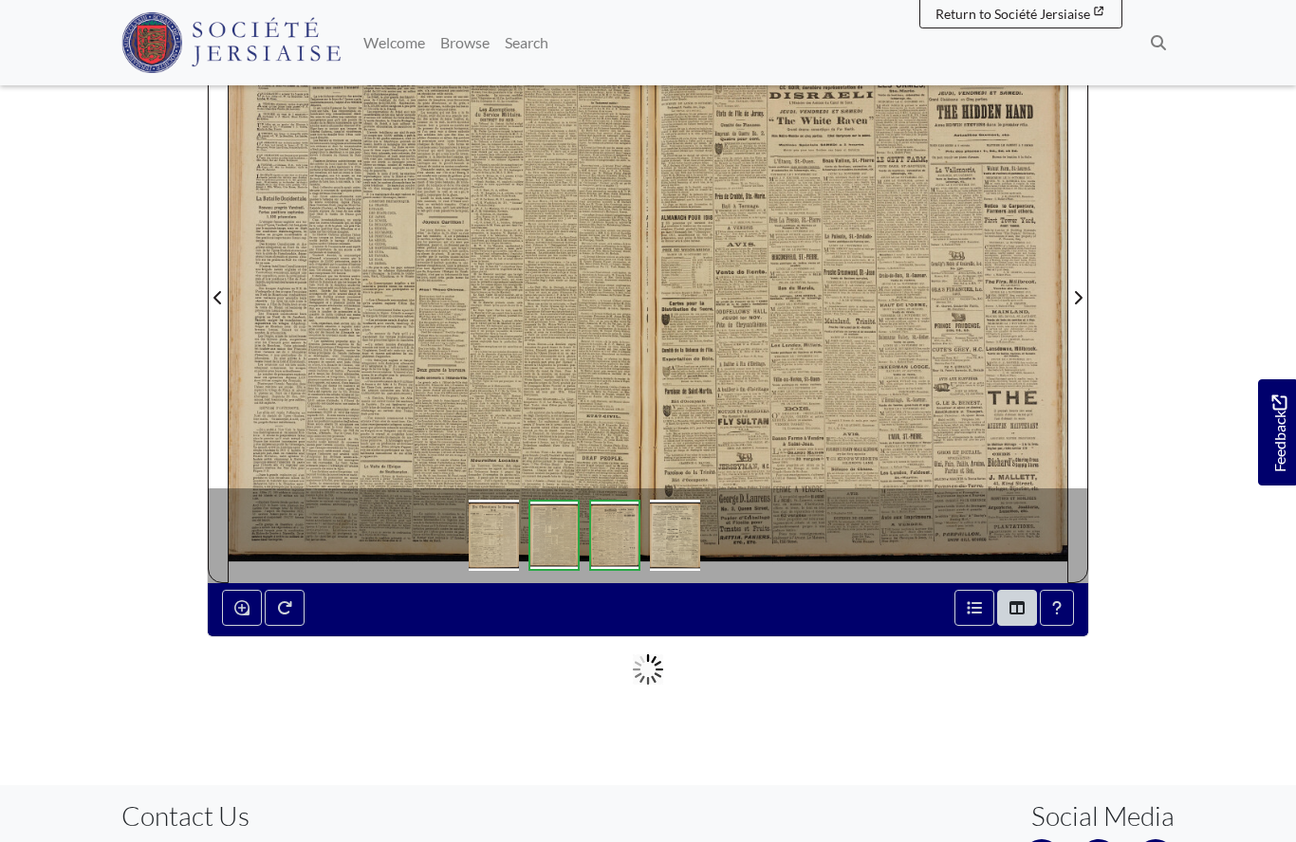
click at [499, 341] on div at bounding box center [438, 286] width 419 height 593
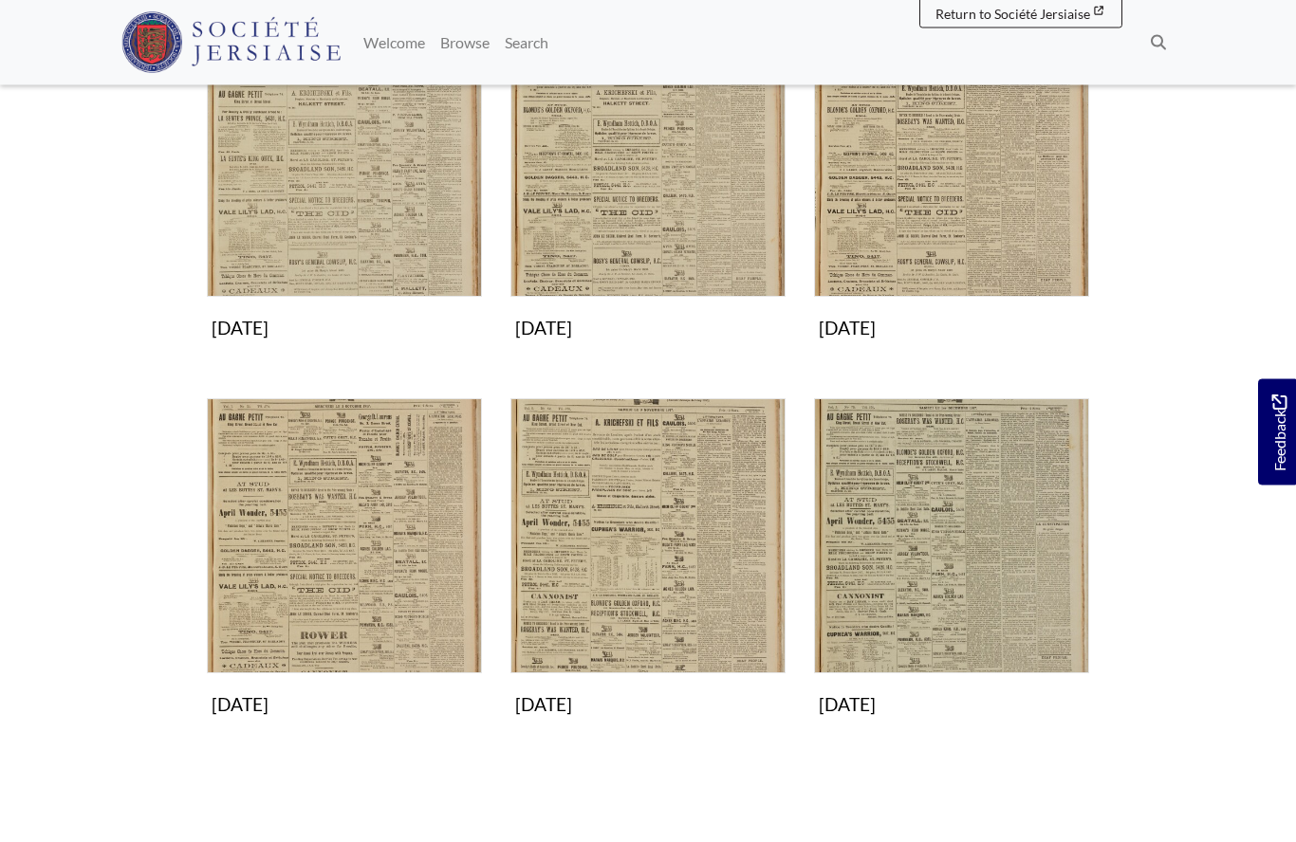
scroll to position [1131, 0]
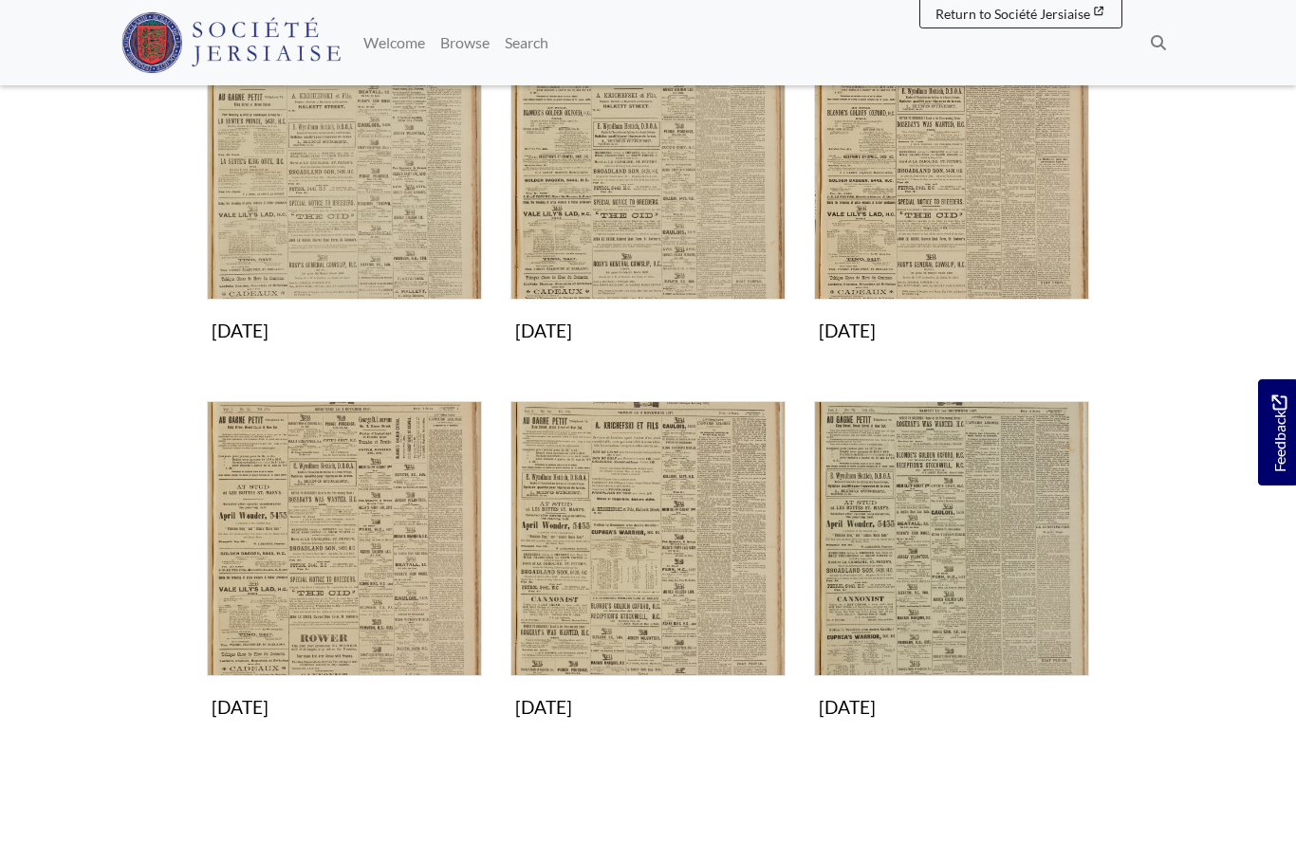
click at [649, 553] on img "Subcollection" at bounding box center [647, 538] width 275 height 275
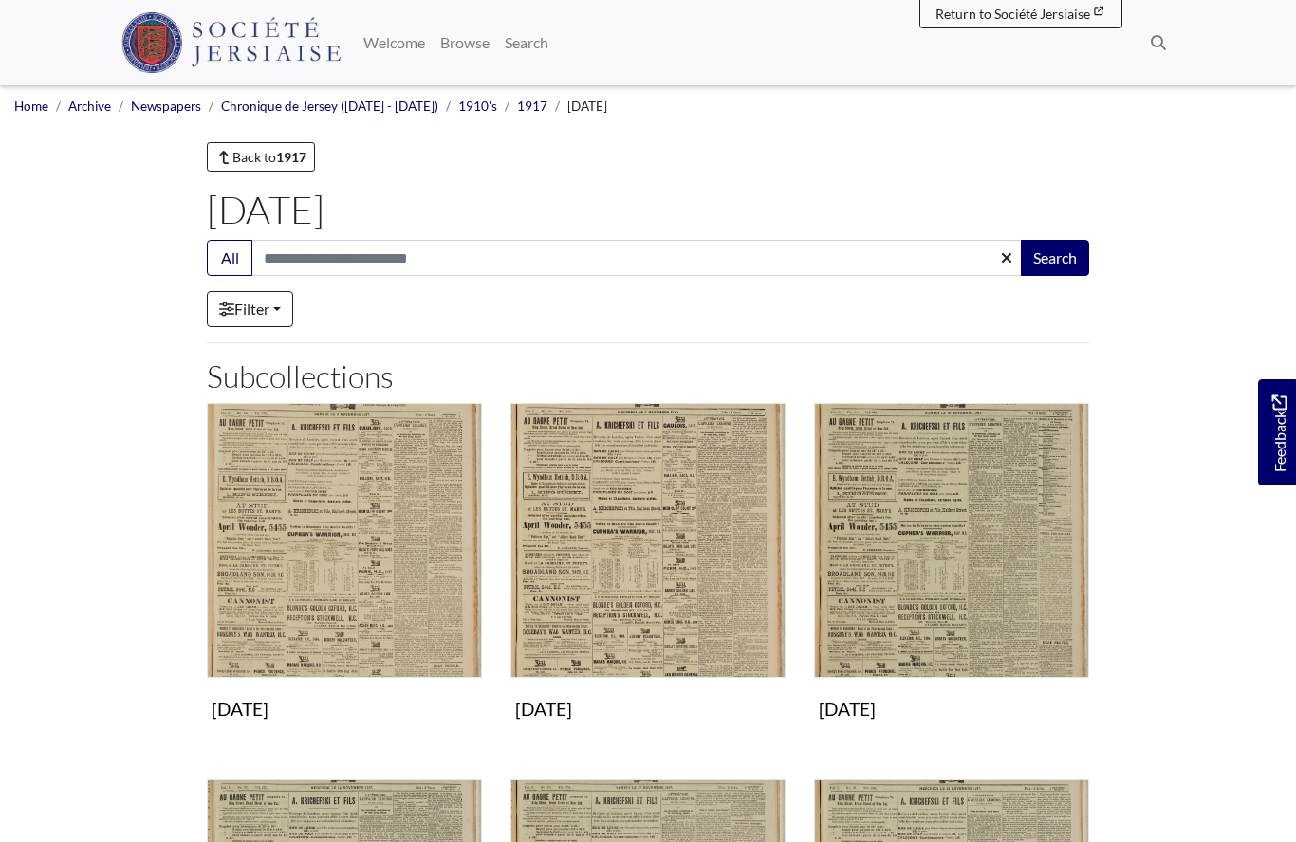
click at [311, 583] on img "Subcollection" at bounding box center [344, 540] width 275 height 275
click at [670, 602] on img "Subcollection" at bounding box center [647, 540] width 275 height 275
click at [899, 587] on img "Subcollection" at bounding box center [951, 540] width 275 height 275
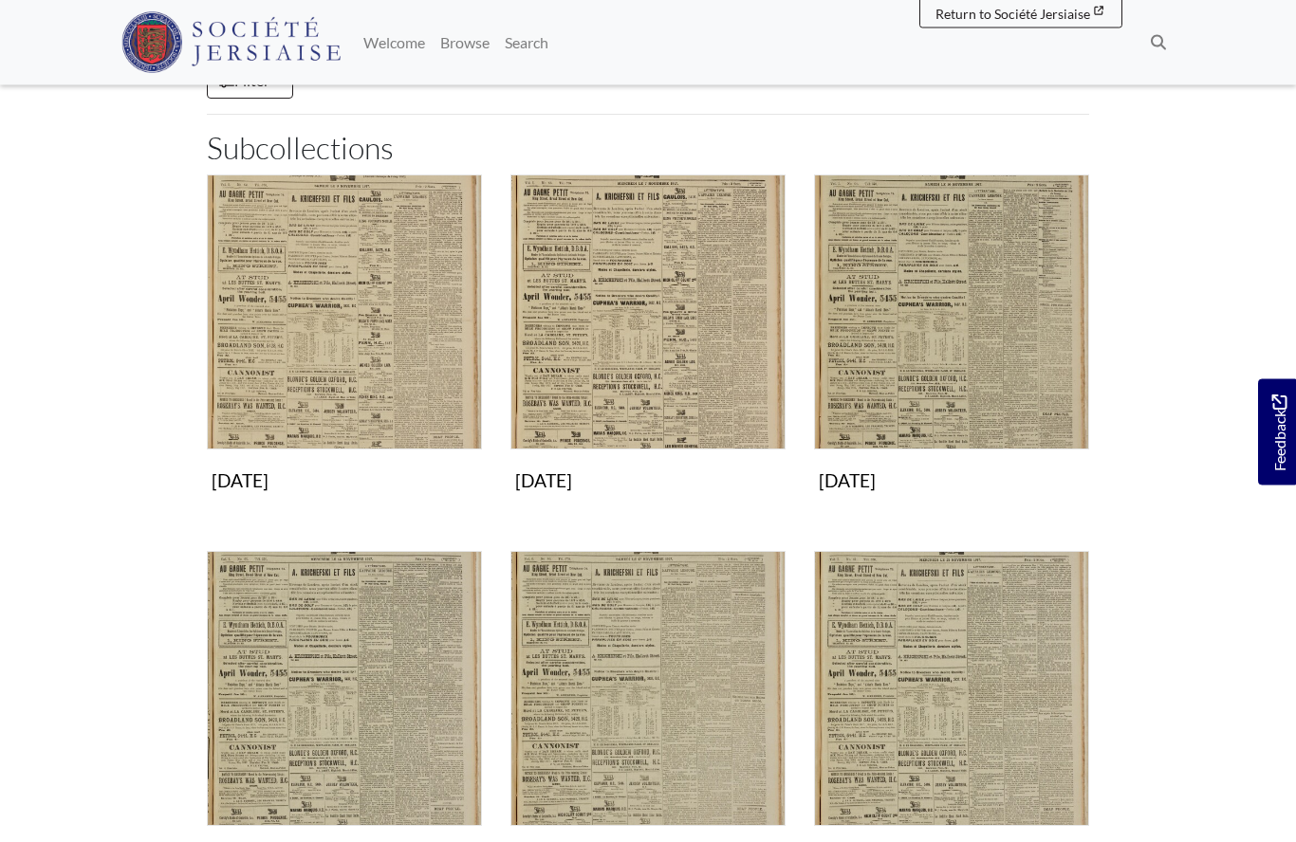
scroll to position [229, 0]
click at [304, 732] on img "Subcollection" at bounding box center [344, 688] width 275 height 275
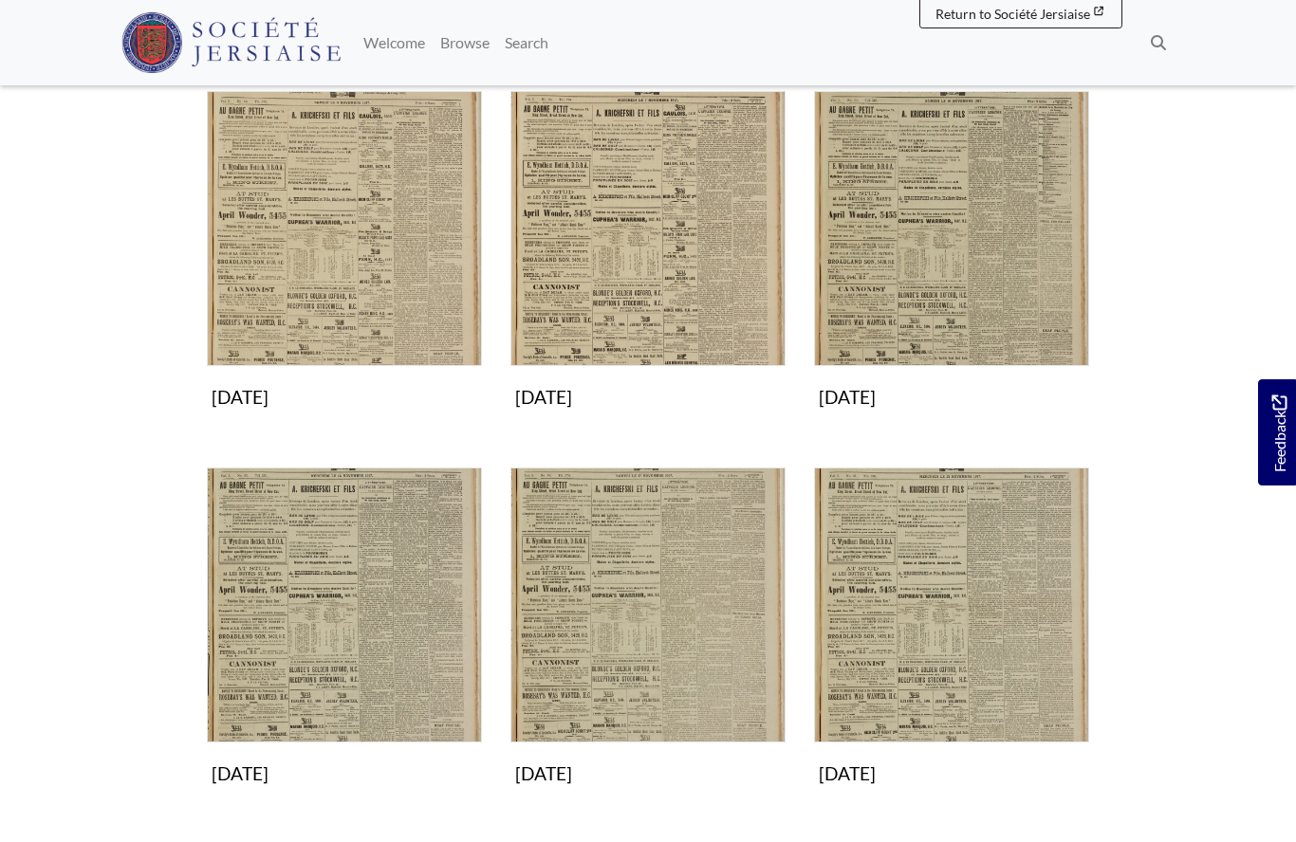
click at [269, 668] on img "Subcollection" at bounding box center [344, 605] width 275 height 275
click at [575, 618] on img "Subcollection" at bounding box center [647, 605] width 275 height 275
click at [906, 642] on img "Subcollection" at bounding box center [951, 605] width 275 height 275
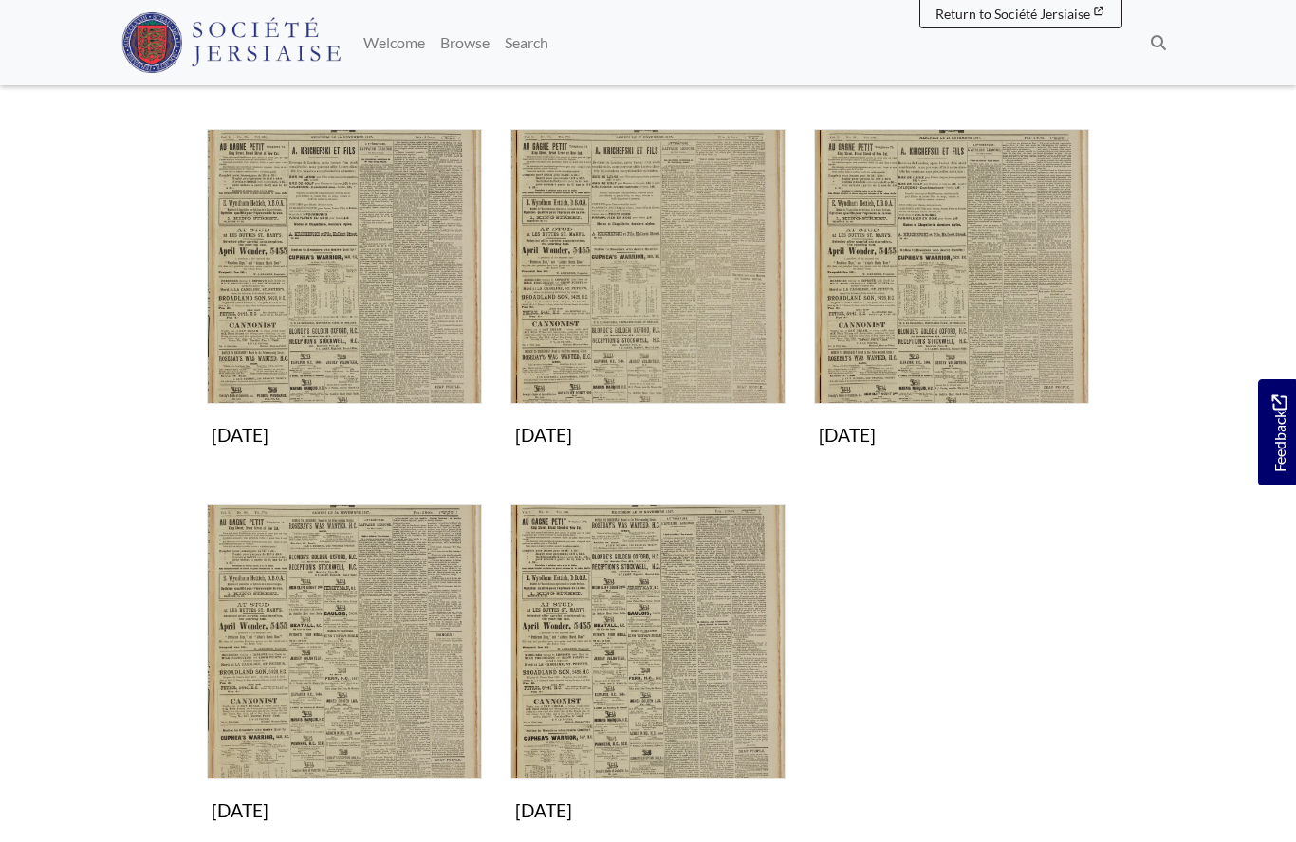
scroll to position [666, 0]
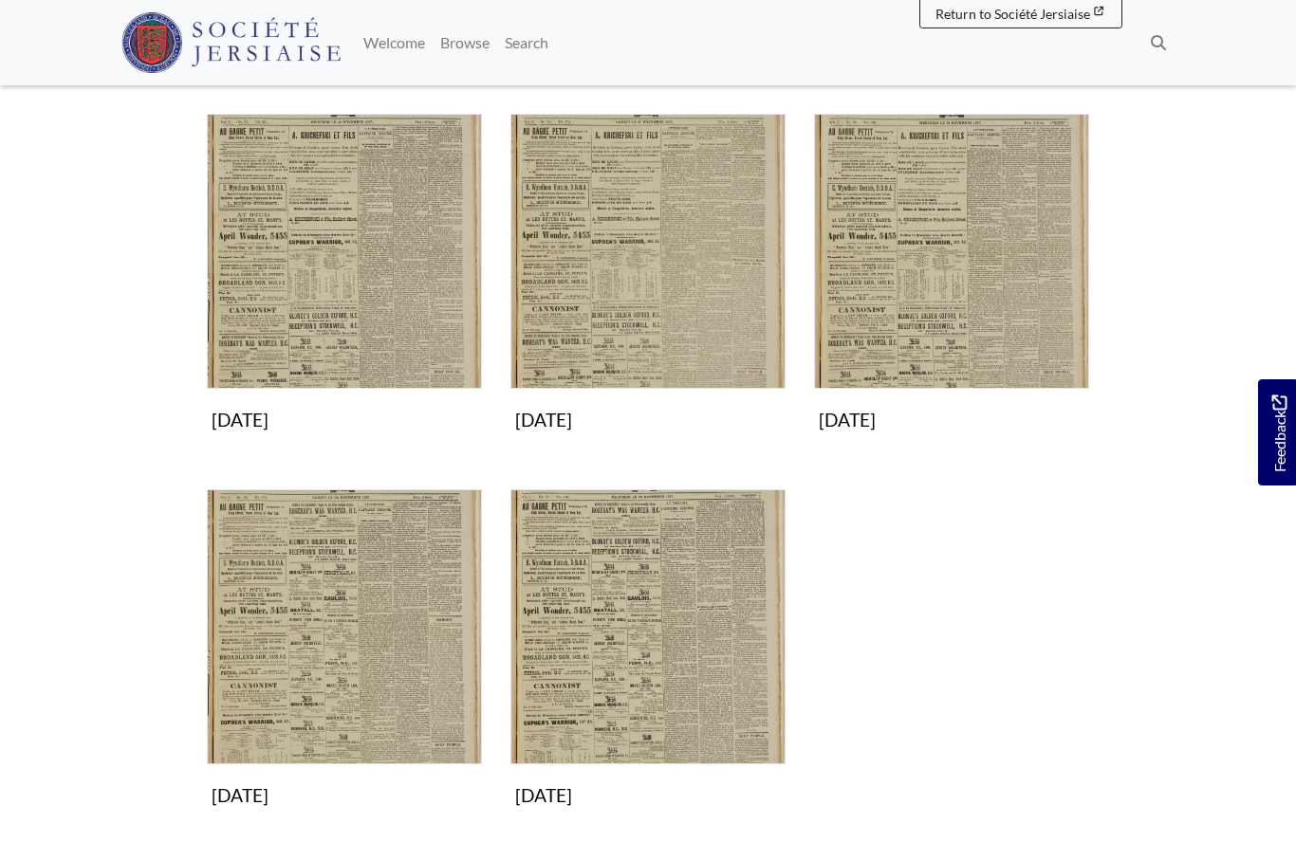
click at [327, 642] on img "Subcollection" at bounding box center [344, 627] width 275 height 275
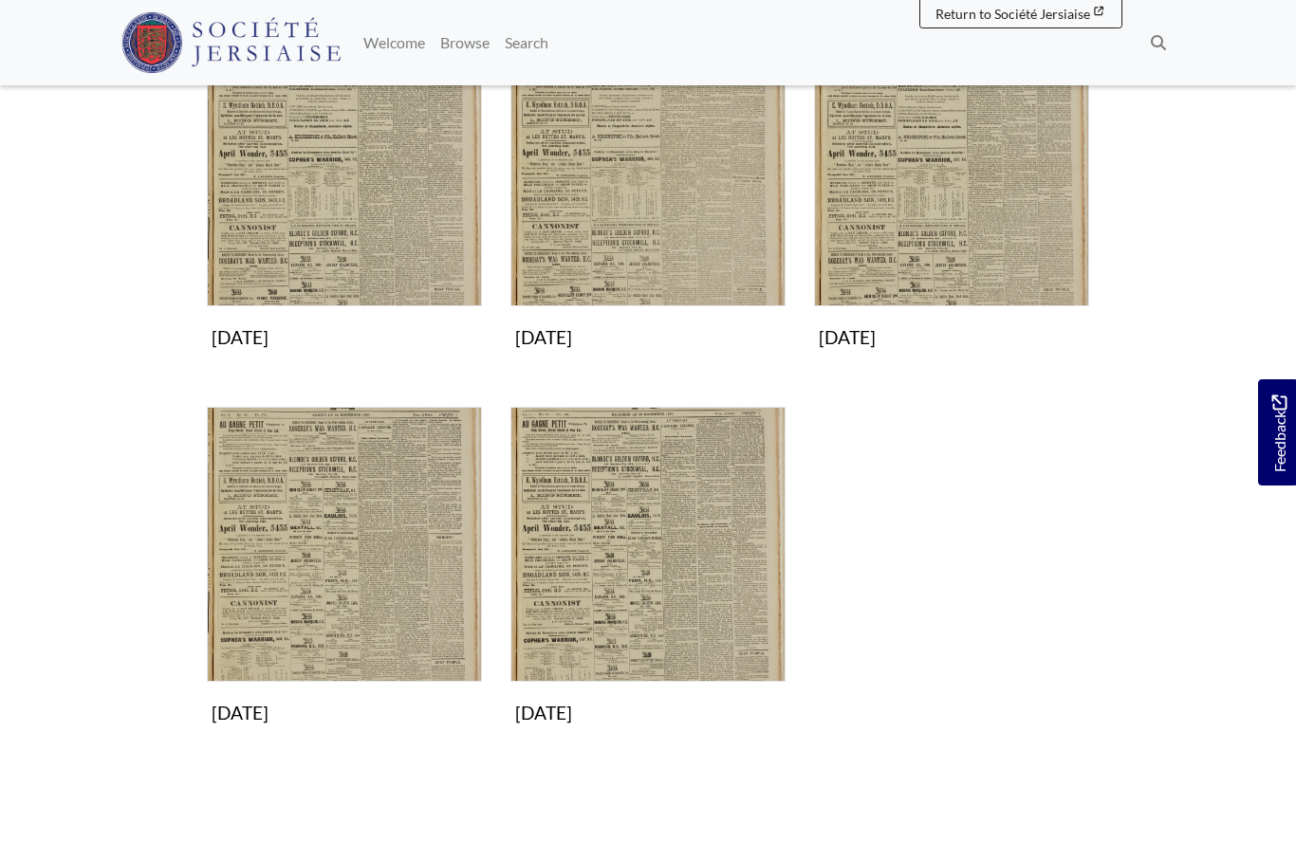
click at [654, 584] on img "Subcollection" at bounding box center [647, 544] width 275 height 275
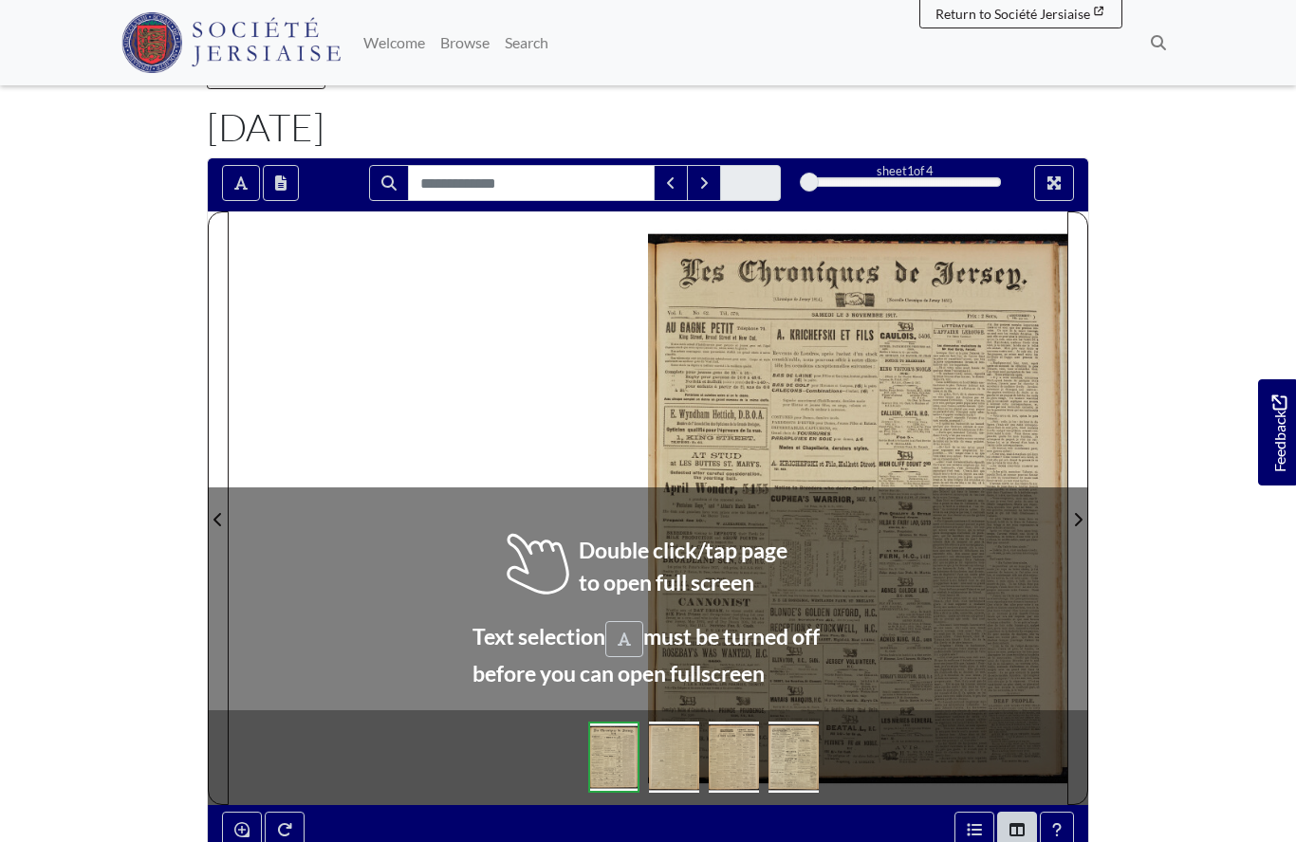
scroll to position [94, 0]
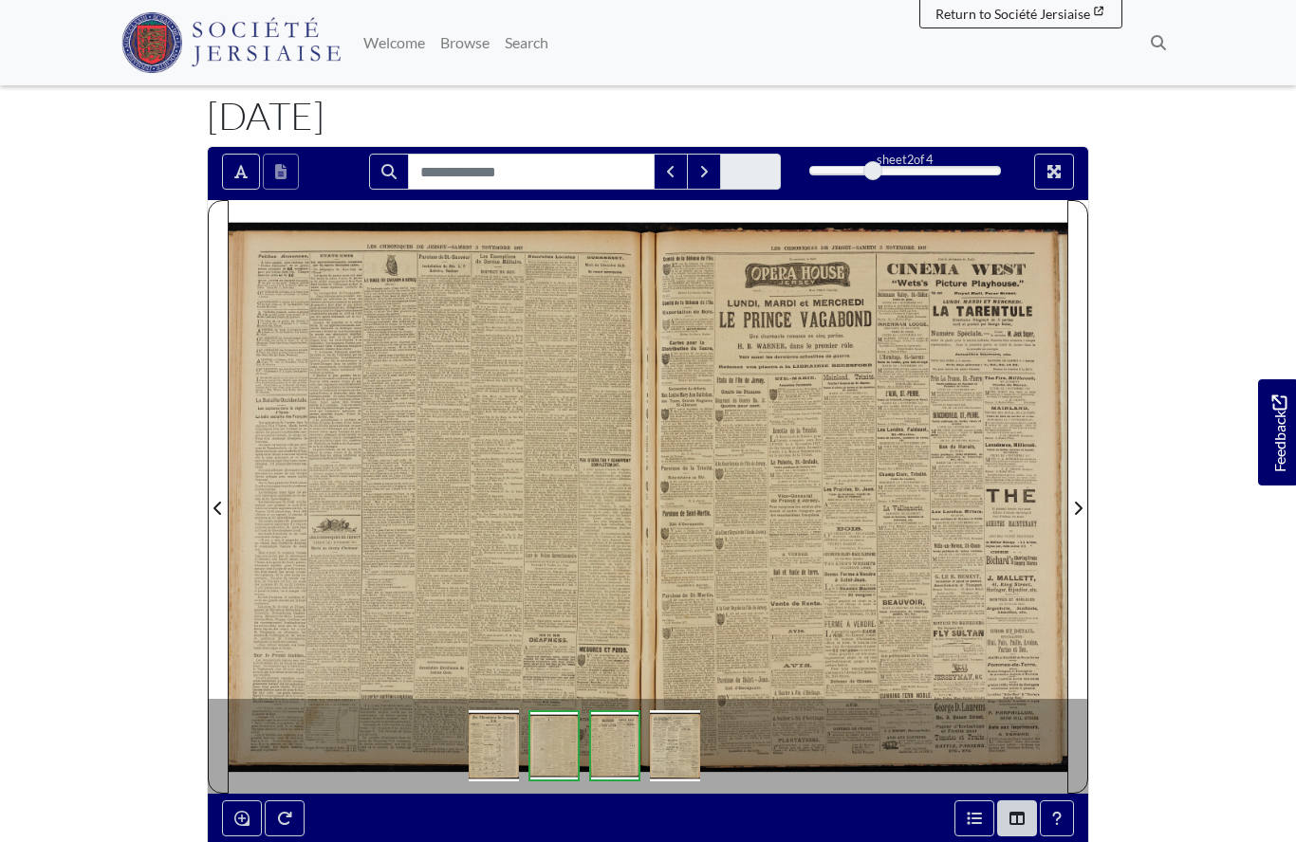
scroll to position [176, 0]
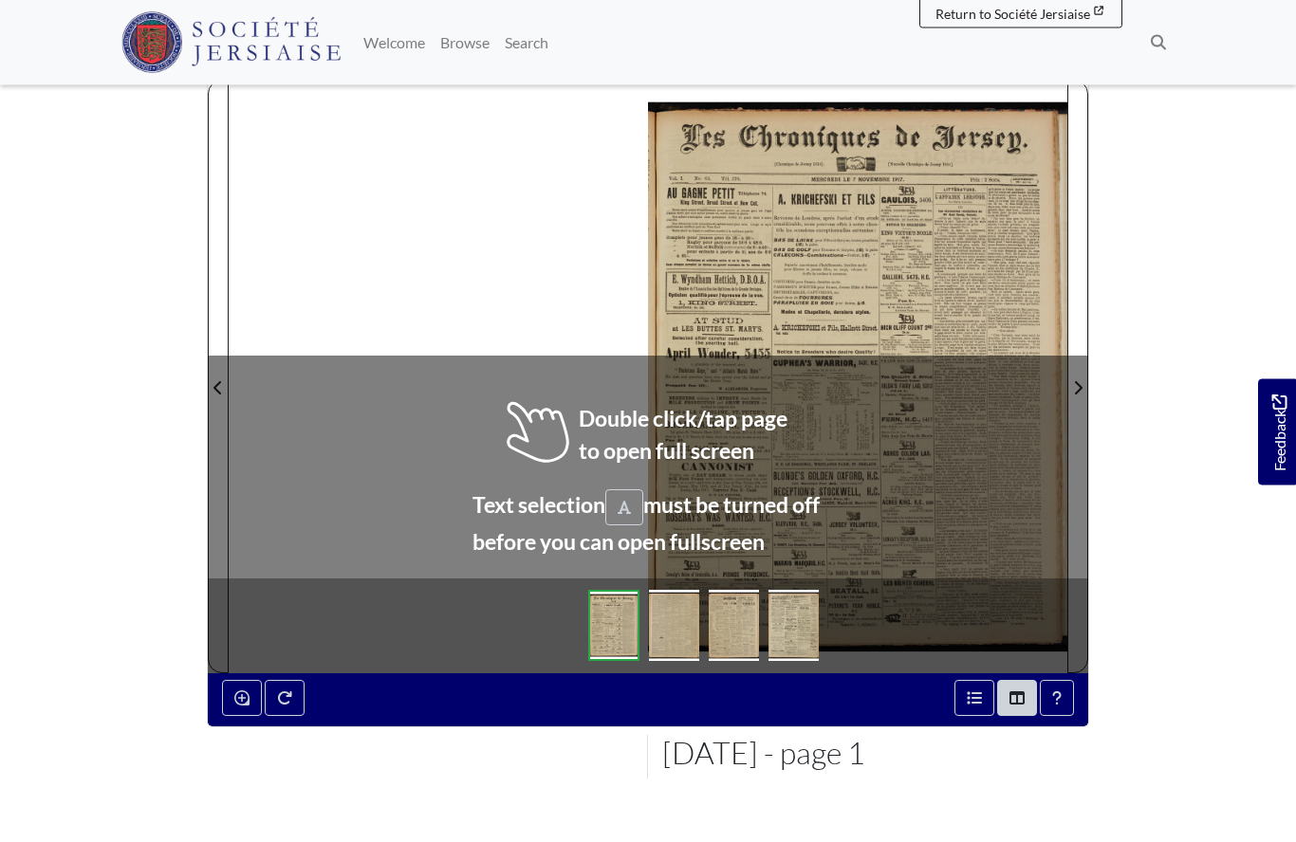
scroll to position [217, 0]
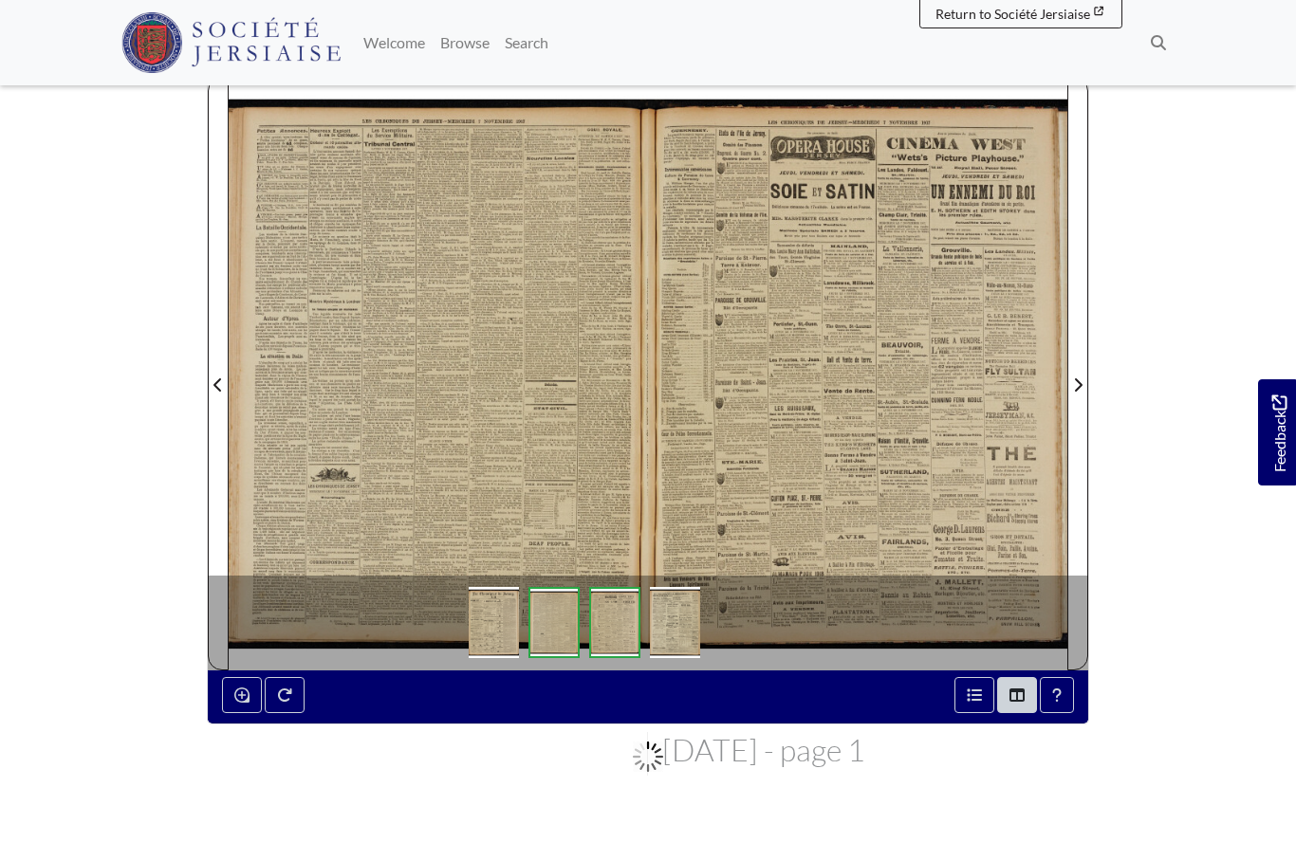
scroll to position [300, 0]
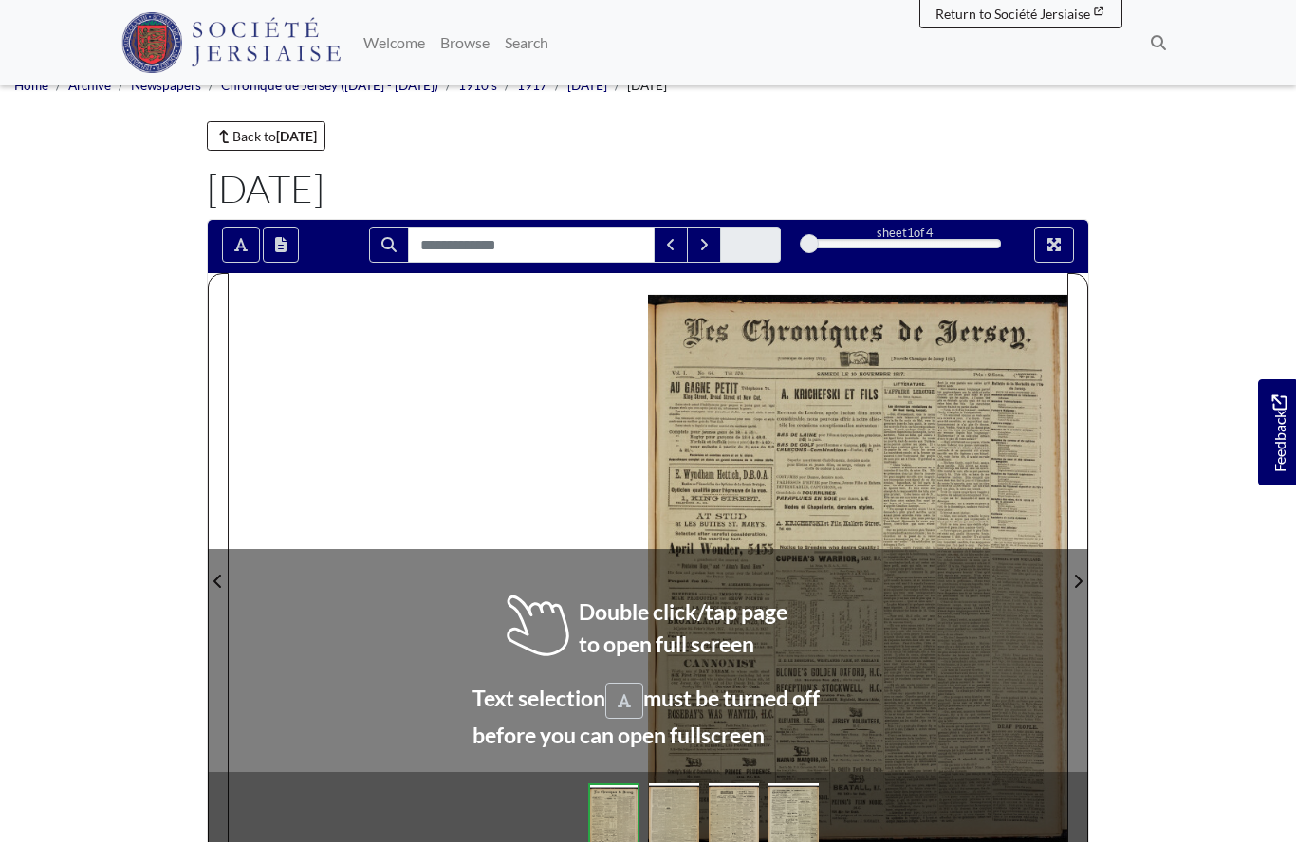
scroll to position [23, 0]
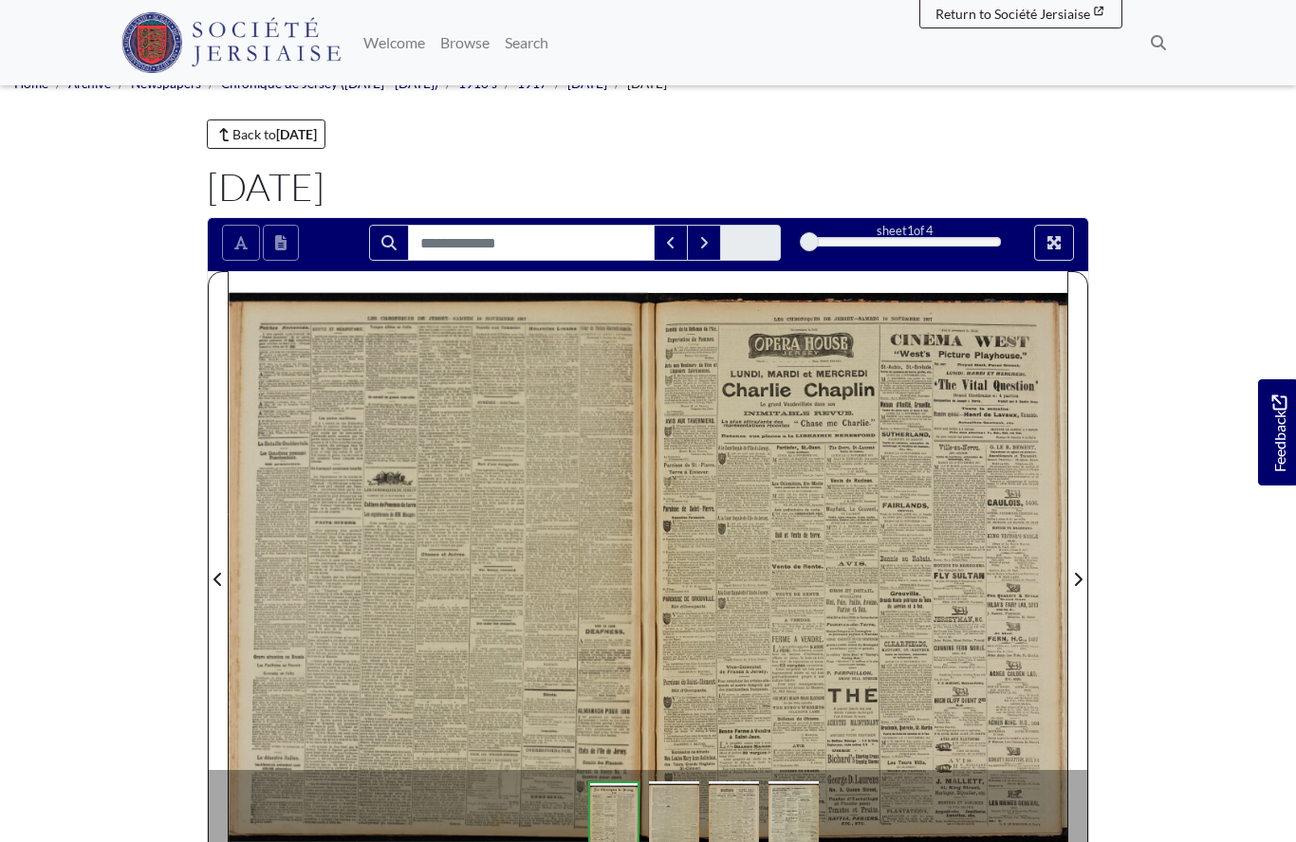
scroll to position [105, 0]
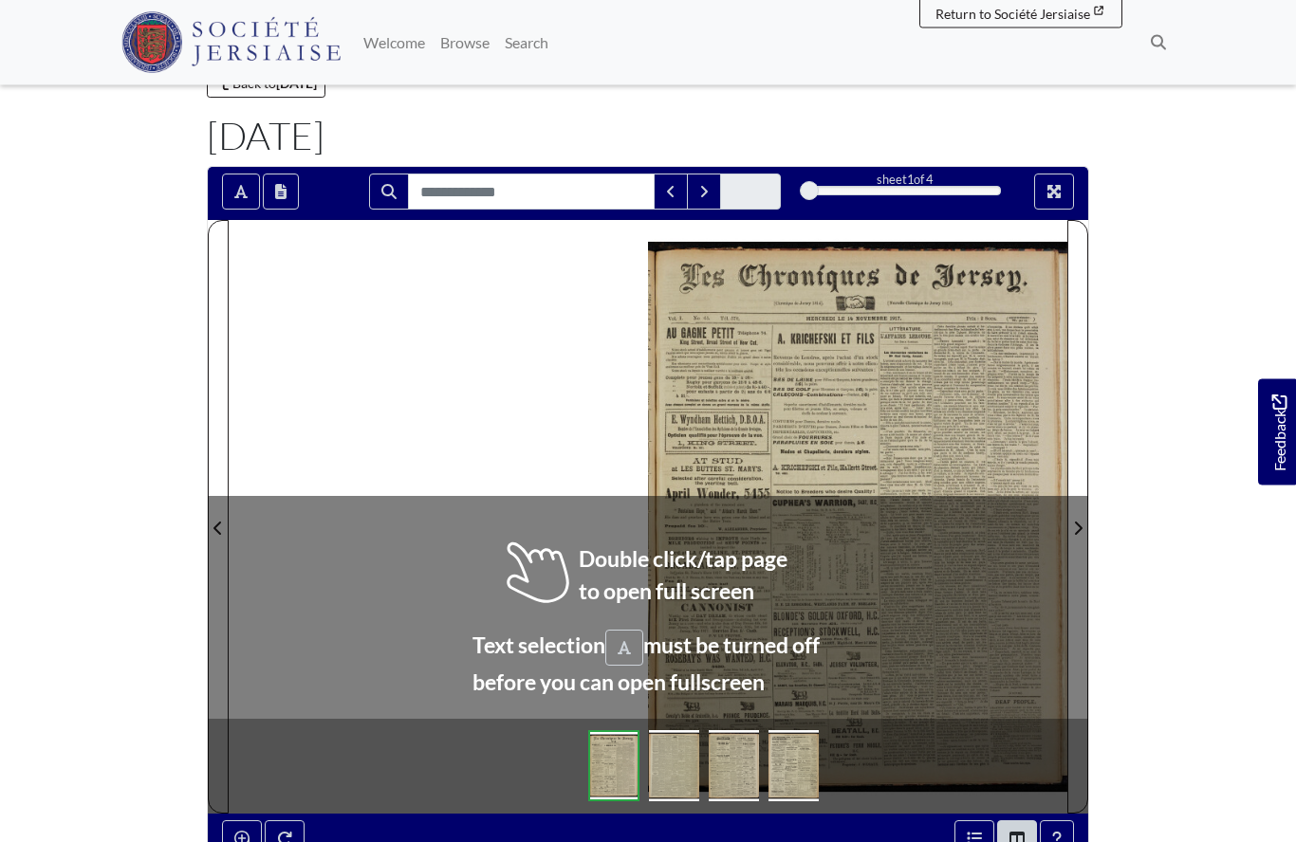
scroll to position [98, 0]
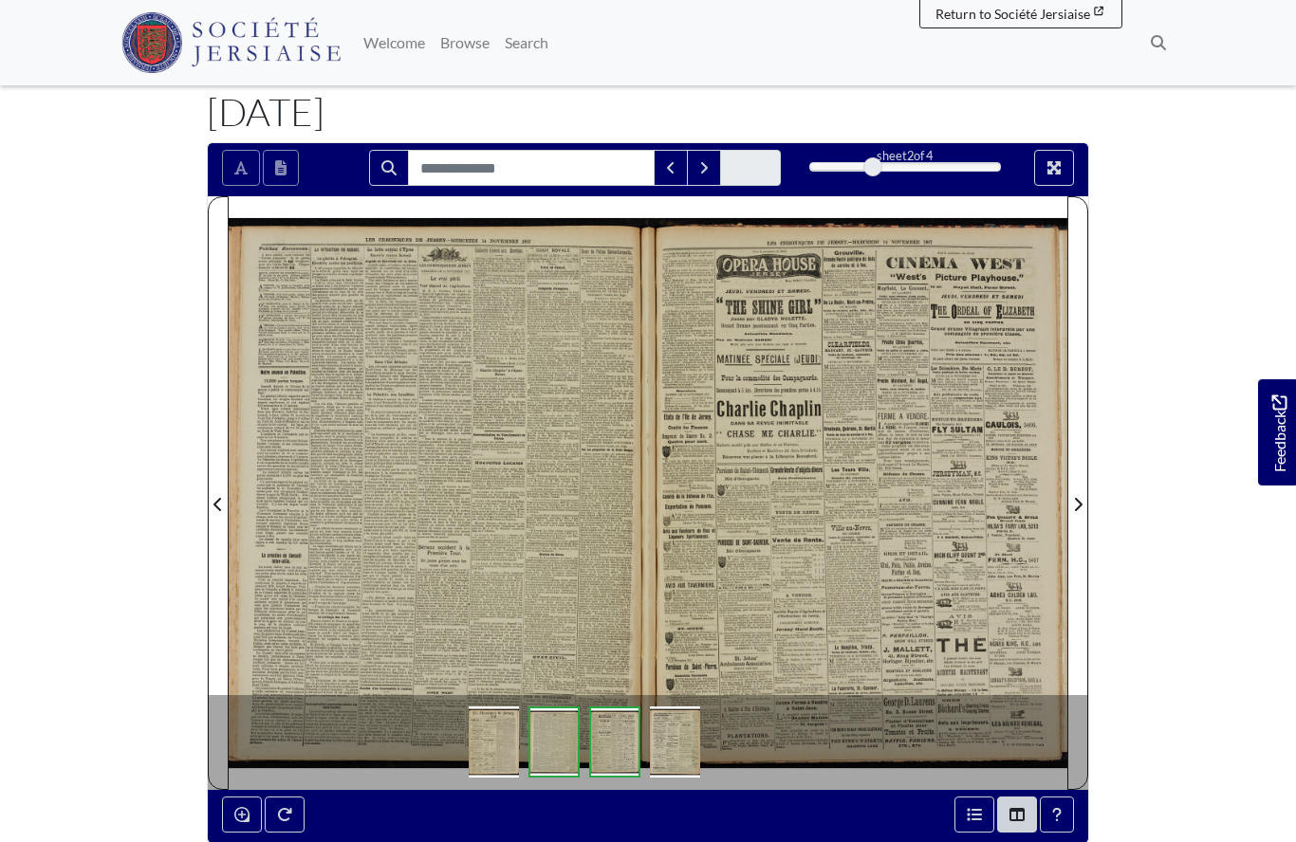
scroll to position [180, 0]
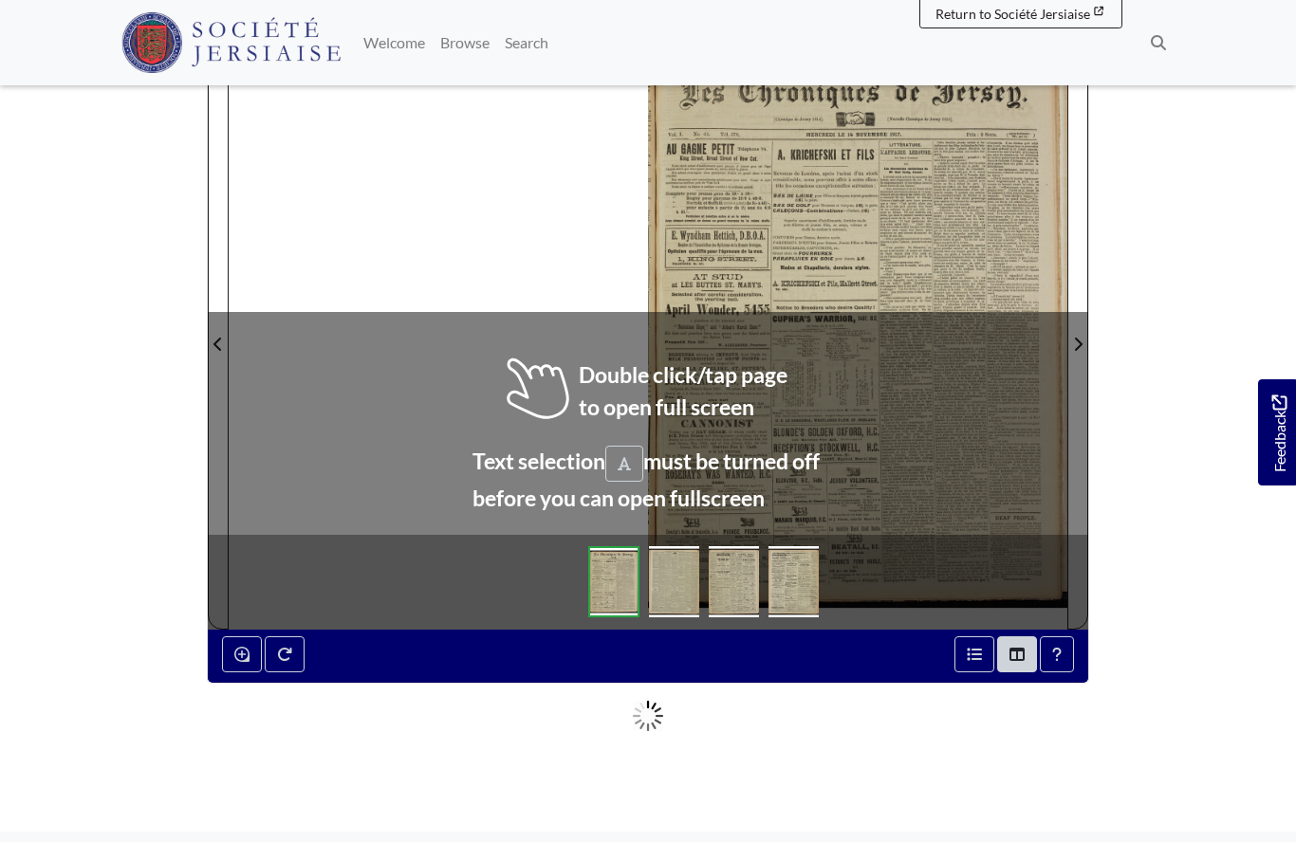
scroll to position [259, 0]
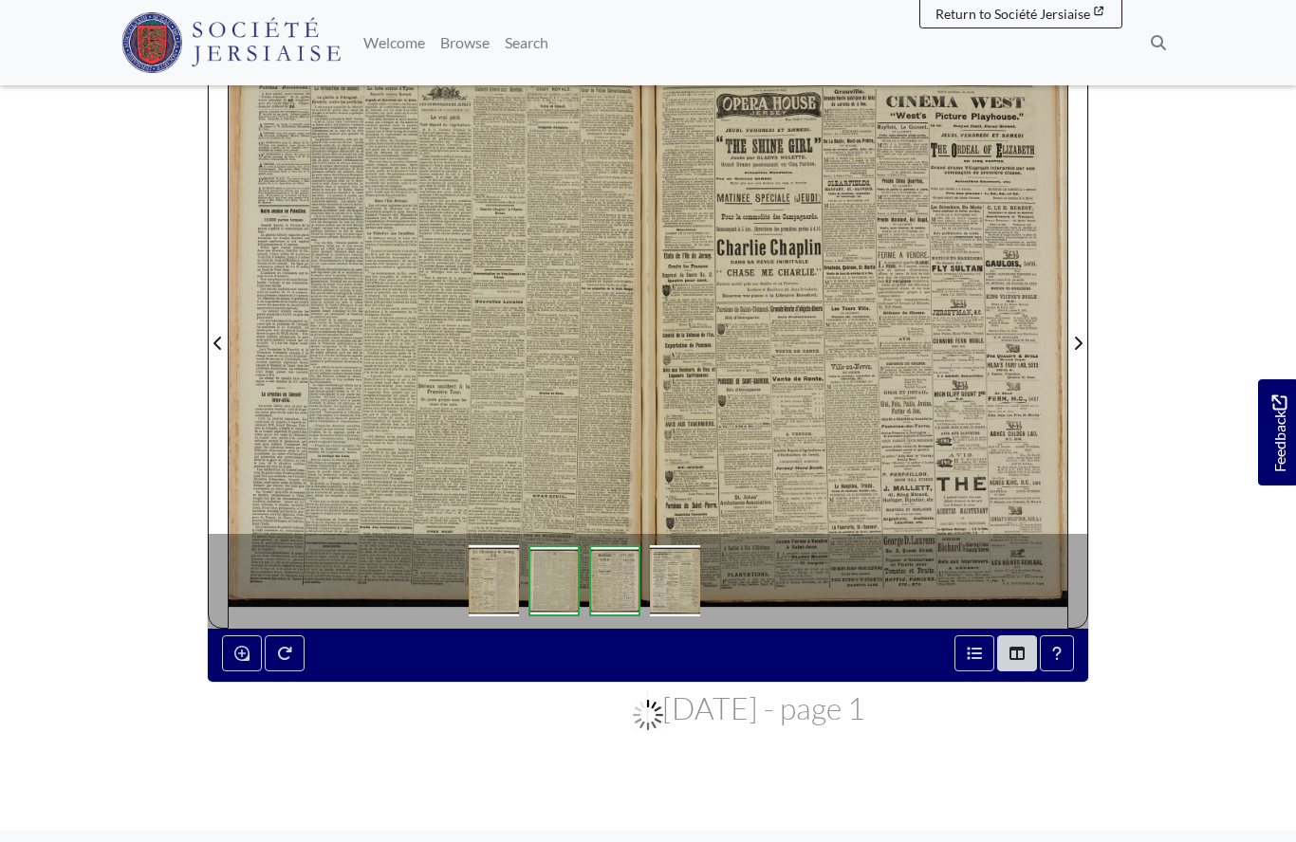
scroll to position [342, 0]
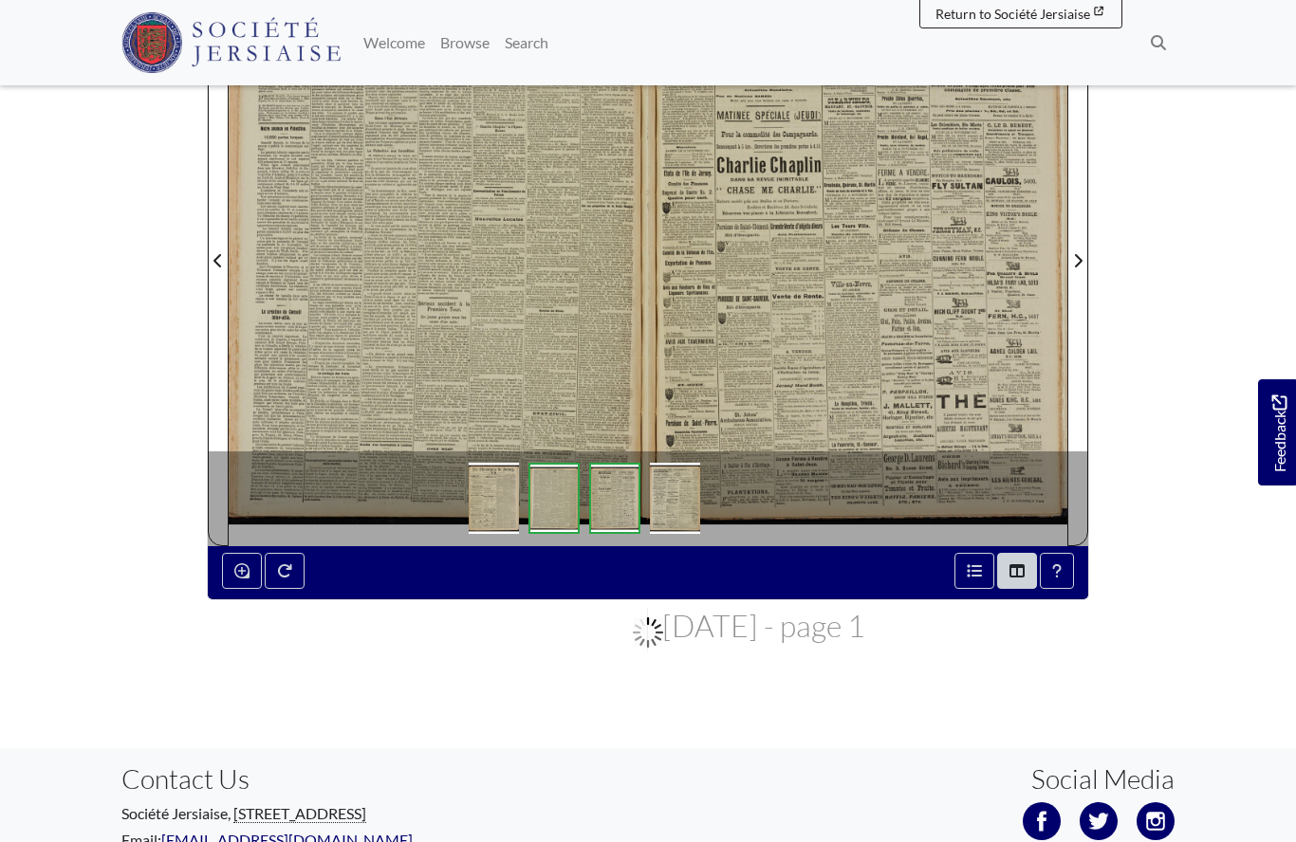
click at [426, 322] on div at bounding box center [438, 249] width 419 height 593
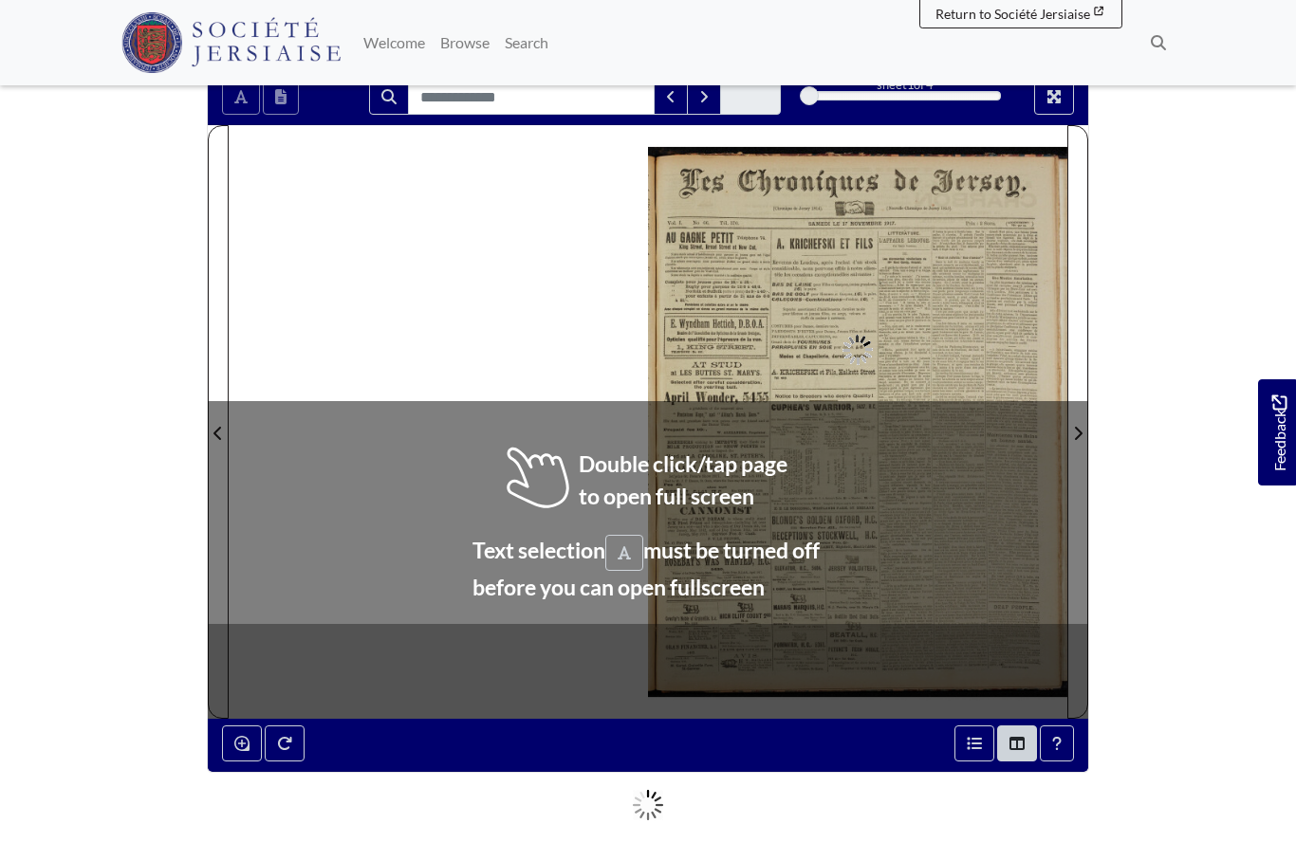
scroll to position [178, 0]
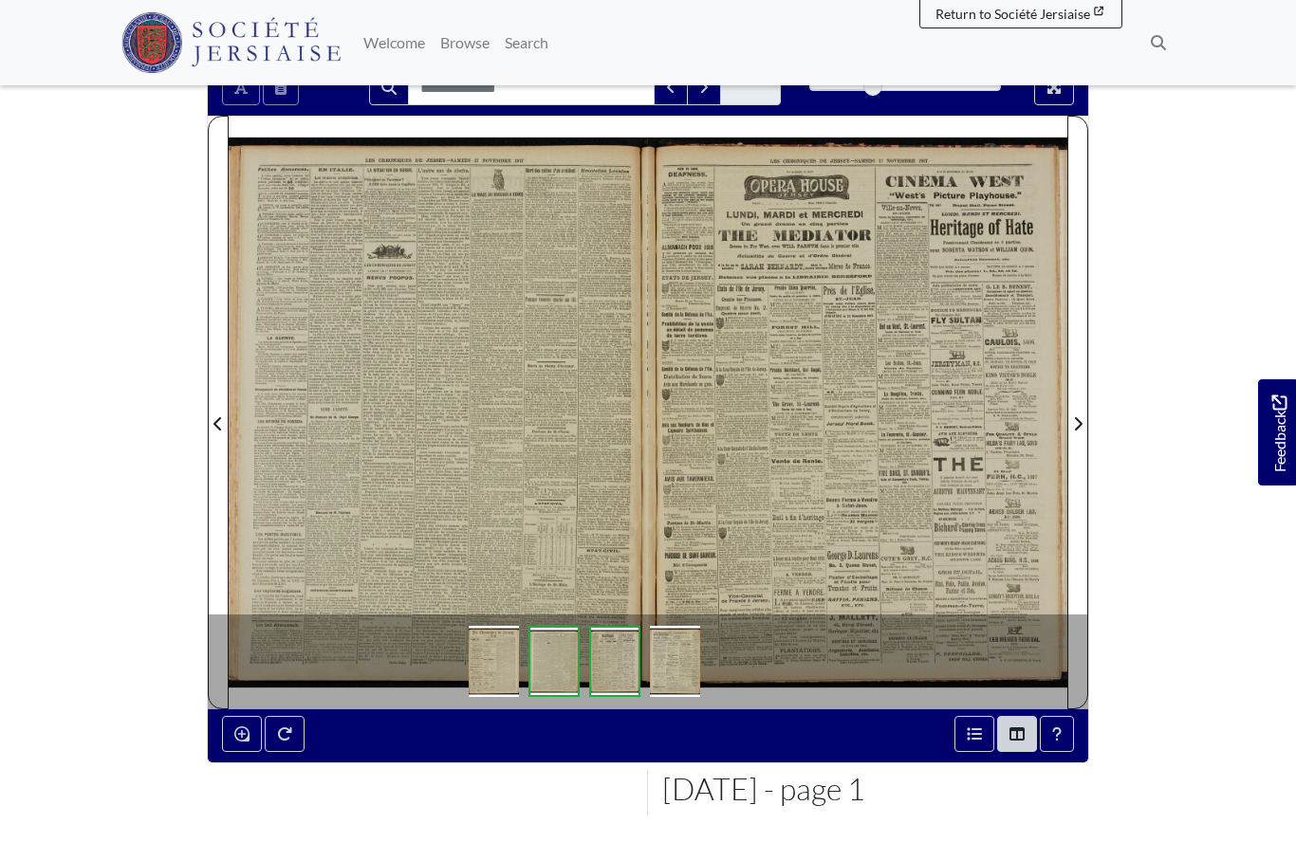
scroll to position [261, 0]
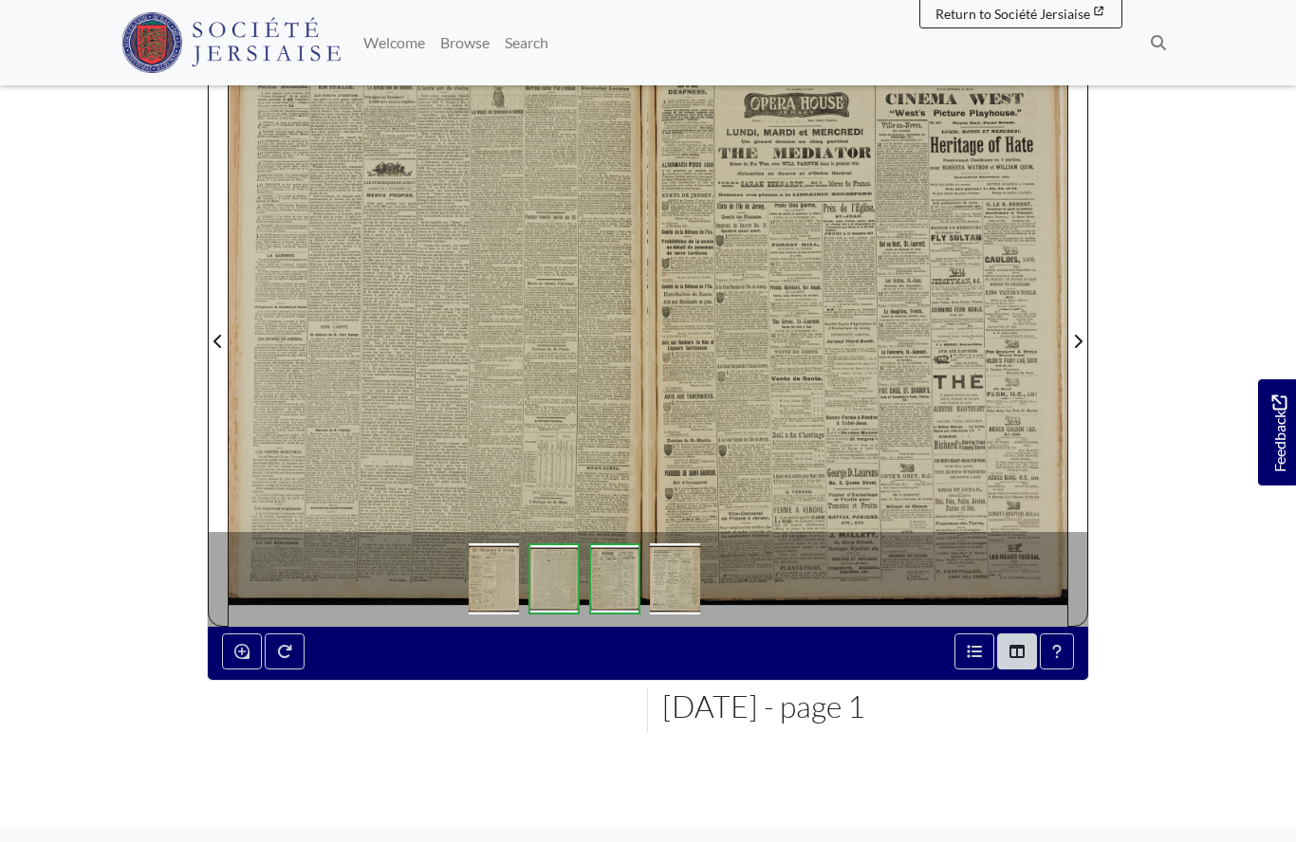
click at [463, 373] on div at bounding box center [438, 329] width 419 height 593
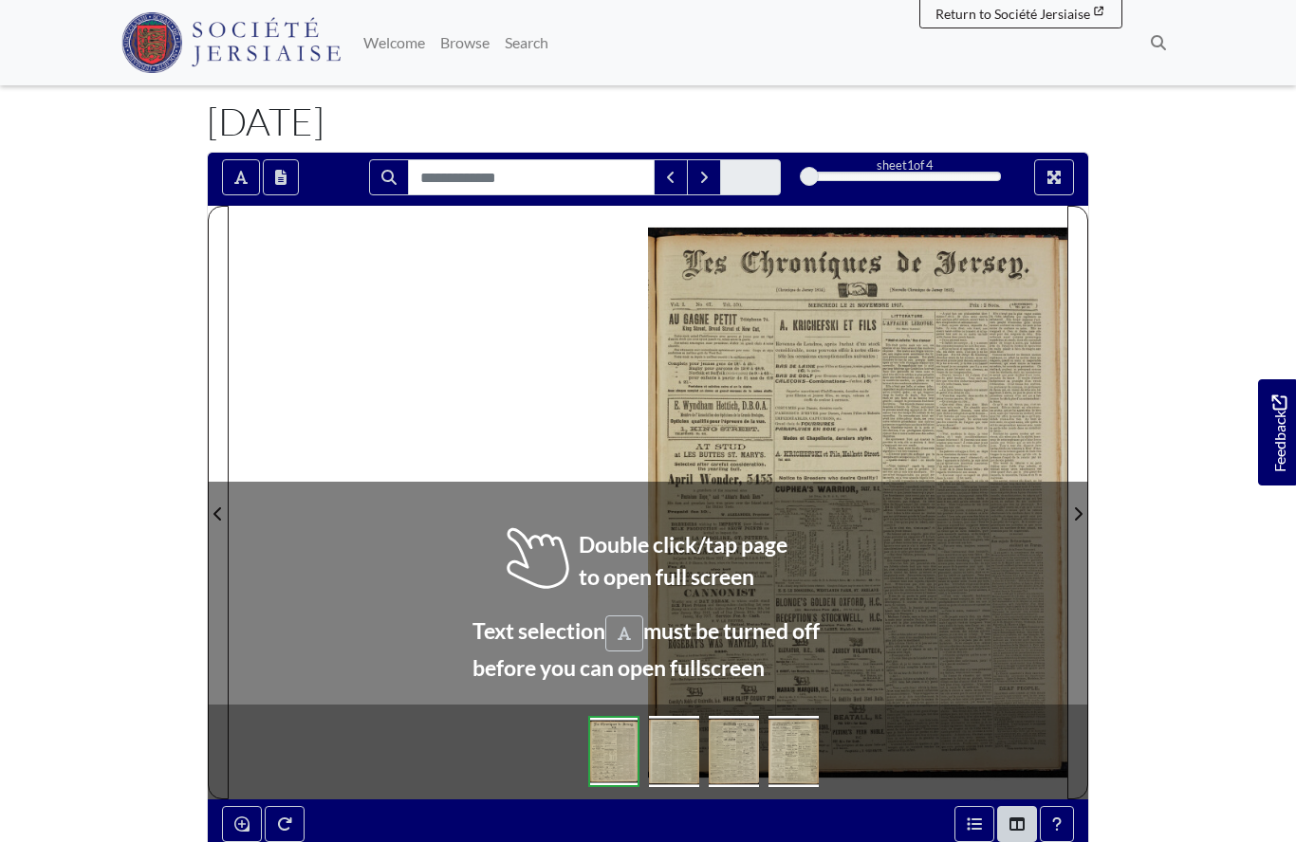
scroll to position [113, 0]
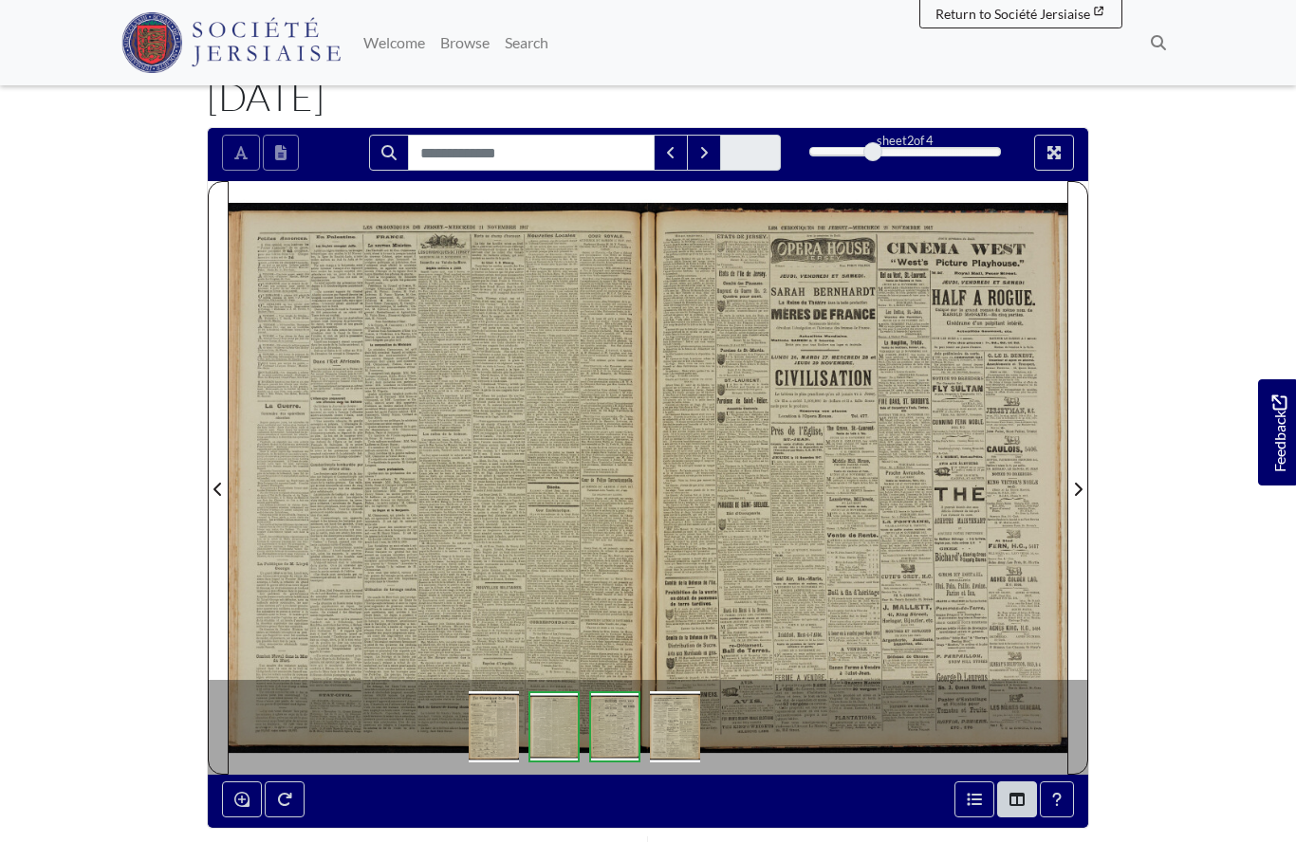
scroll to position [195, 0]
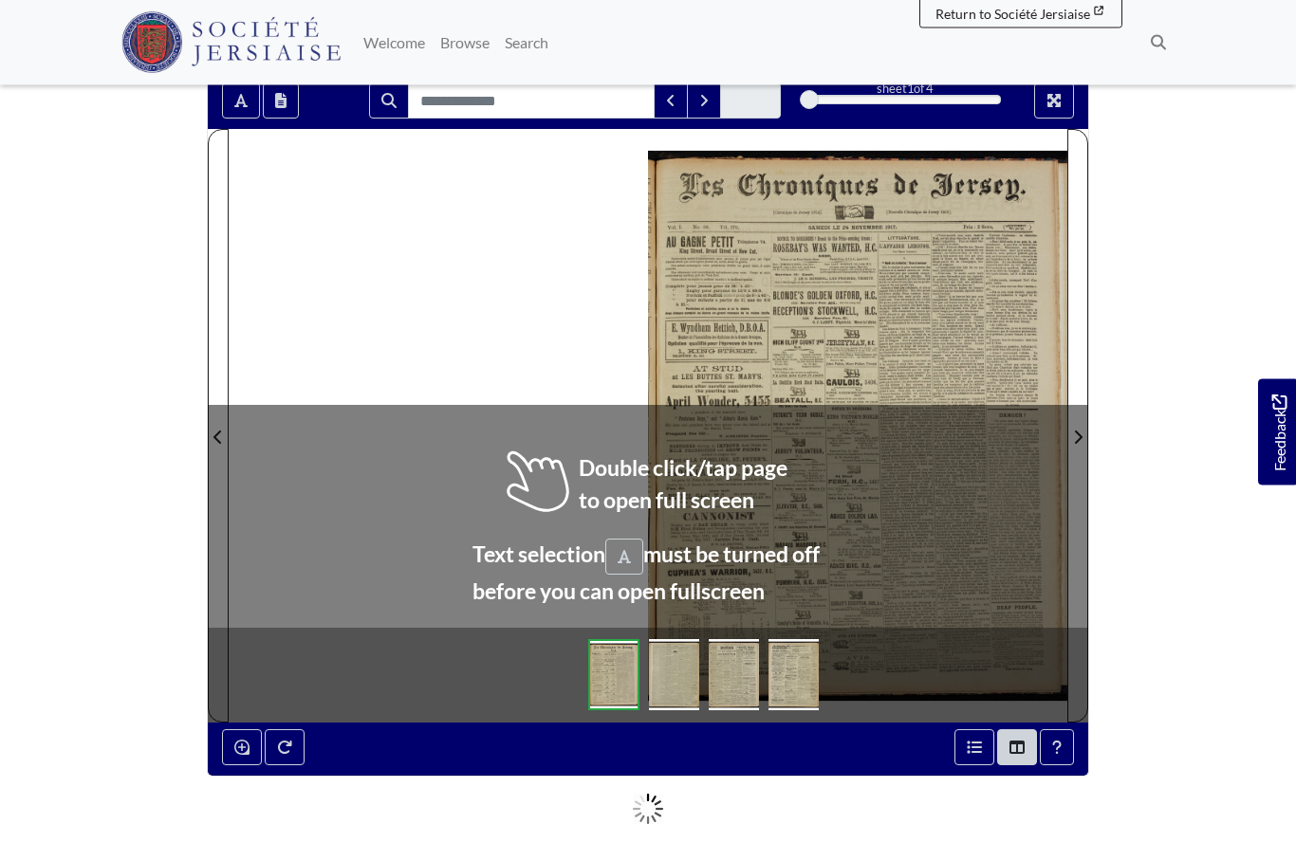
scroll to position [168, 0]
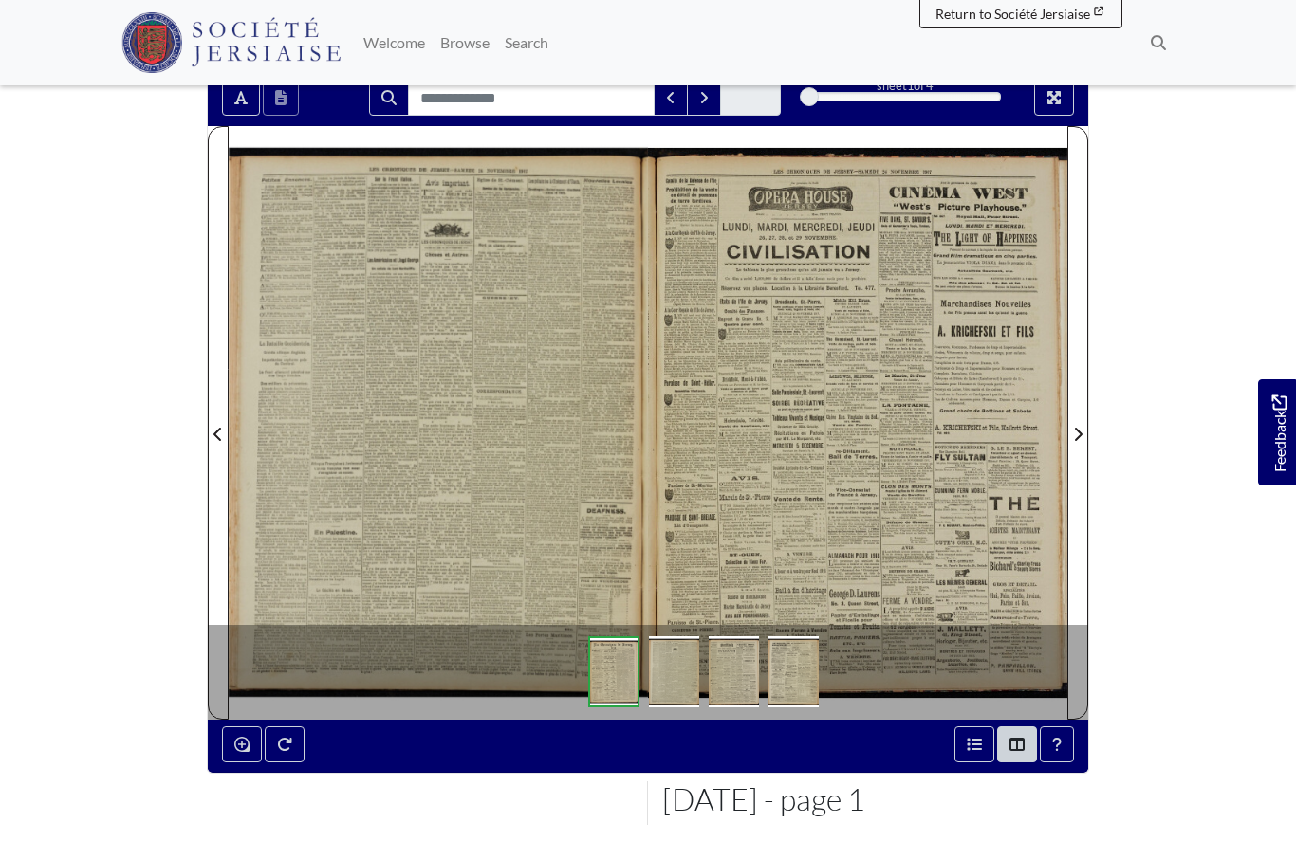
scroll to position [250, 0]
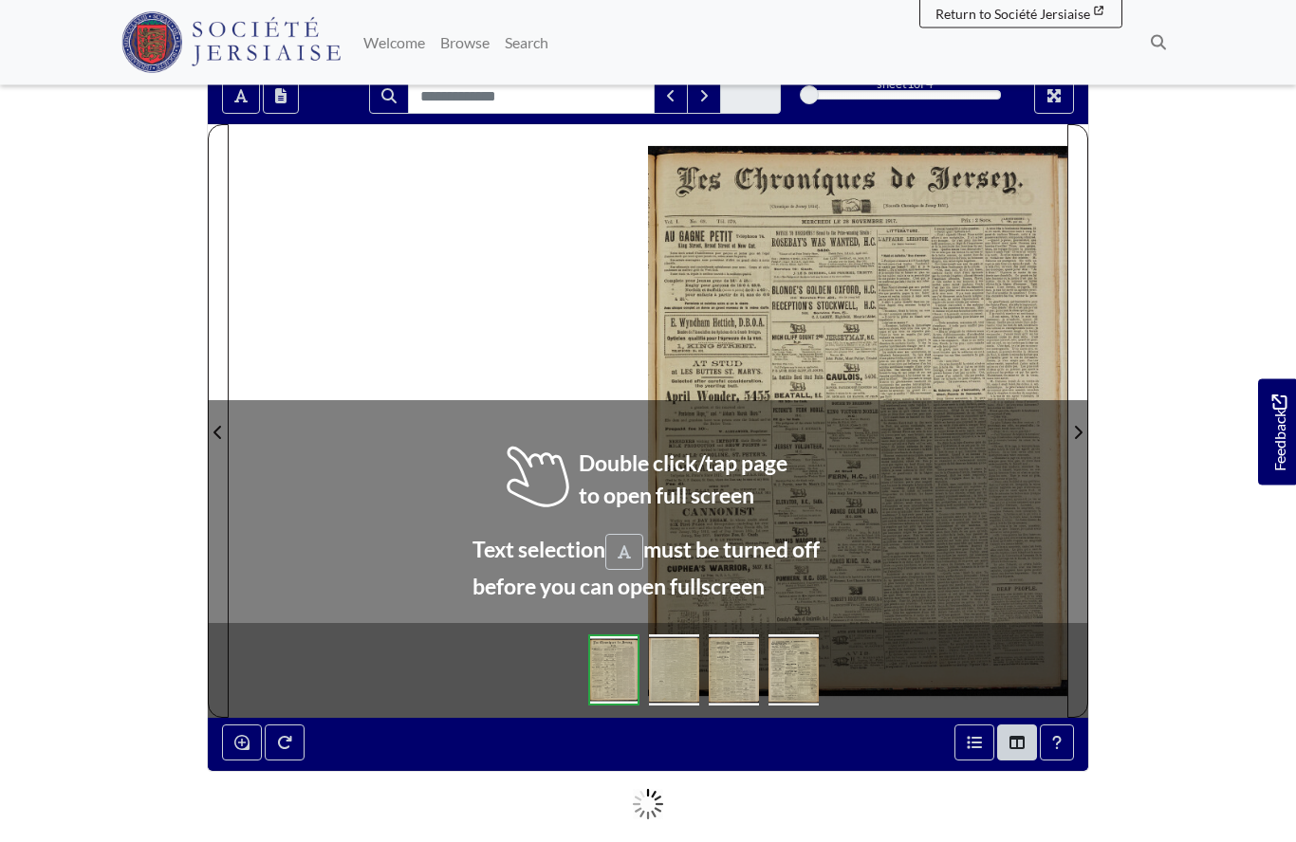
scroll to position [202, 0]
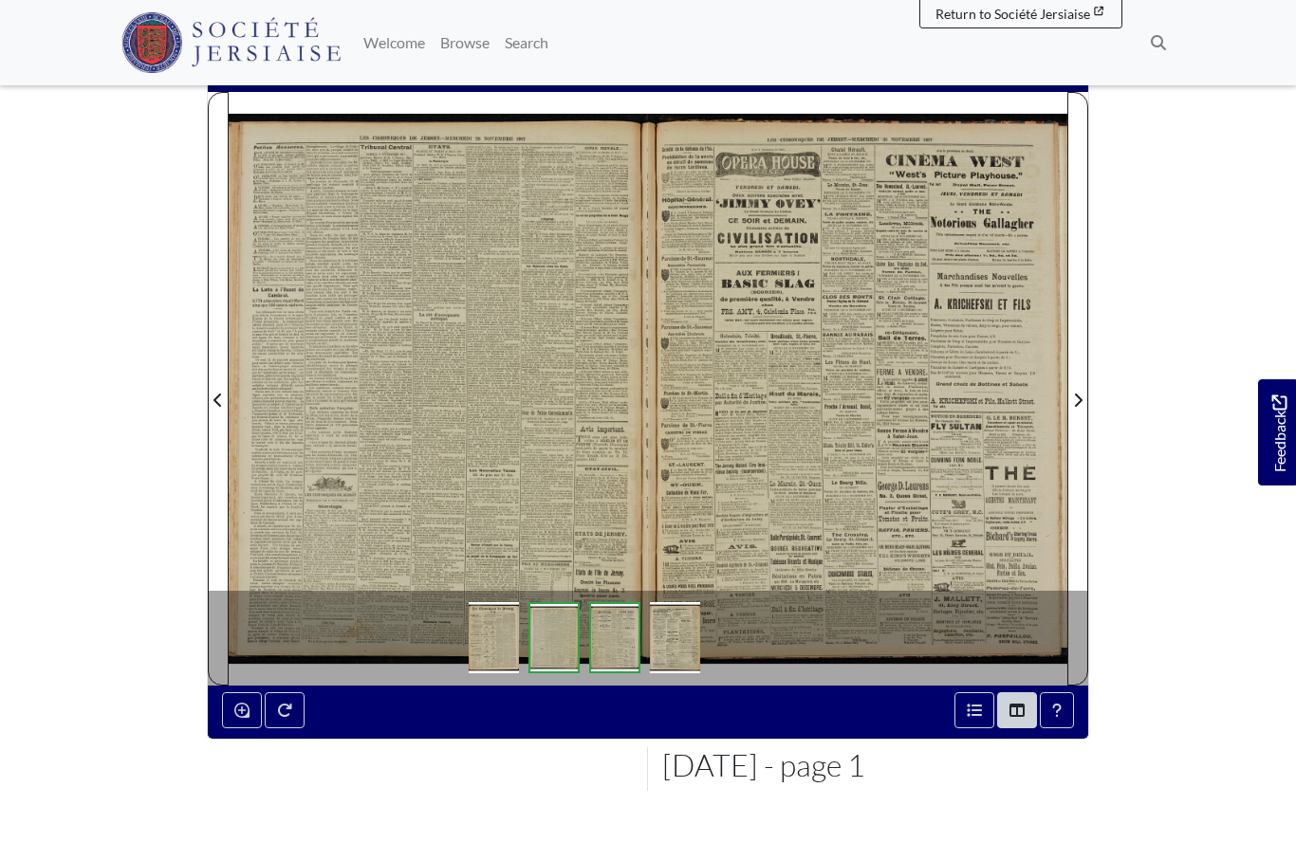
scroll to position [285, 0]
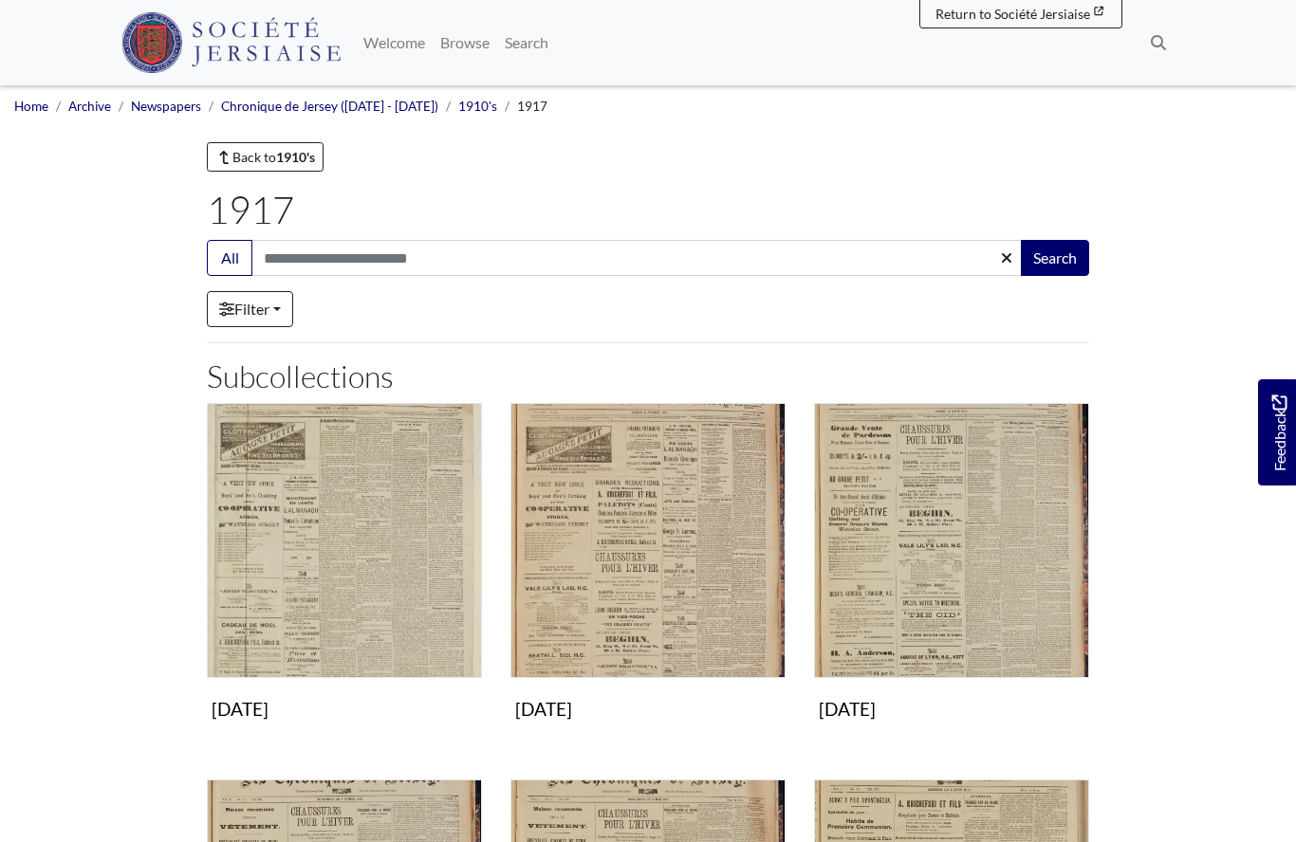
scroll to position [1213, 0]
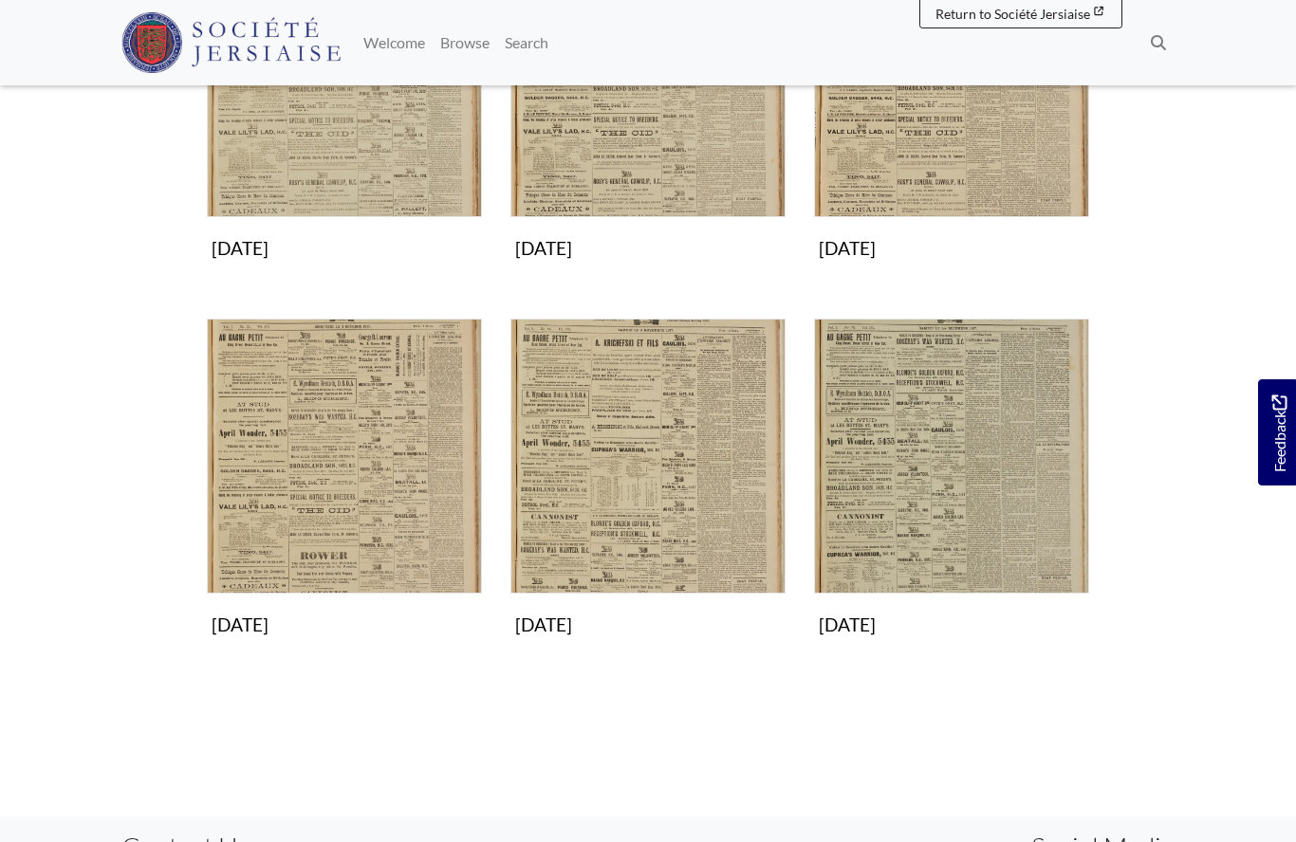
click at [872, 489] on img "Subcollection" at bounding box center [951, 456] width 275 height 275
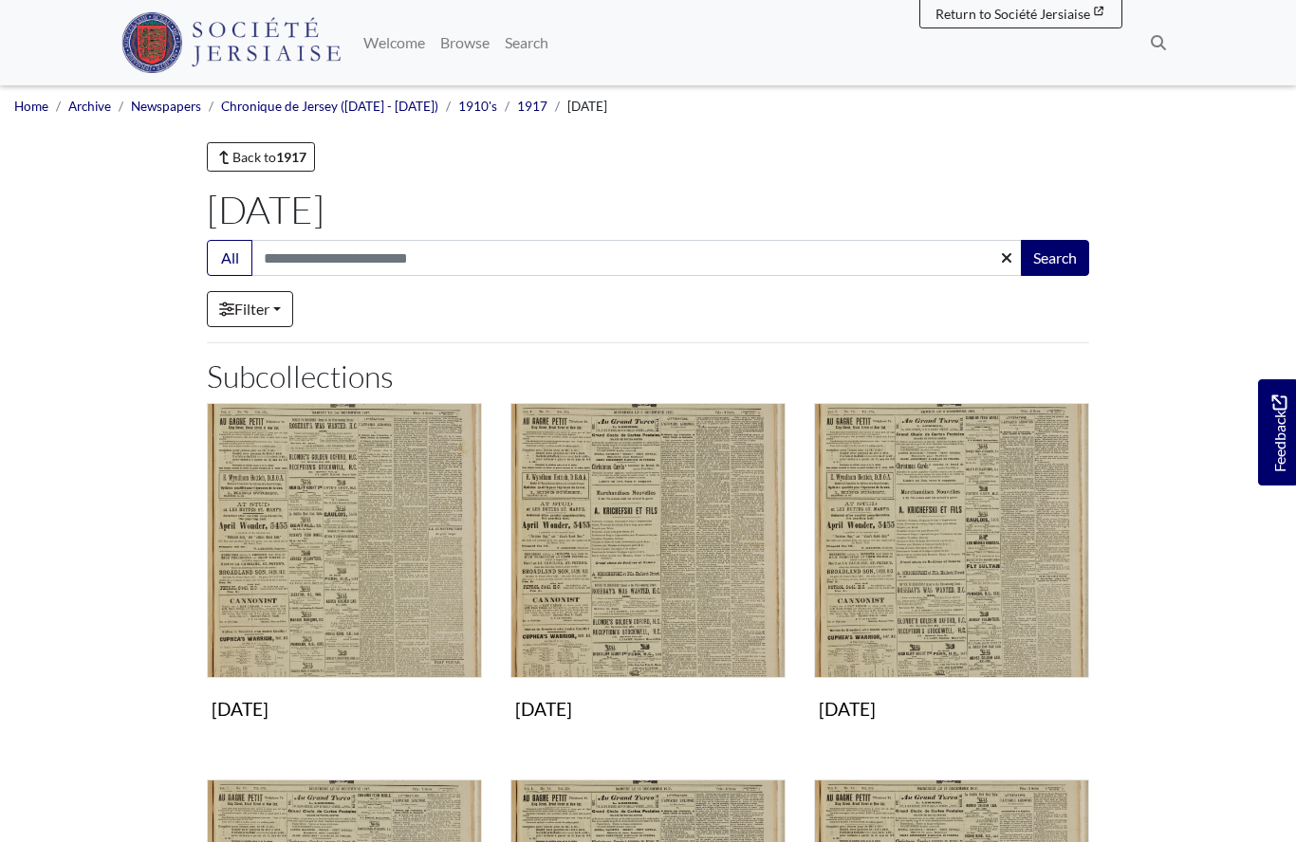
click at [310, 537] on img "Subcollection" at bounding box center [344, 540] width 275 height 275
click at [659, 575] on img "Subcollection" at bounding box center [647, 540] width 275 height 275
click at [912, 572] on img "Subcollection" at bounding box center [951, 540] width 275 height 275
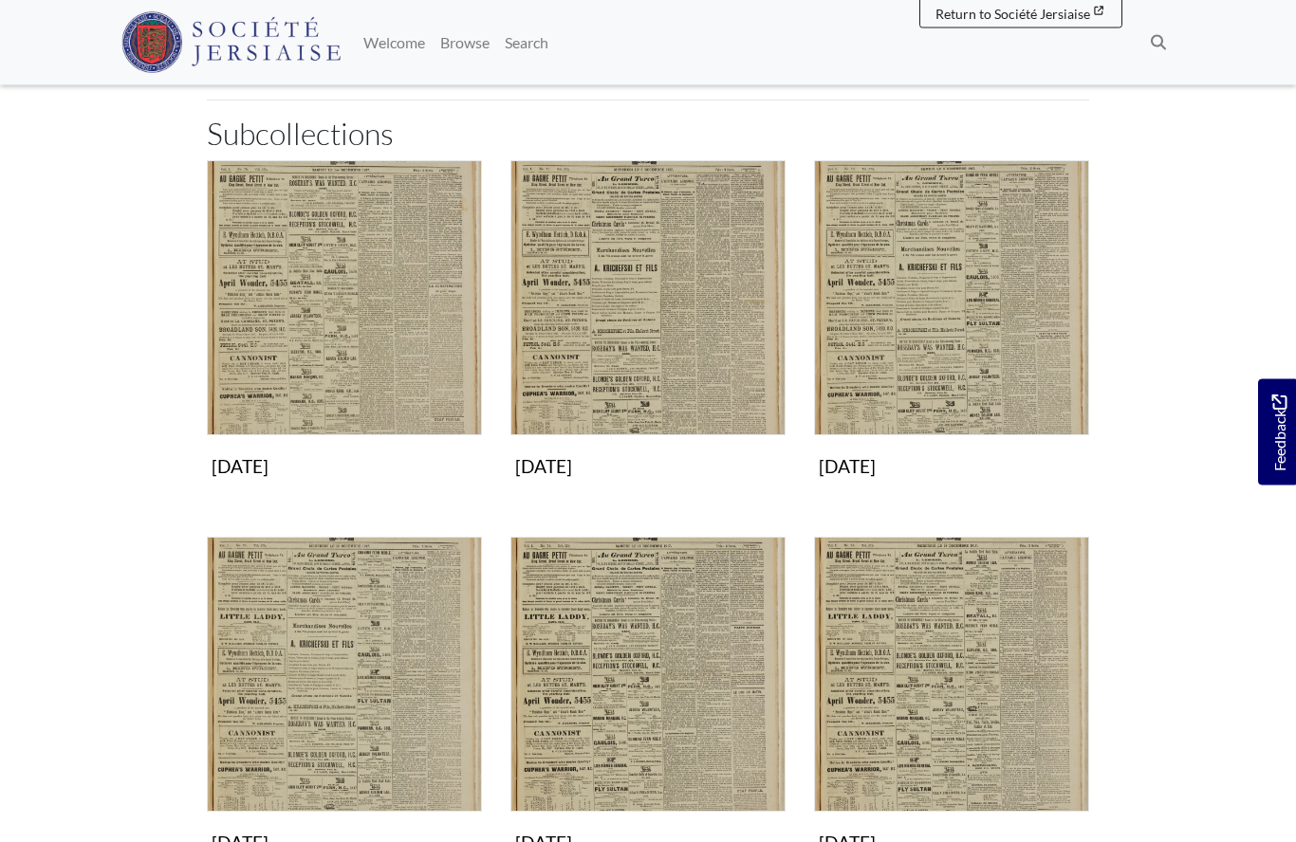
scroll to position [310, 0]
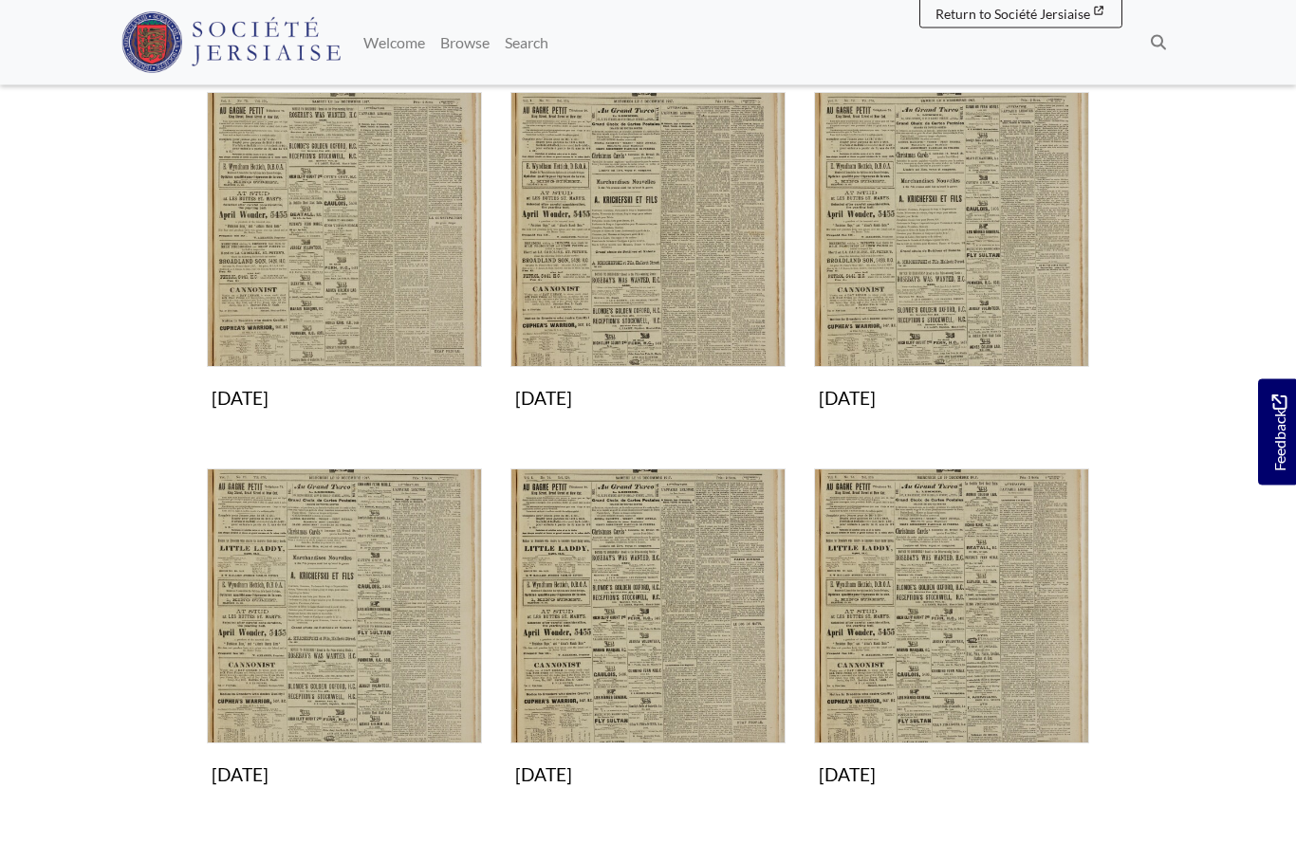
click at [305, 628] on img "Subcollection" at bounding box center [344, 607] width 275 height 275
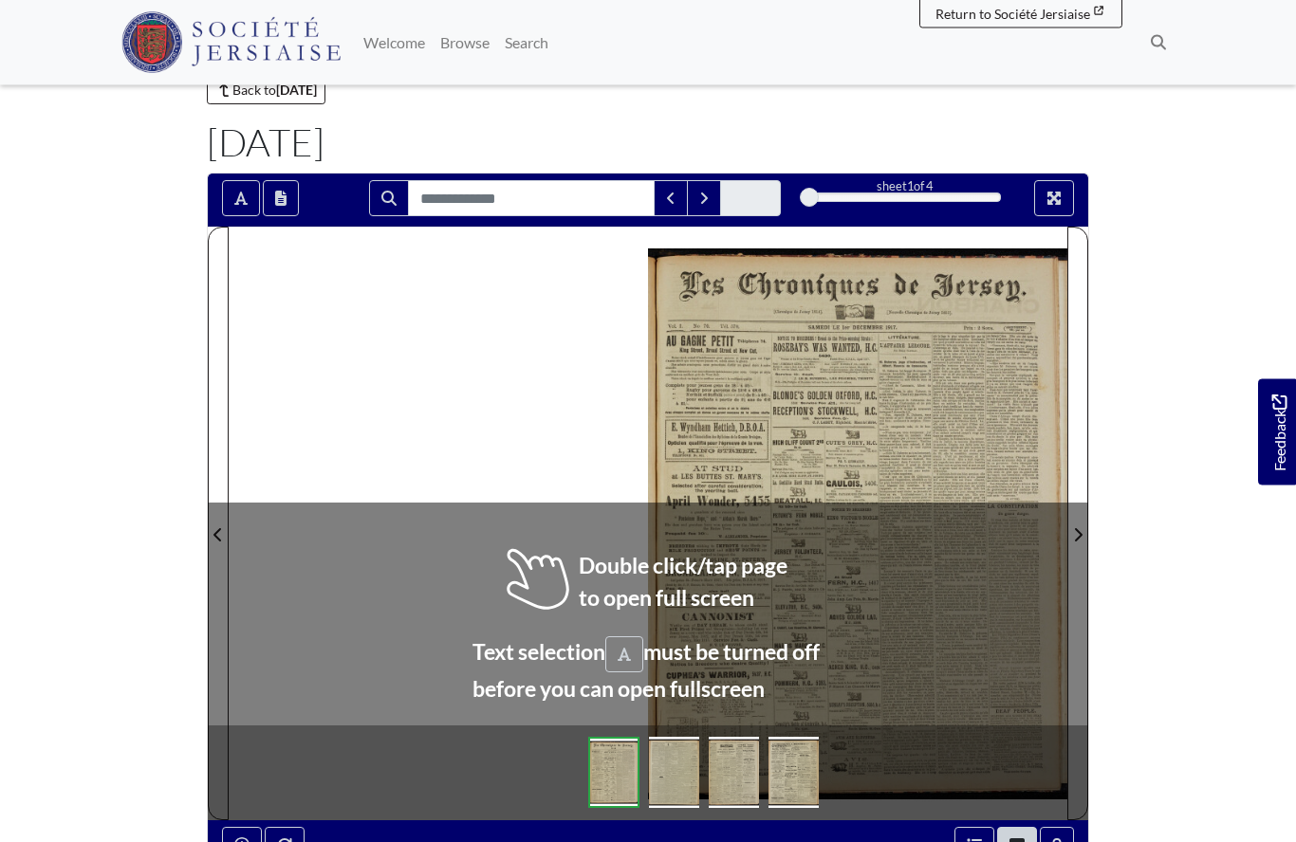
scroll to position [111, 0]
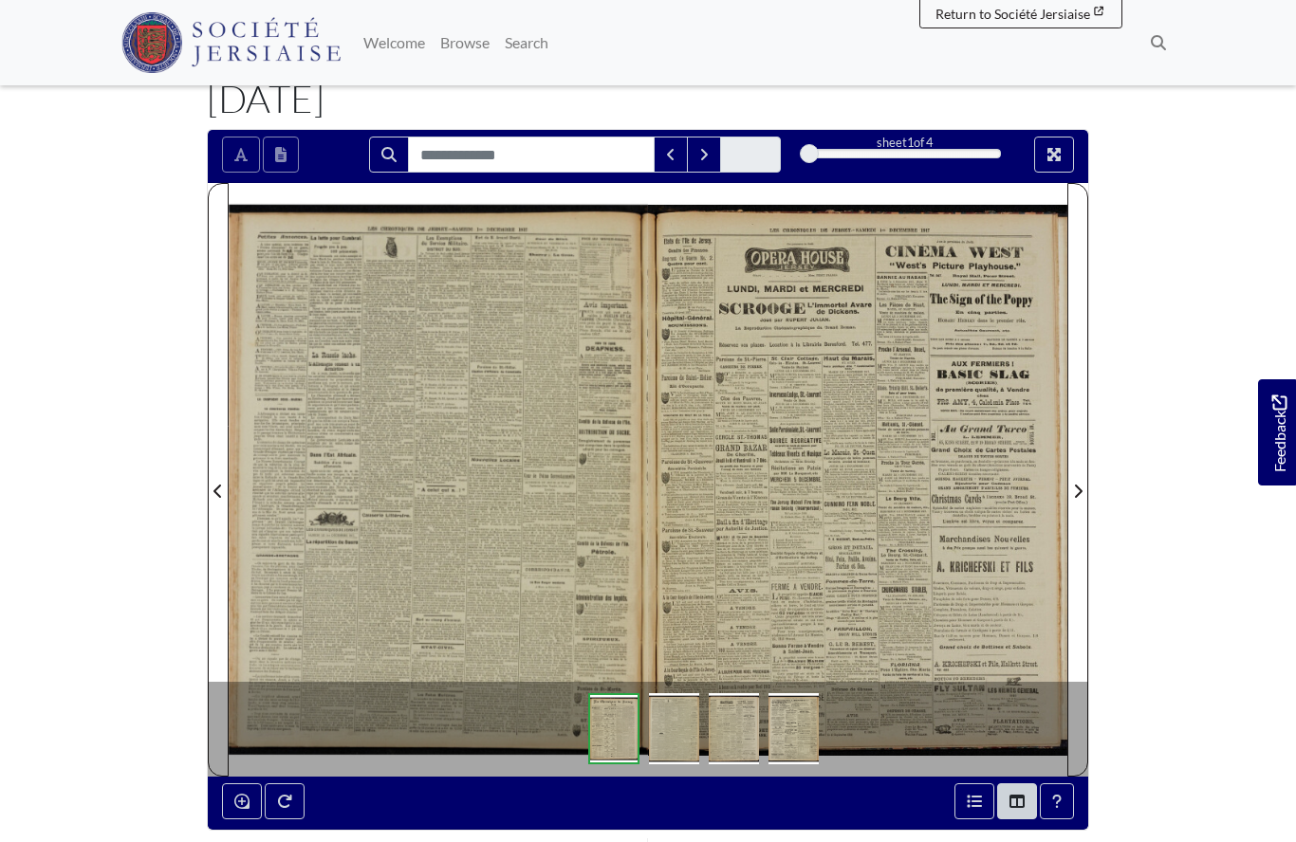
scroll to position [194, 0]
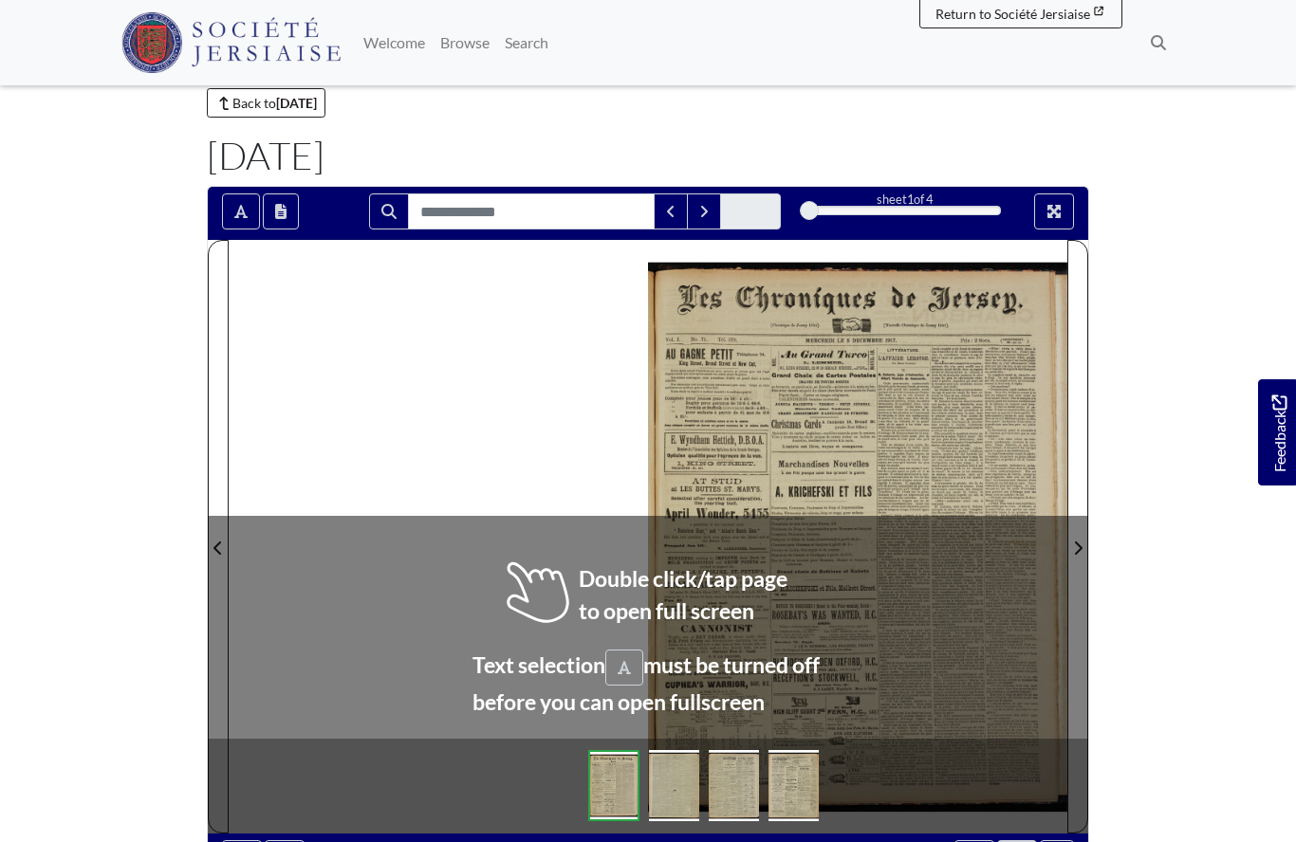
scroll to position [71, 0]
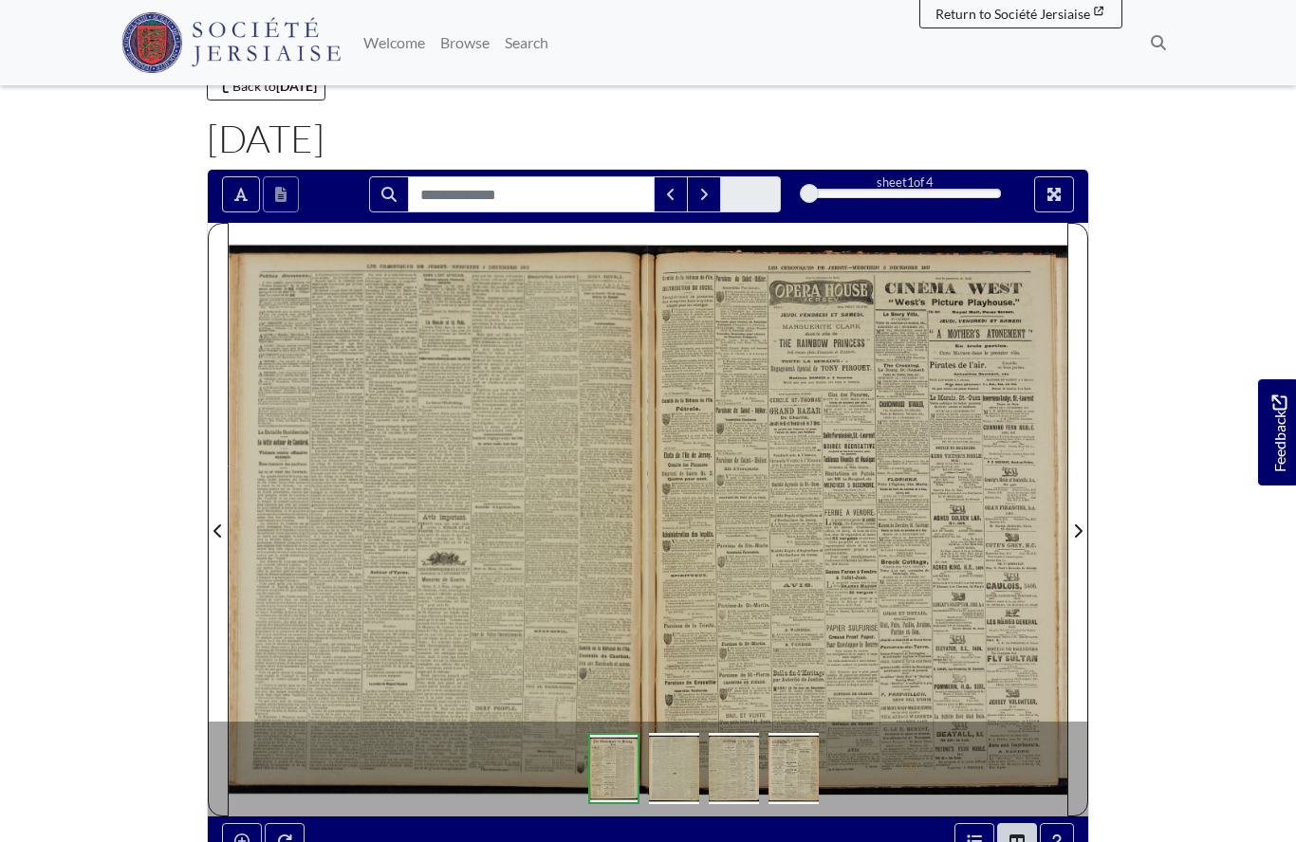
scroll to position [154, 0]
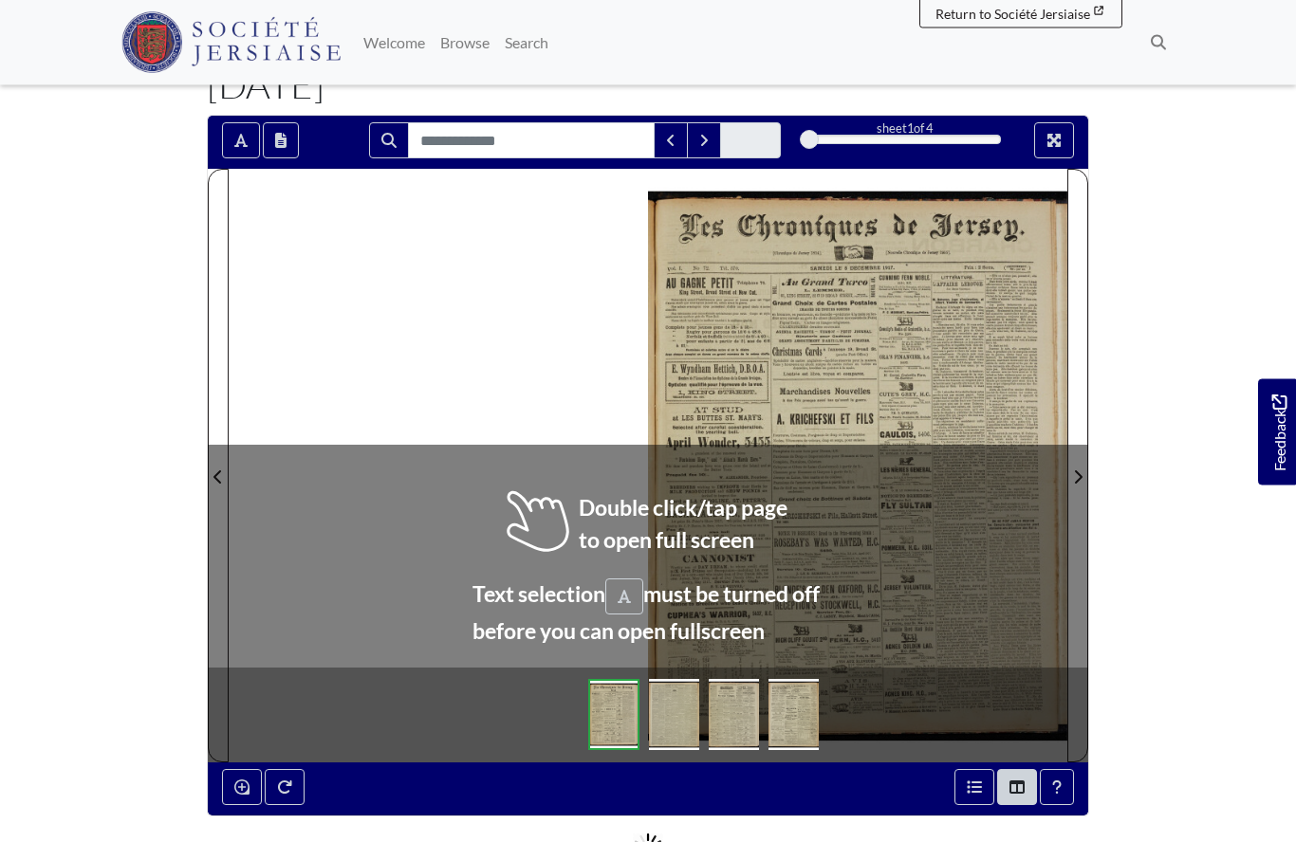
scroll to position [125, 0]
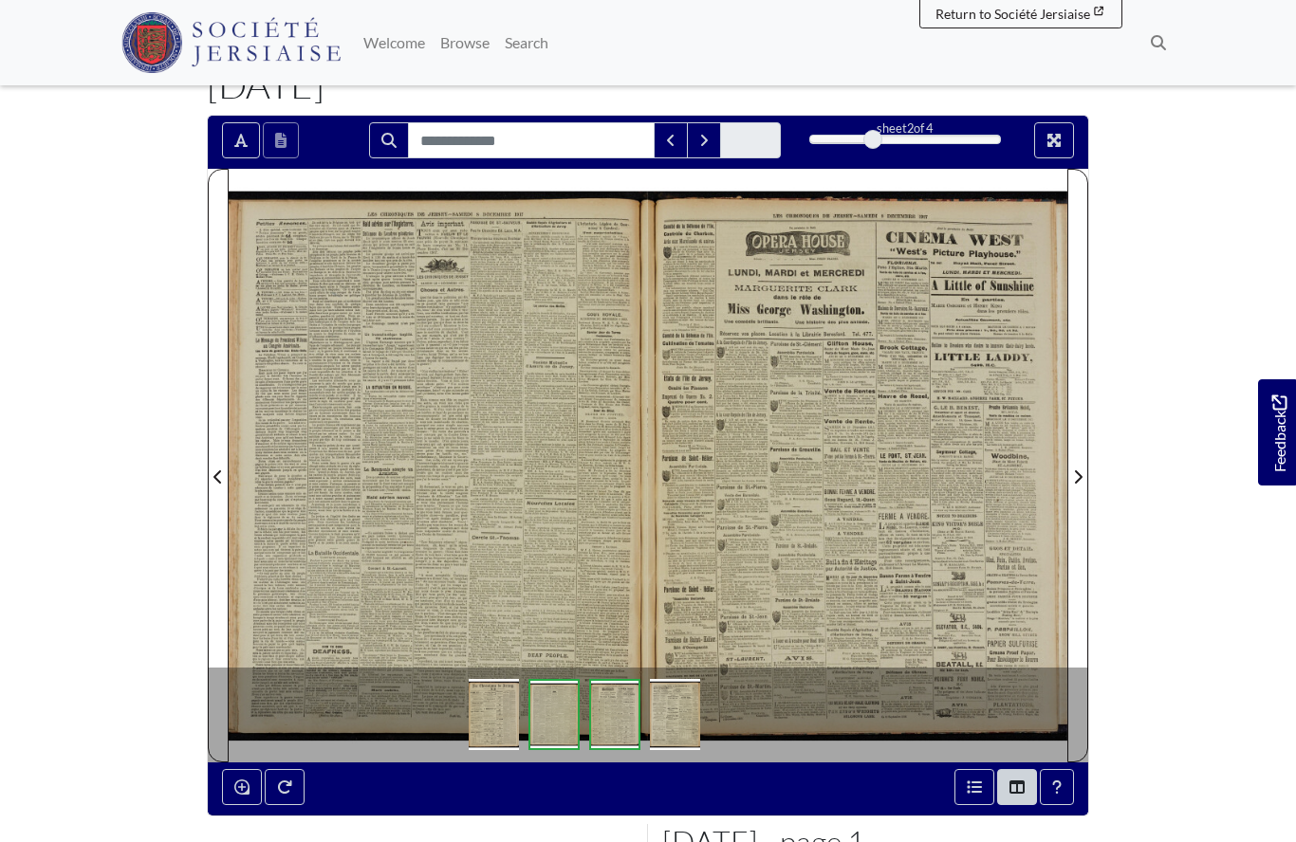
scroll to position [208, 0]
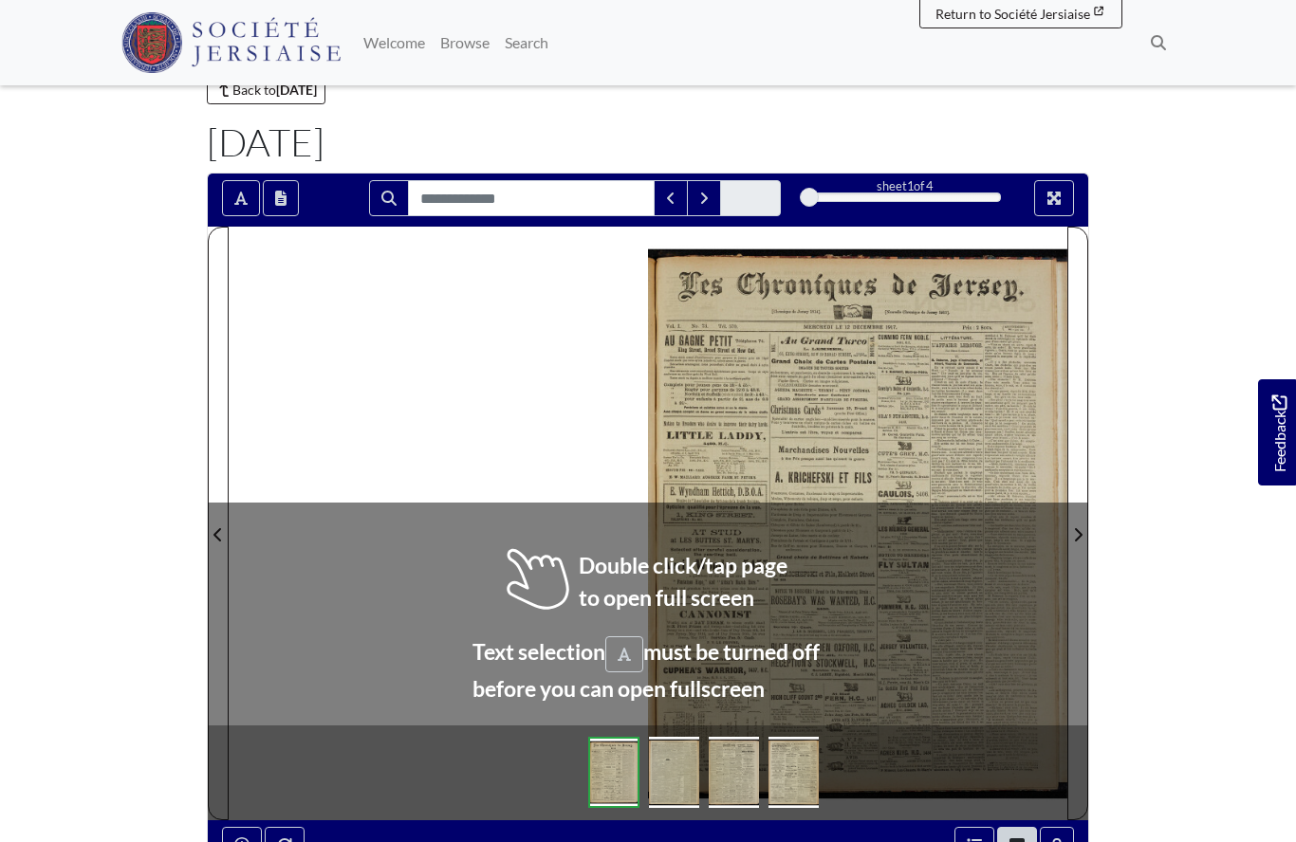
scroll to position [75, 0]
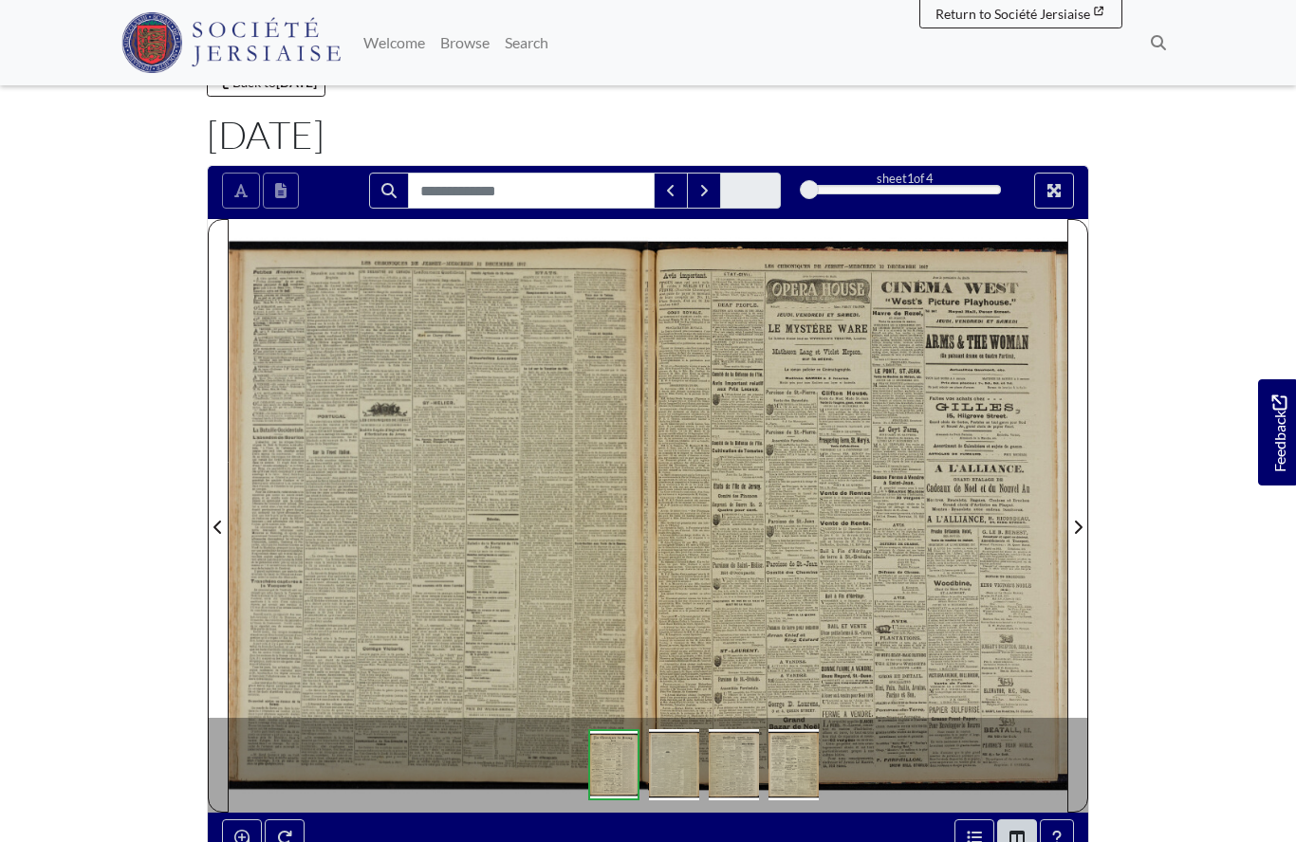
scroll to position [157, 0]
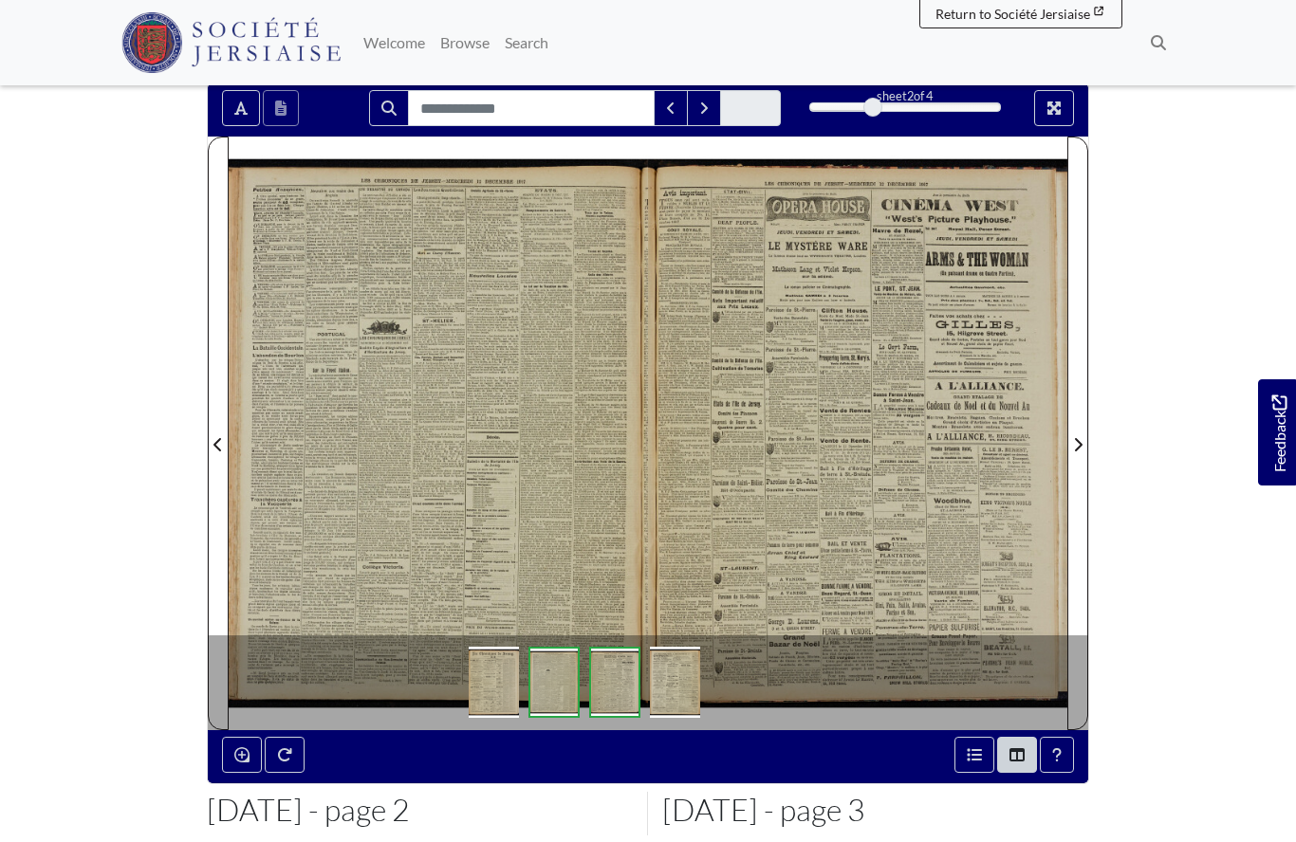
click at [401, 432] on div at bounding box center [438, 433] width 419 height 593
